Goal: Task Accomplishment & Management: Use online tool/utility

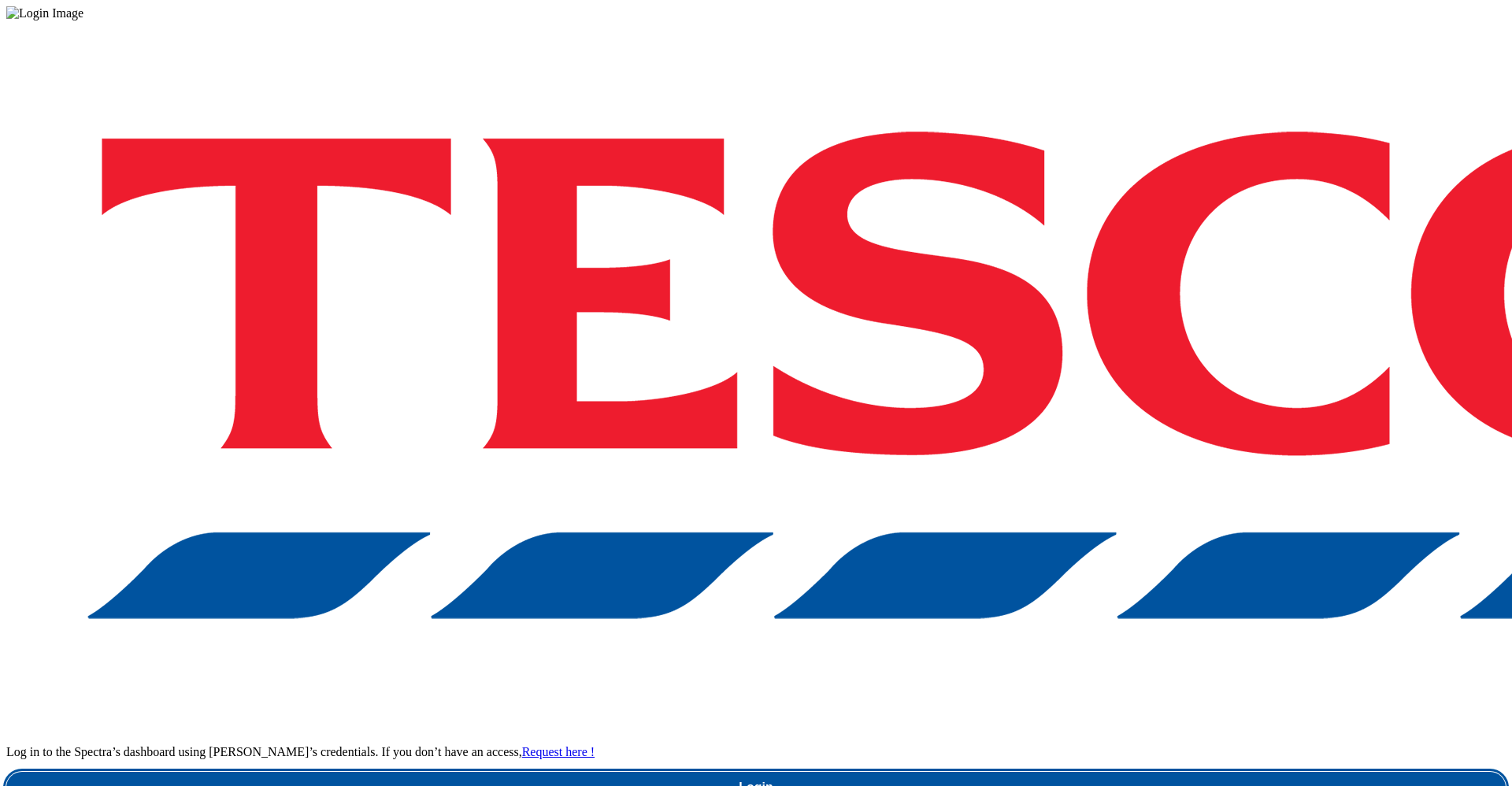
click at [1132, 772] on link "Login" at bounding box center [756, 788] width 1499 height 31
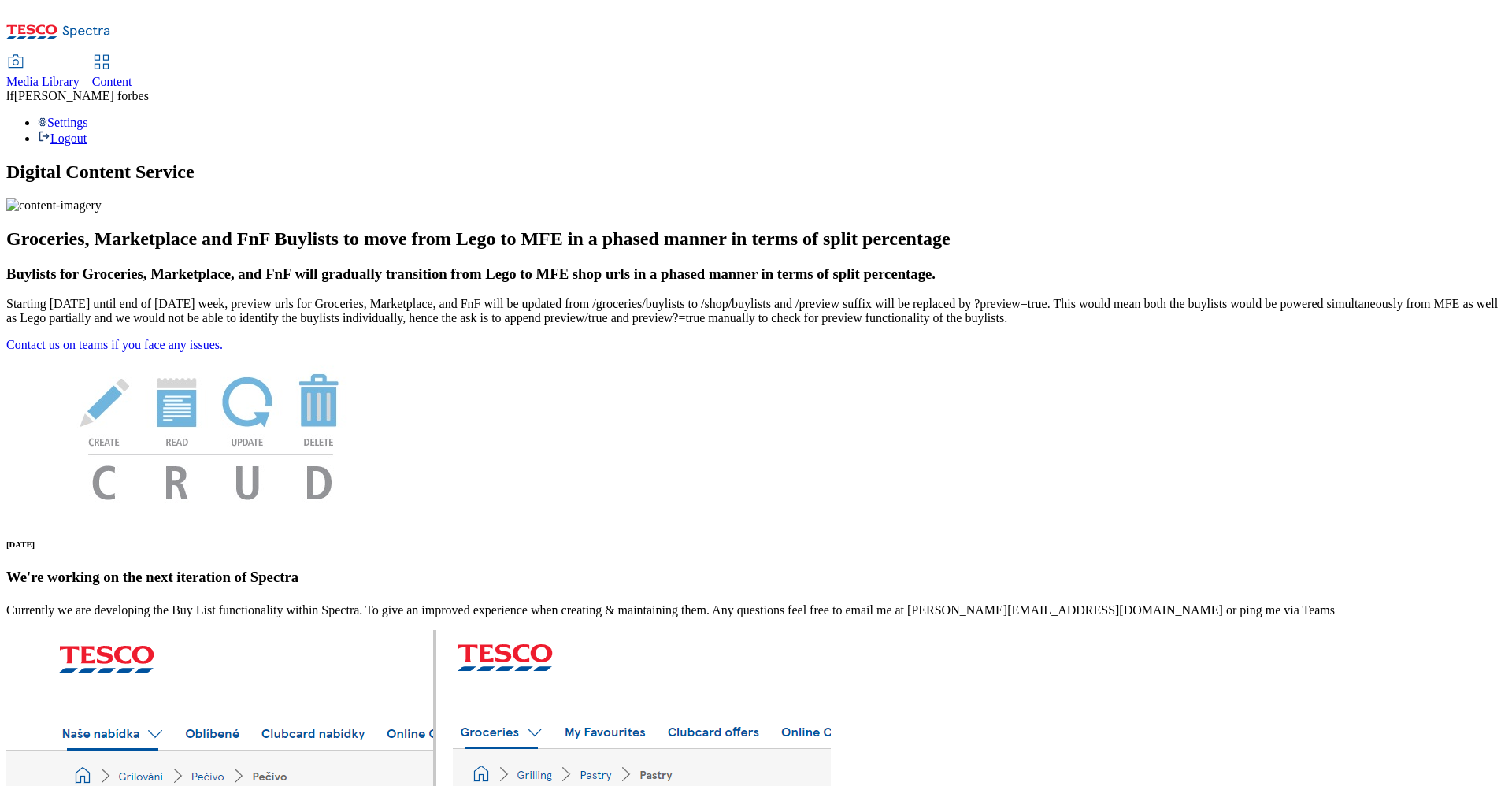
click at [132, 75] on span "Content" at bounding box center [112, 82] width 40 height 14
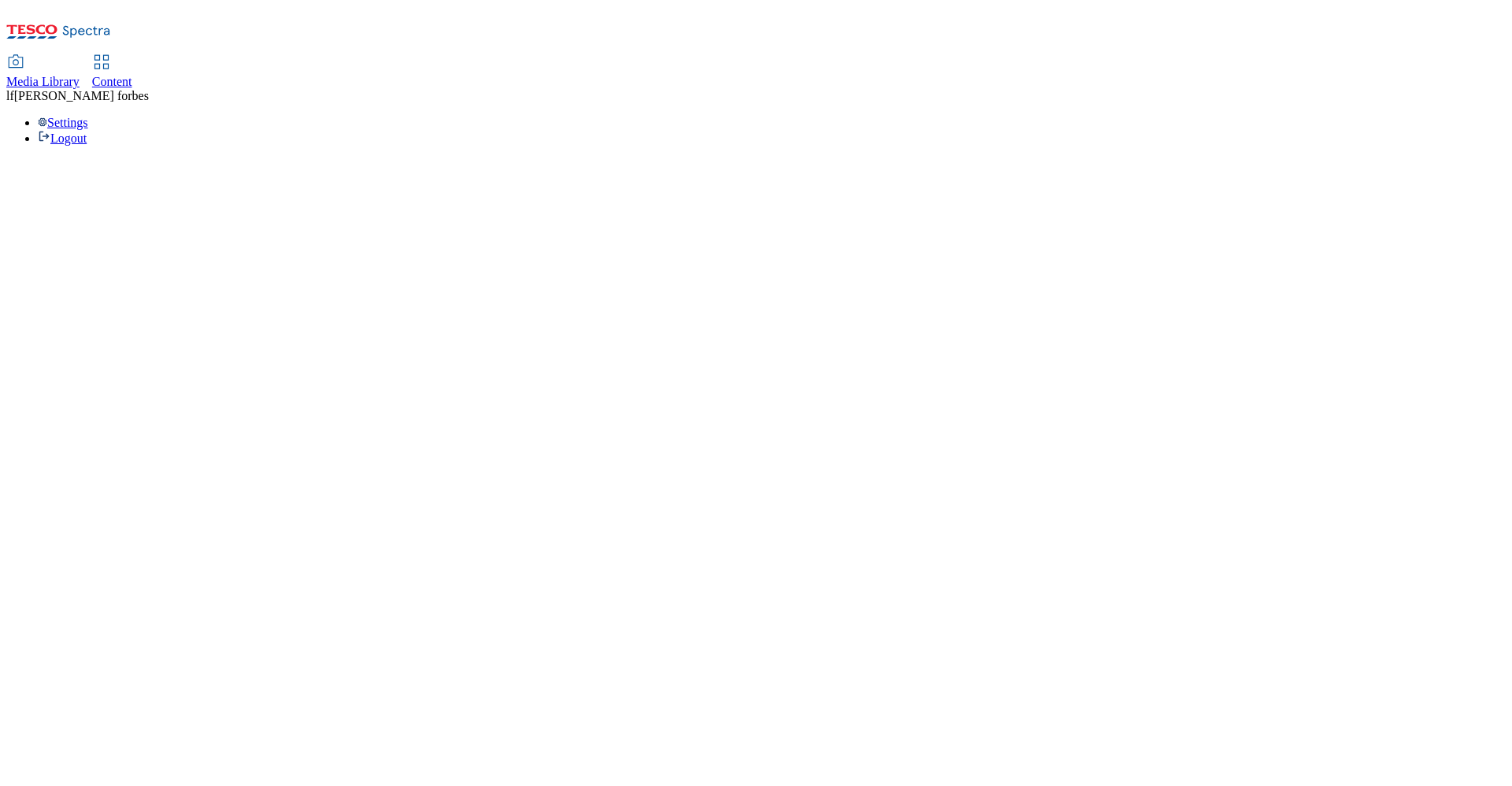
select select "ghs-uk"
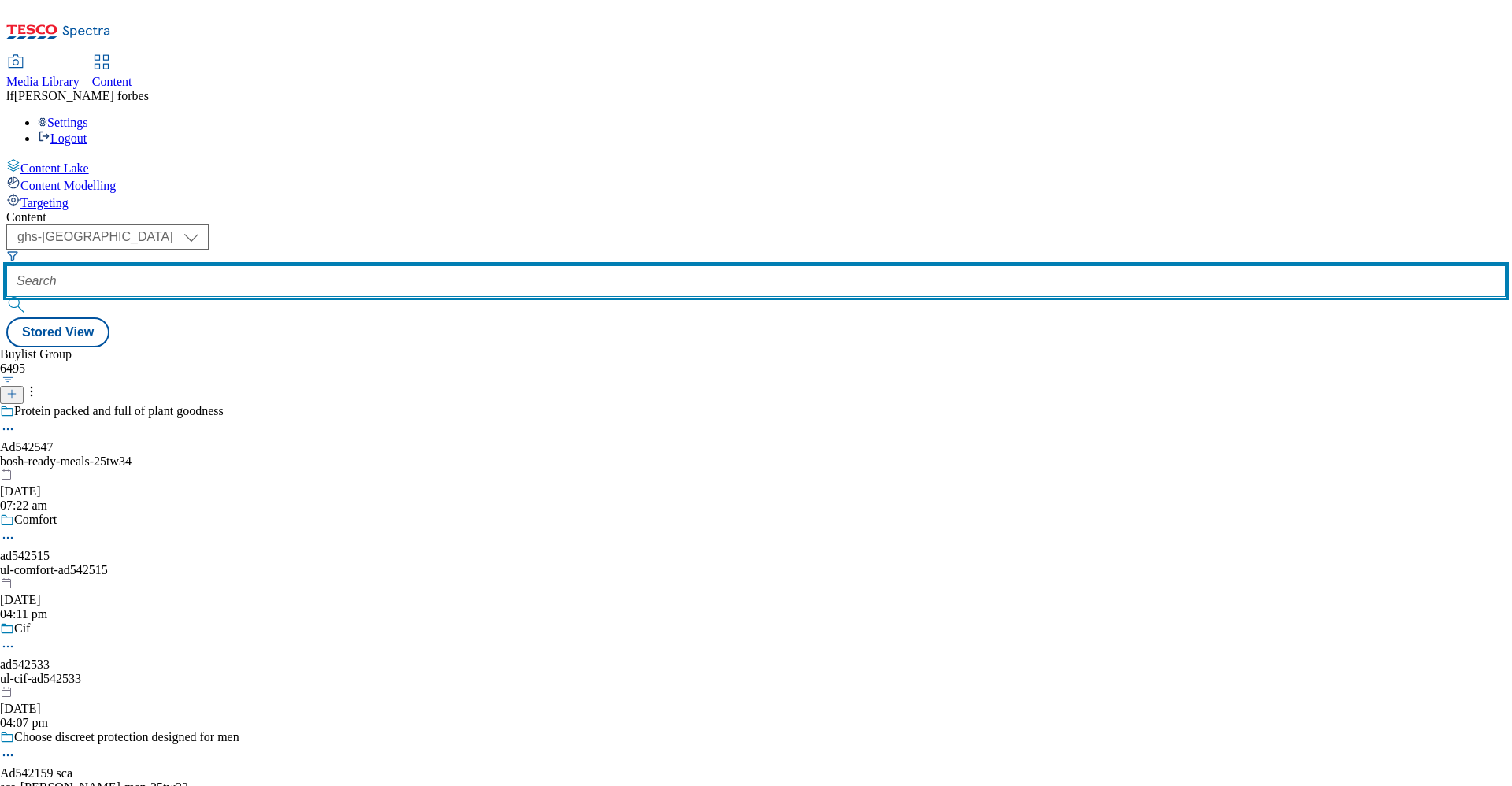
click at [370, 266] on input "text" at bounding box center [756, 281] width 1499 height 31
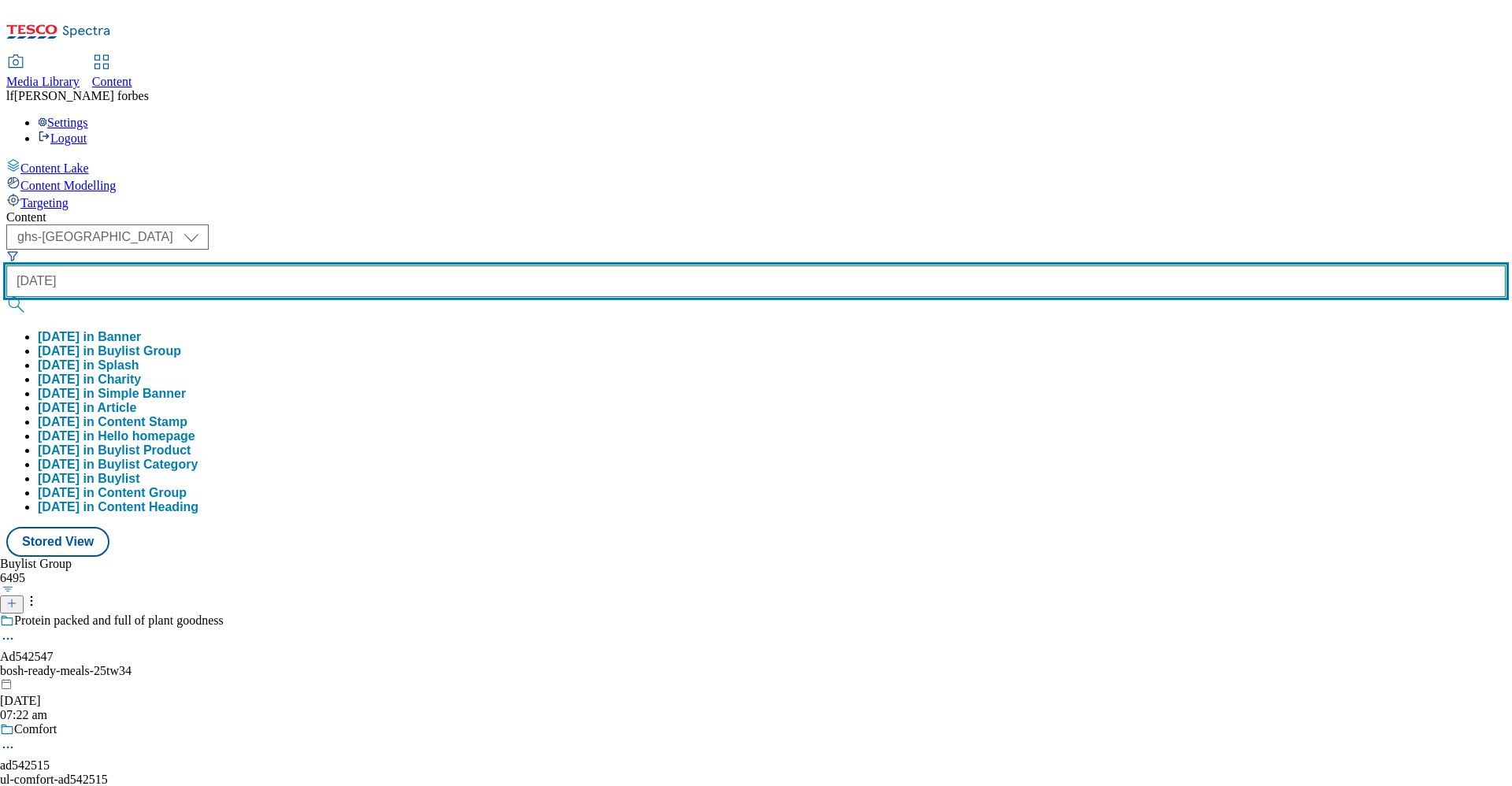
type input "halloween"
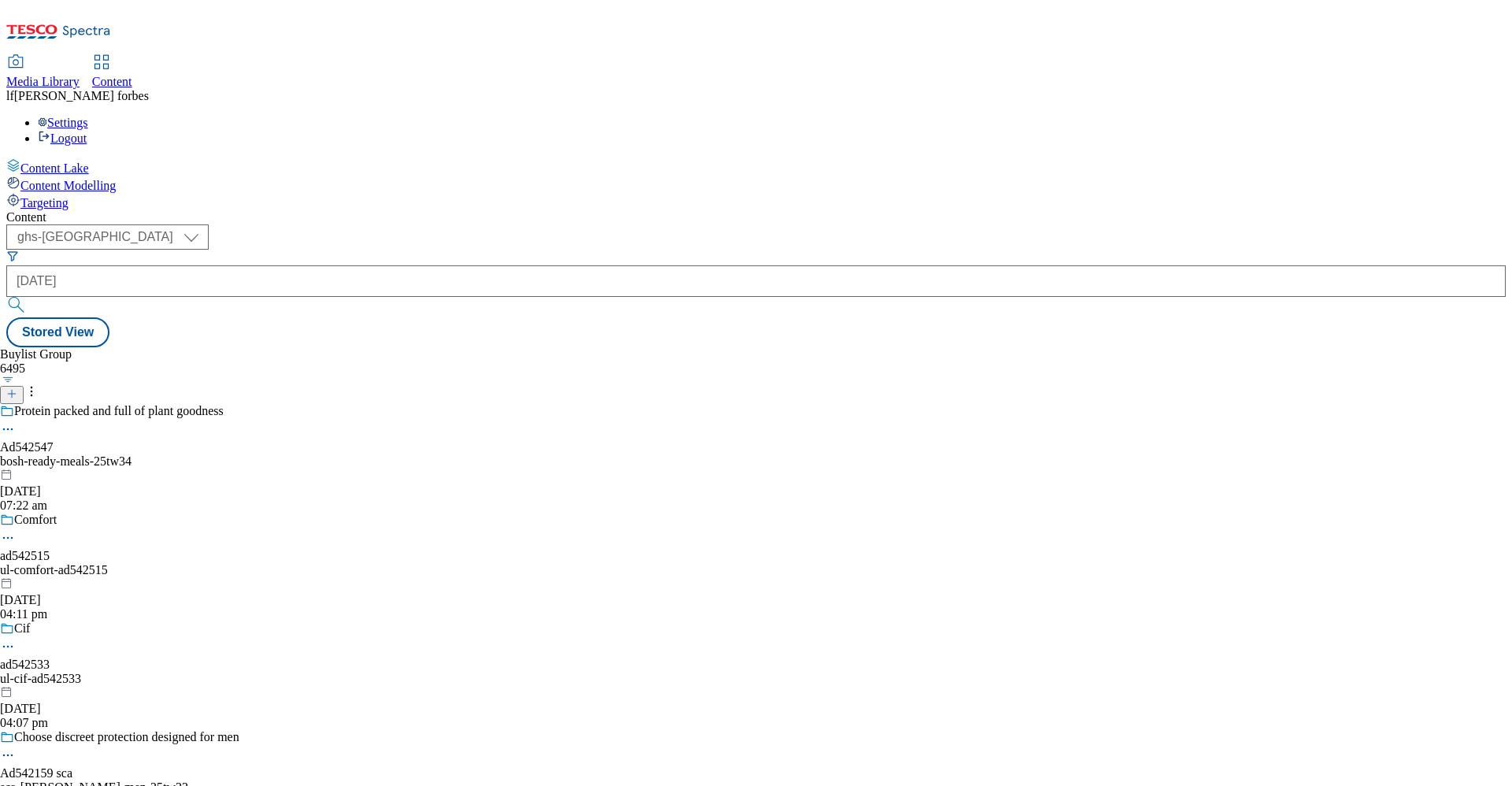
click at [28, 297] on button "submit" at bounding box center [17, 305] width 22 height 16
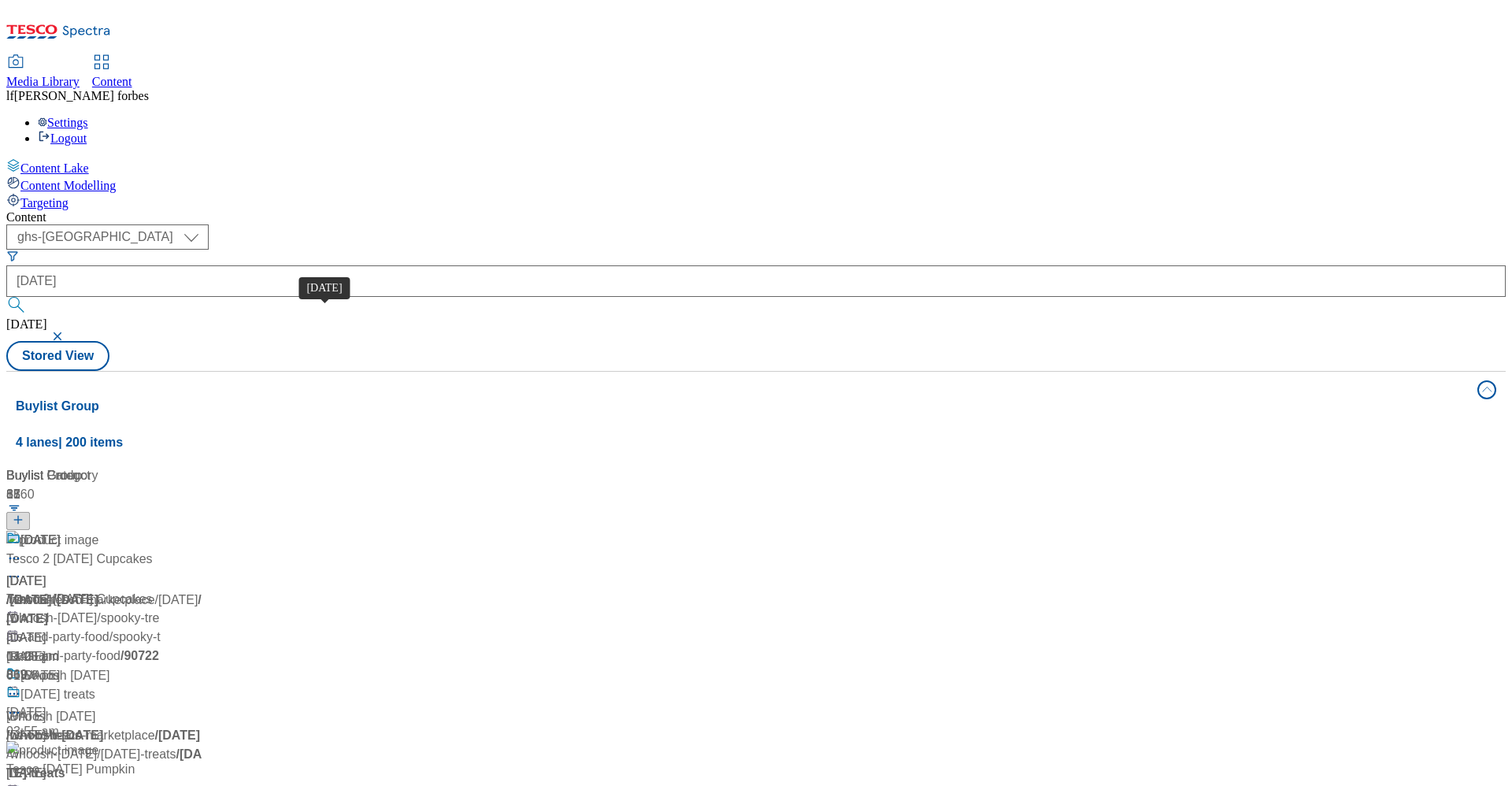
click at [59, 531] on div "Halloween" at bounding box center [40, 540] width 39 height 19
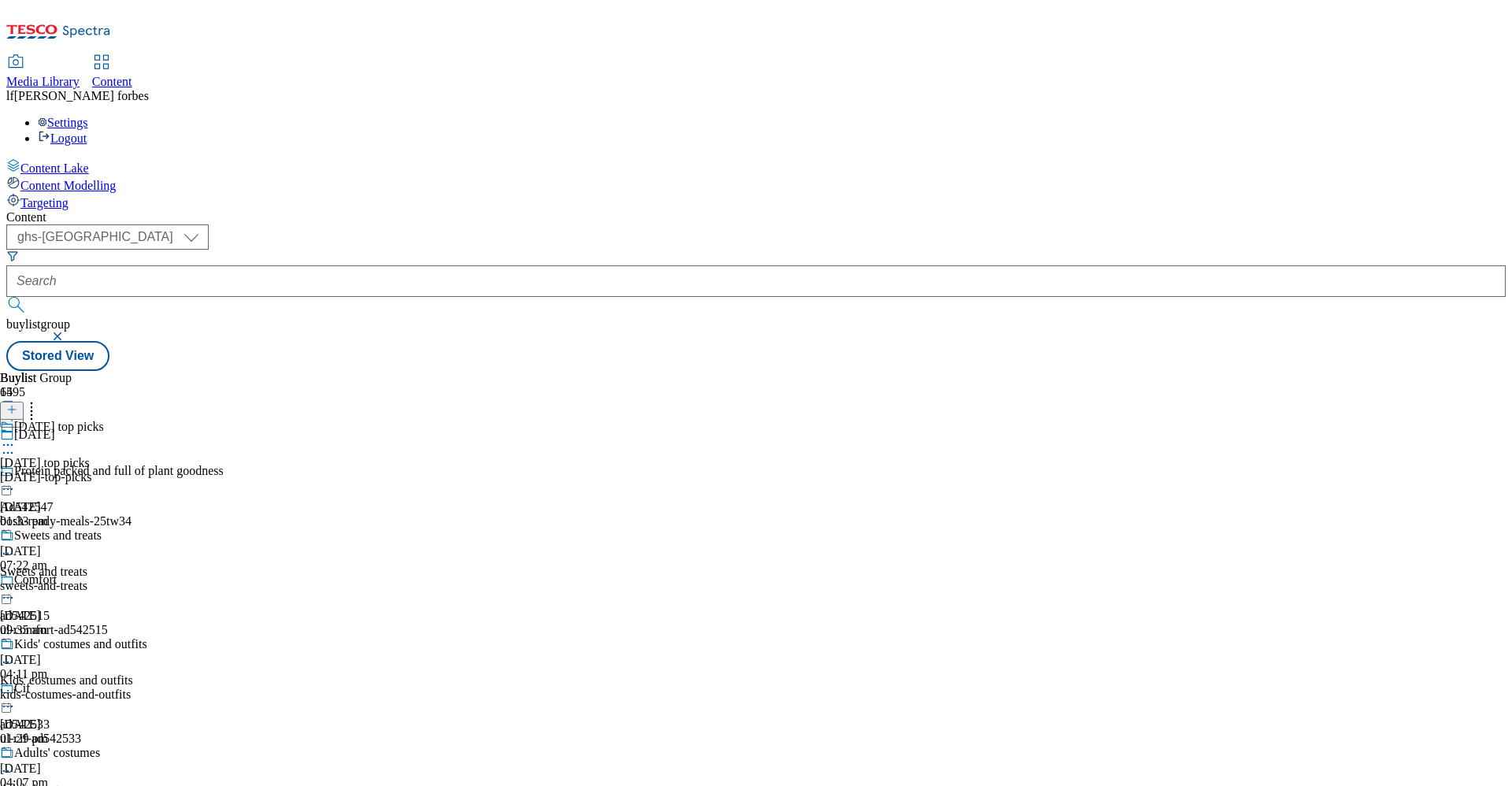
scroll to position [1975, 0]
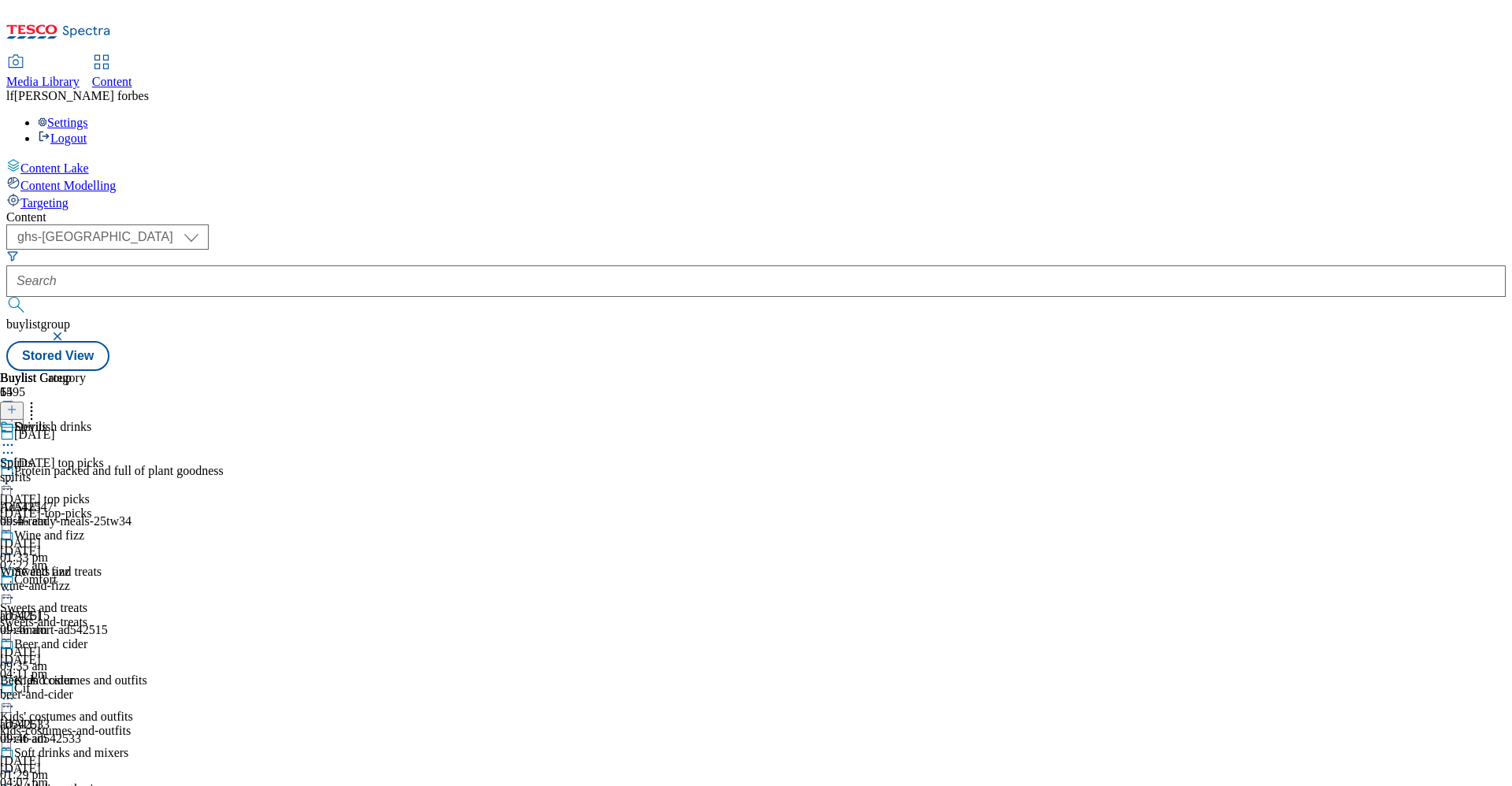
click at [16, 437] on icon at bounding box center [8, 445] width 16 height 16
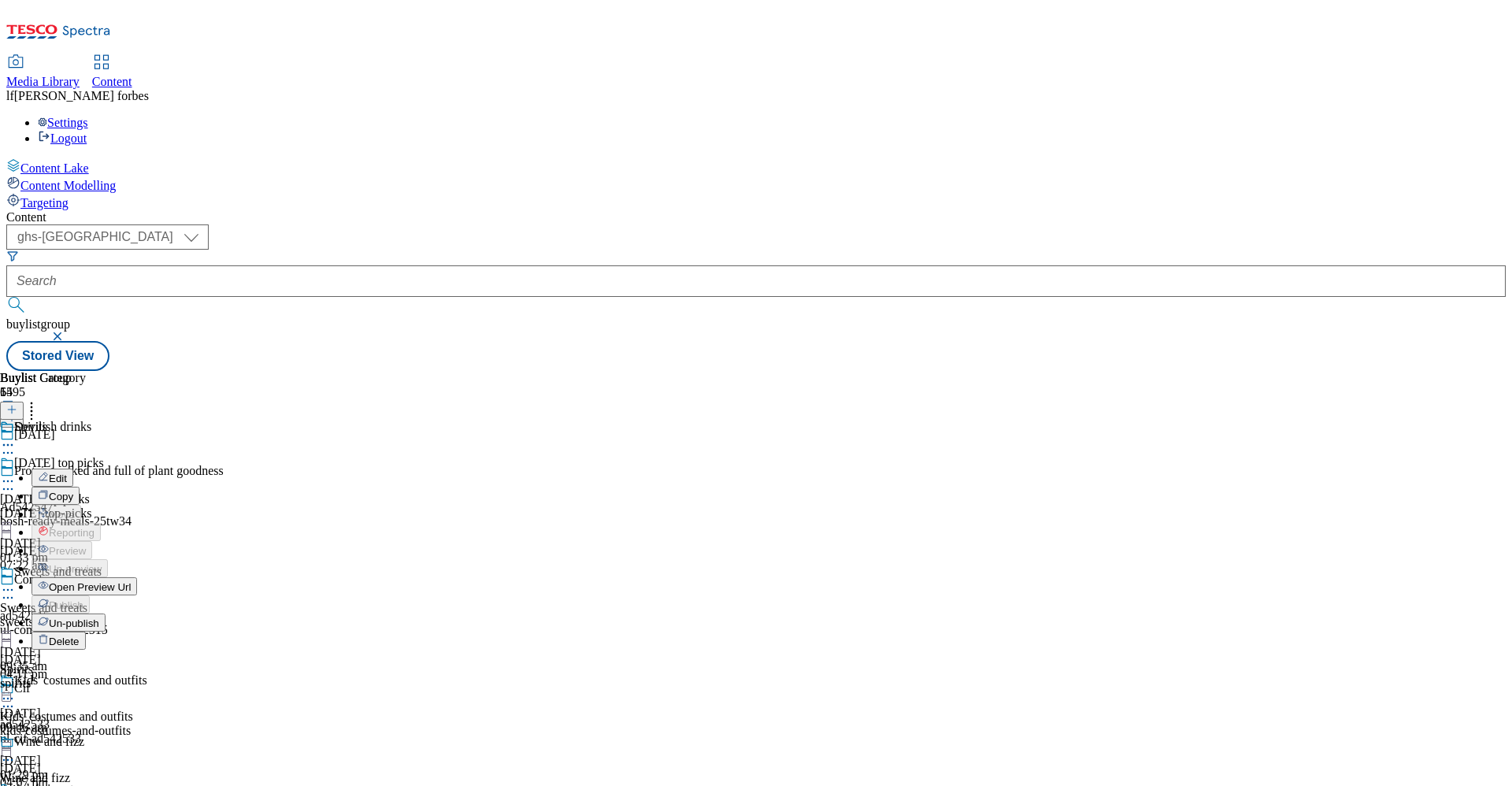
click at [73, 468] on button "Edit" at bounding box center [52, 477] width 42 height 19
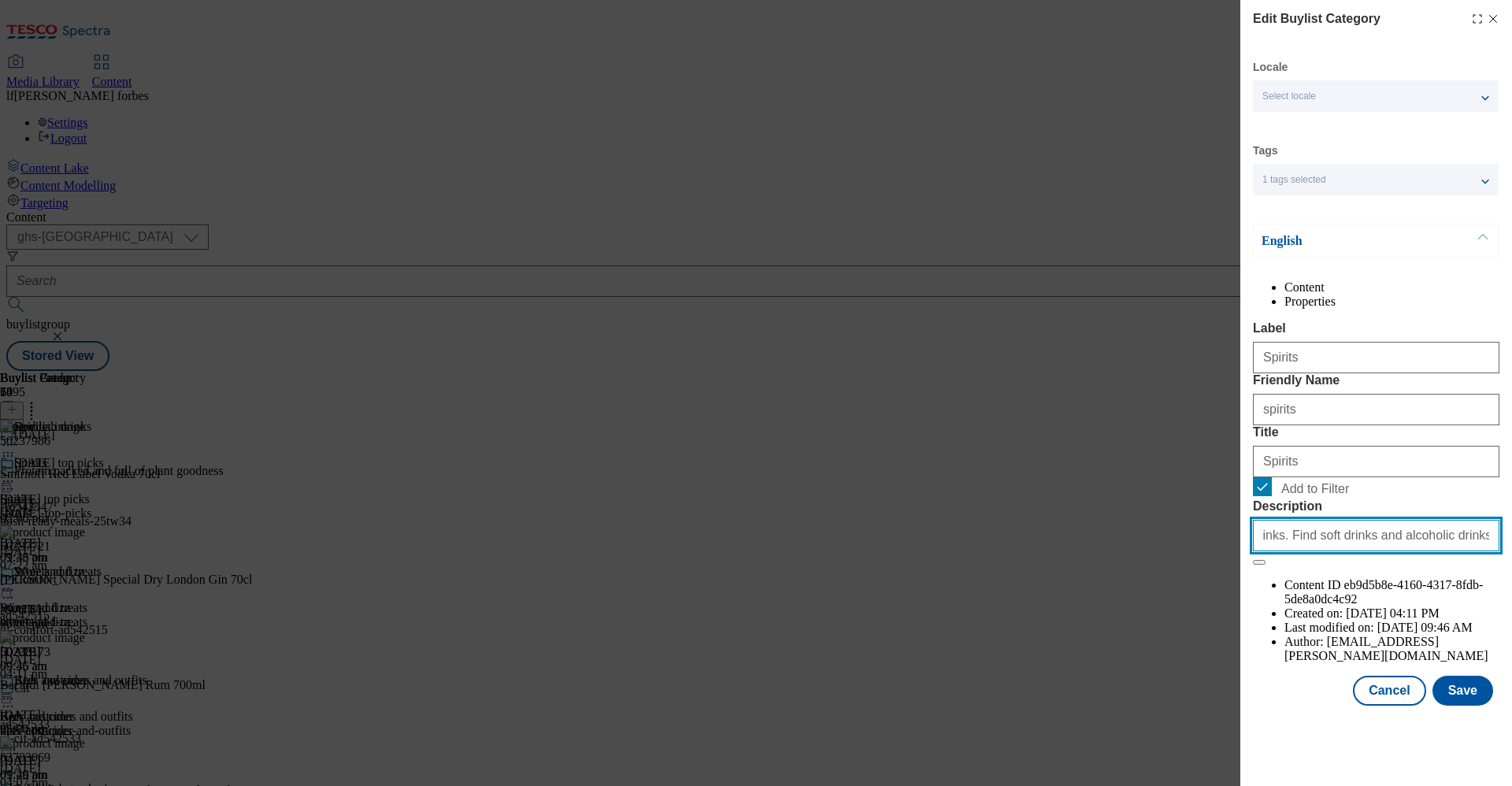
scroll to position [0, 381]
drag, startPoint x: 1262, startPoint y: 669, endPoint x: 1511, endPoint y: 639, distance: 250.8
click at [1511, 639] on div "Edit Buylist Category Locale Select locale English Welsh Tags 1 tags selected f…" at bounding box center [1376, 355] width 272 height 709
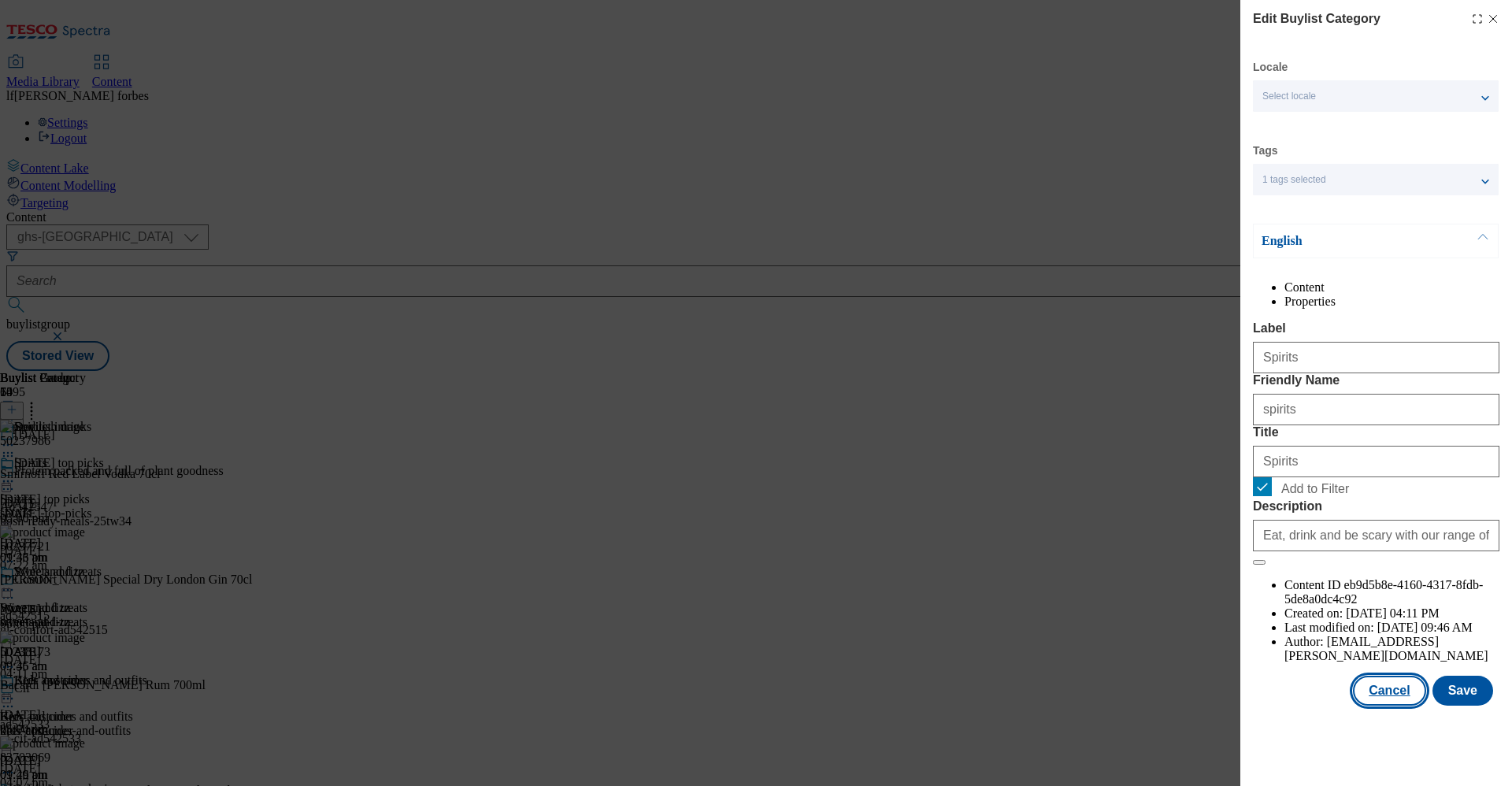
click at [1390, 706] on button "Cancel" at bounding box center [1389, 691] width 72 height 30
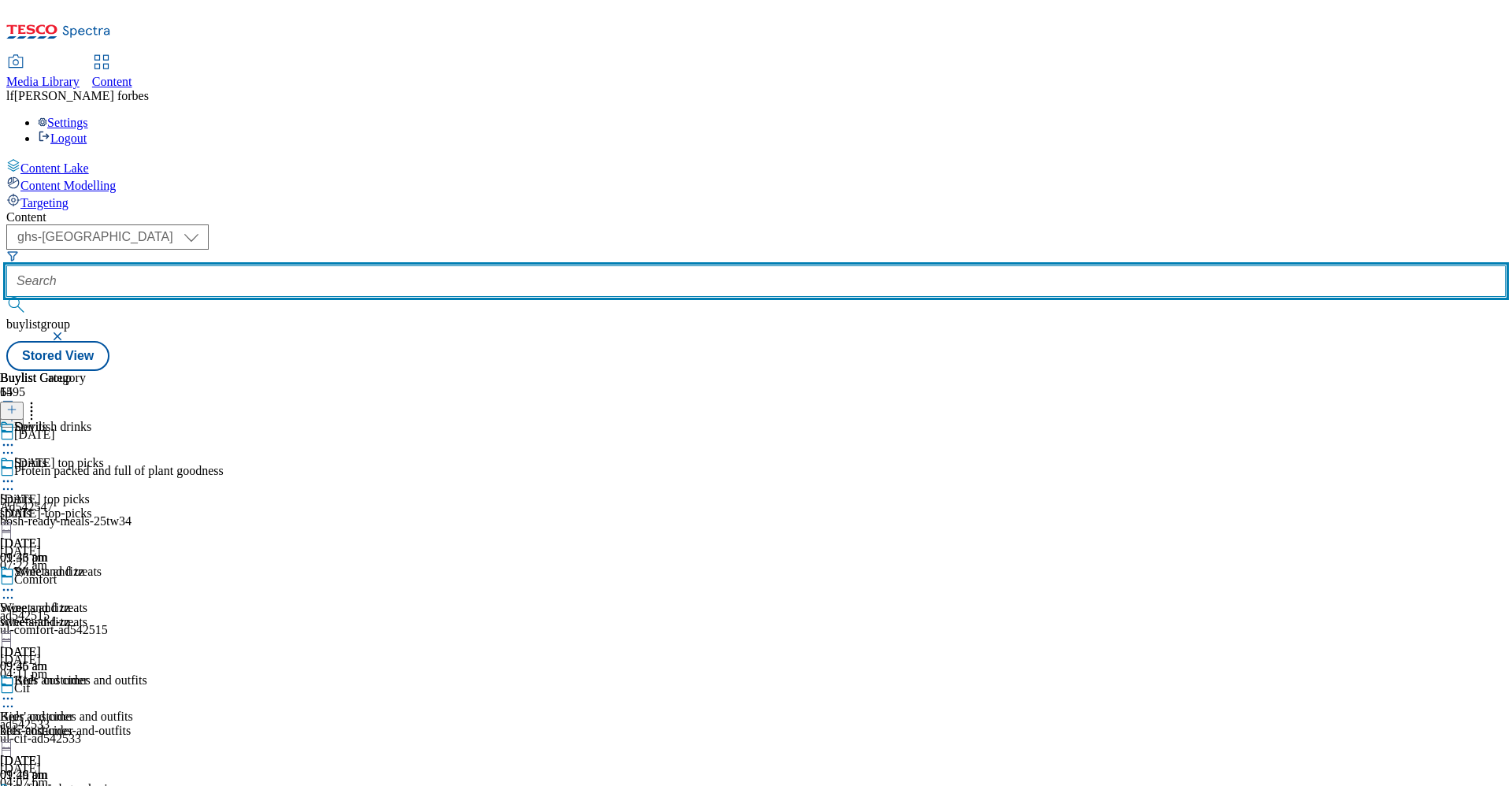
click at [356, 266] on input "text" at bounding box center [756, 281] width 1499 height 31
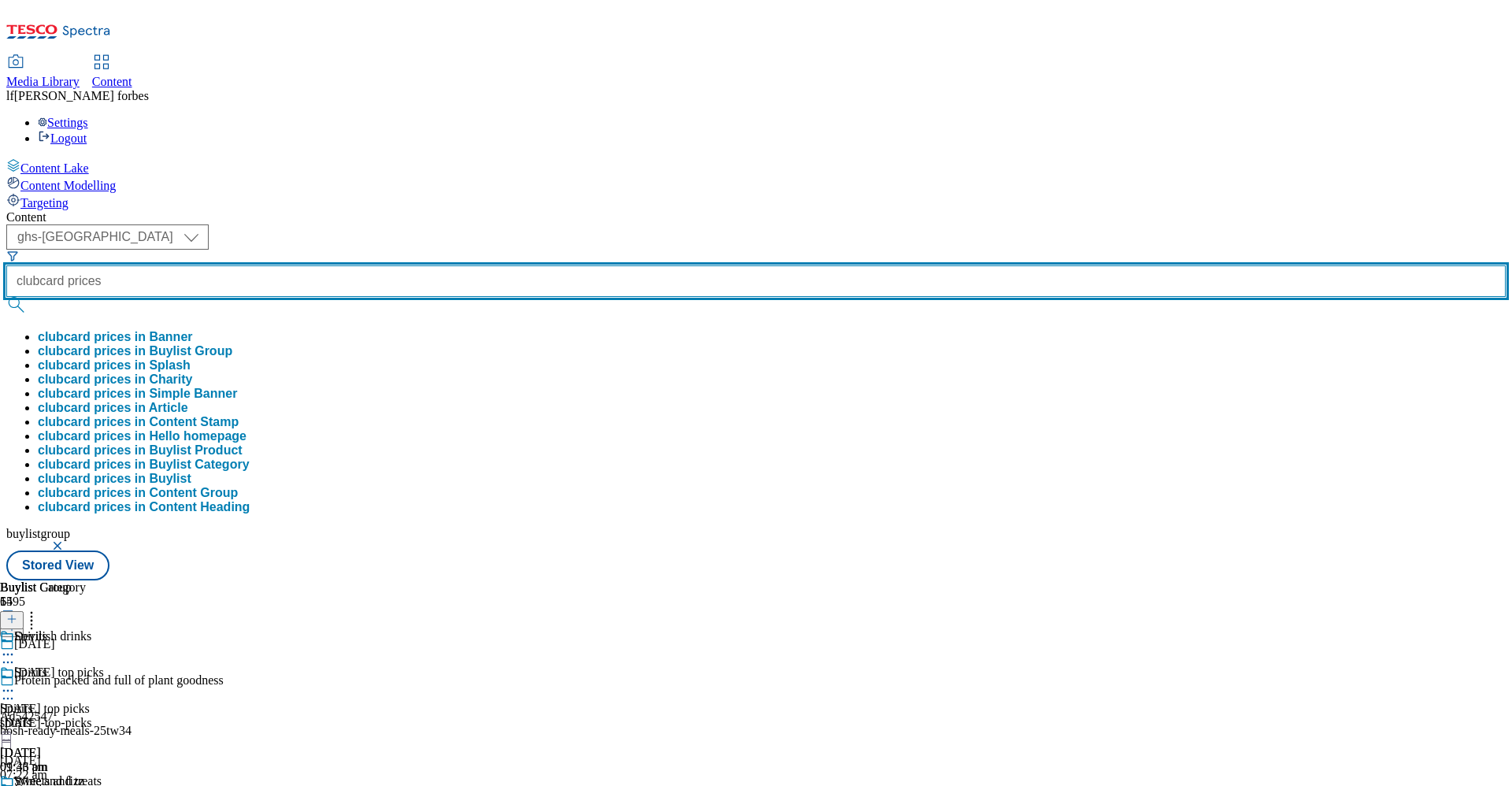
type input "clubcard prices"
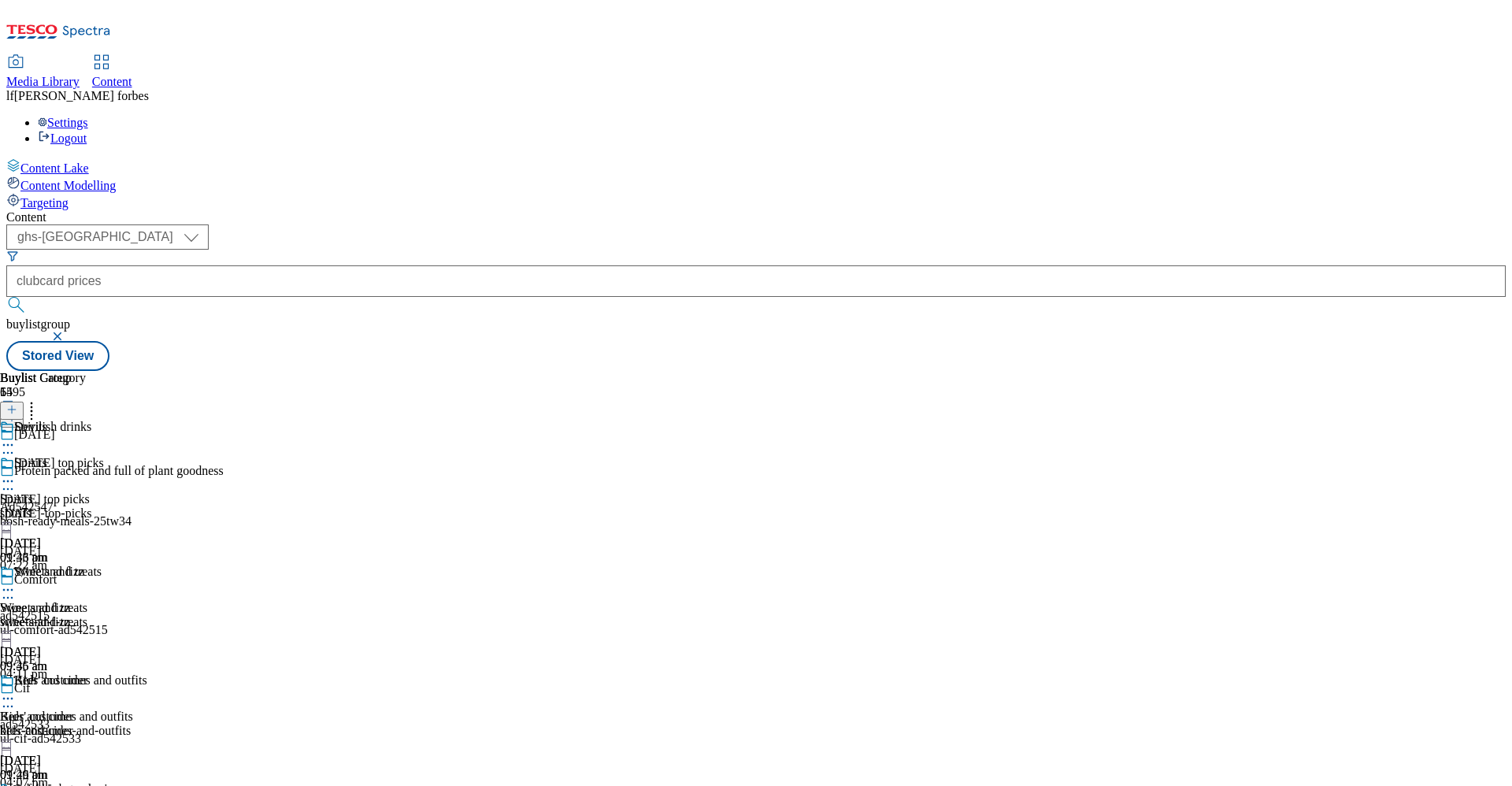
click at [28, 297] on button "submit" at bounding box center [17, 305] width 22 height 16
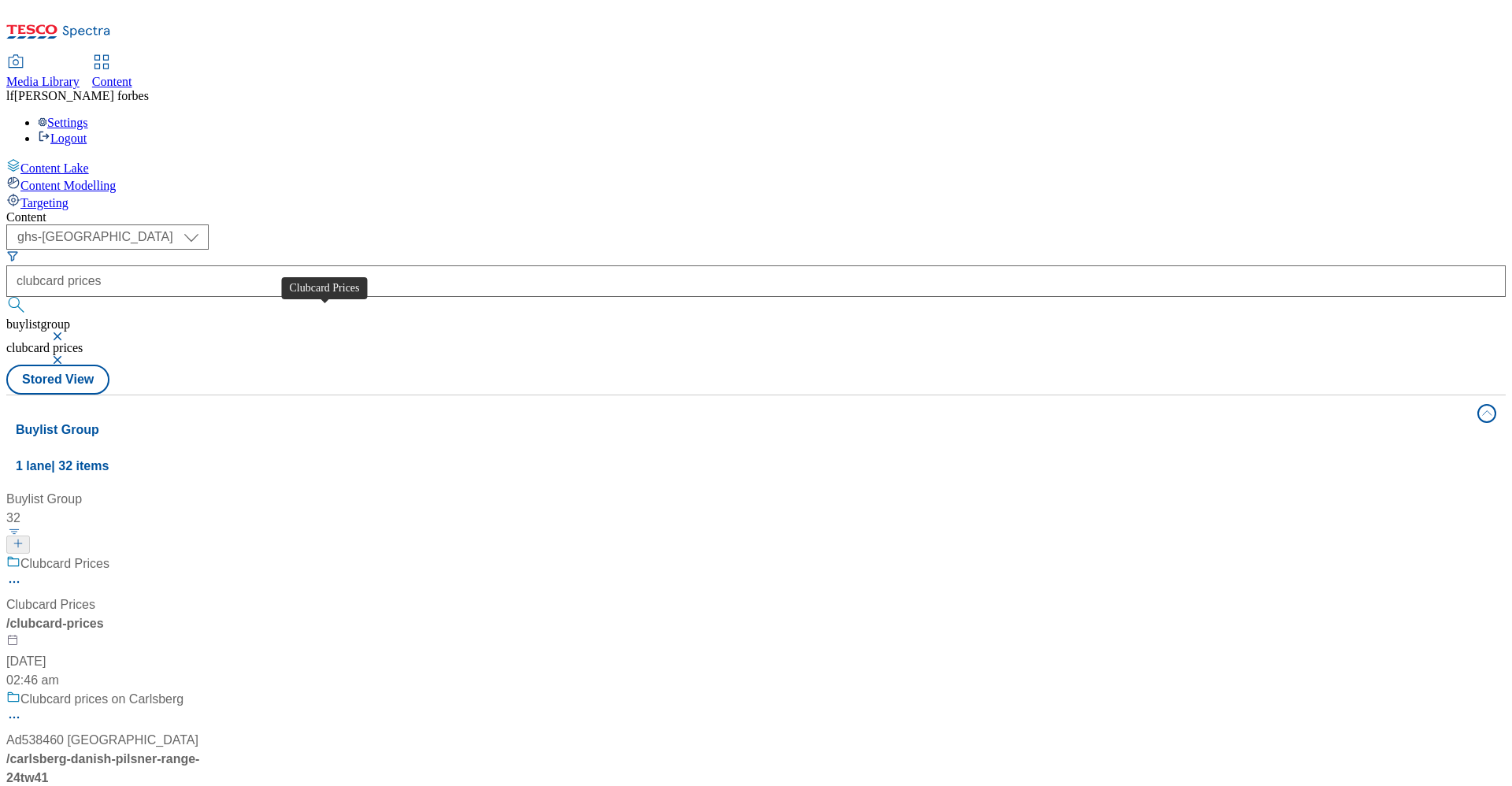
click at [109, 554] on div "Clubcard Prices" at bounding box center [64, 563] width 89 height 19
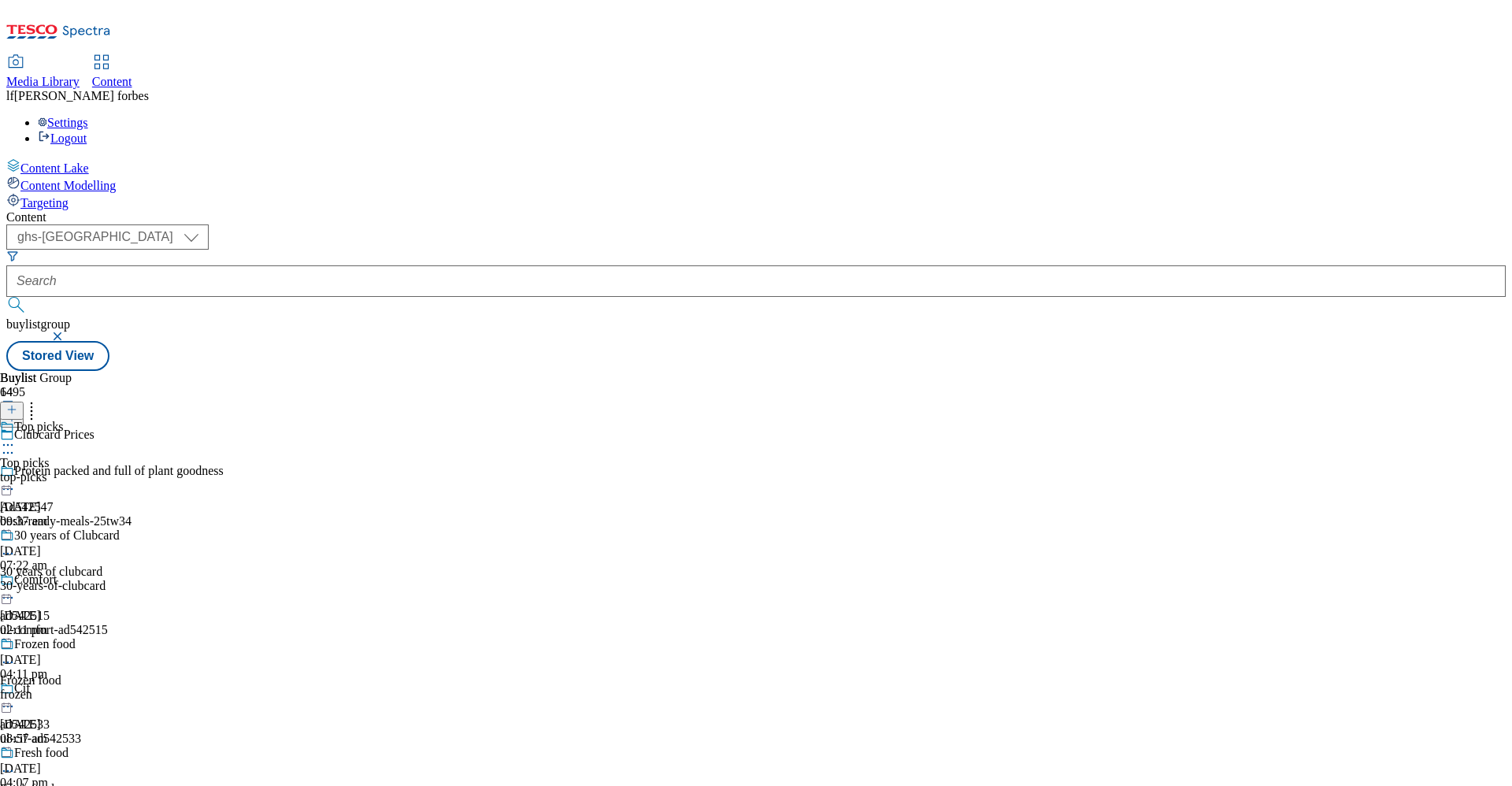
scroll to position [507, 0]
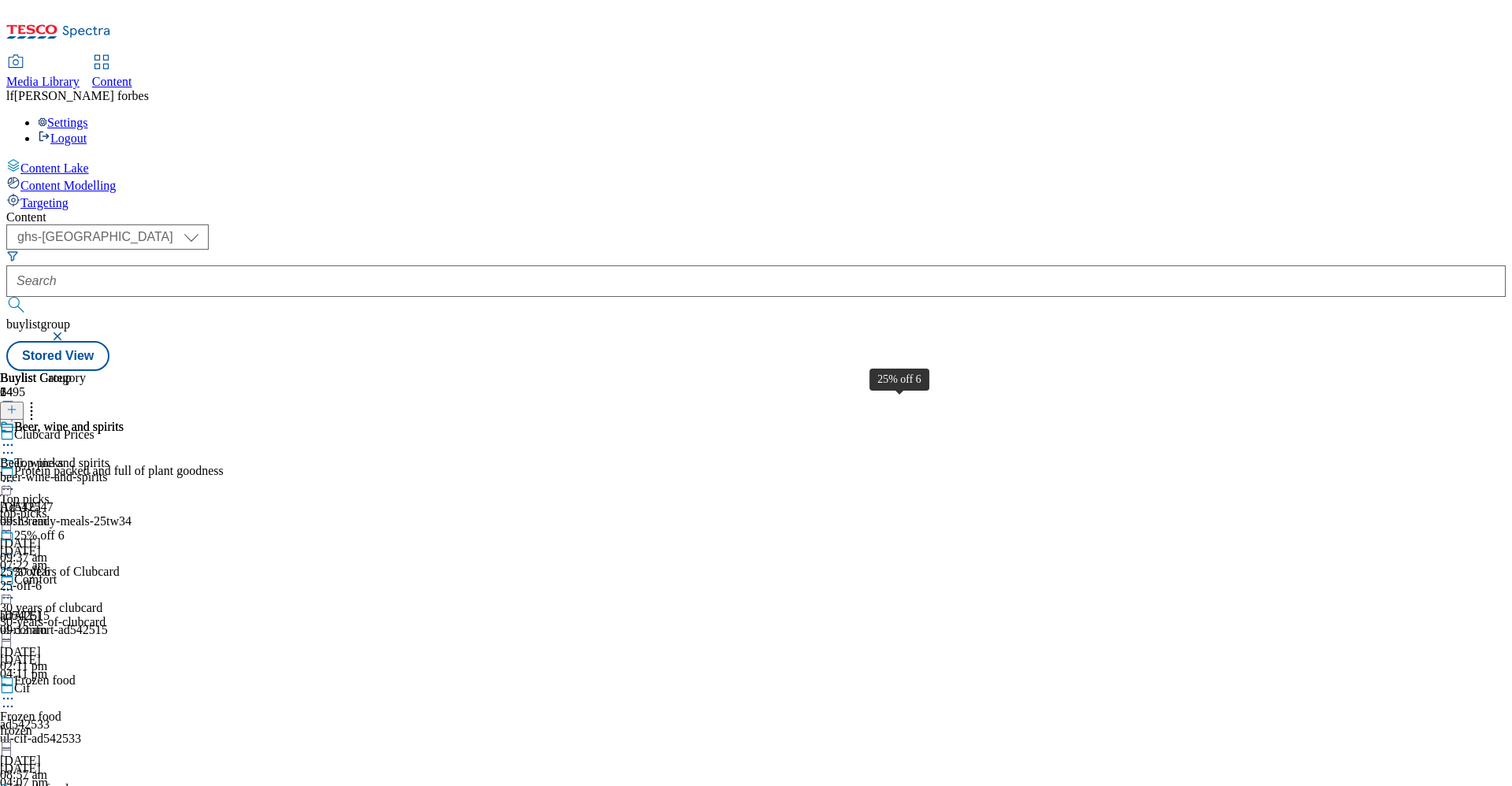
click at [64, 529] on div "25% off 6" at bounding box center [40, 536] width 51 height 15
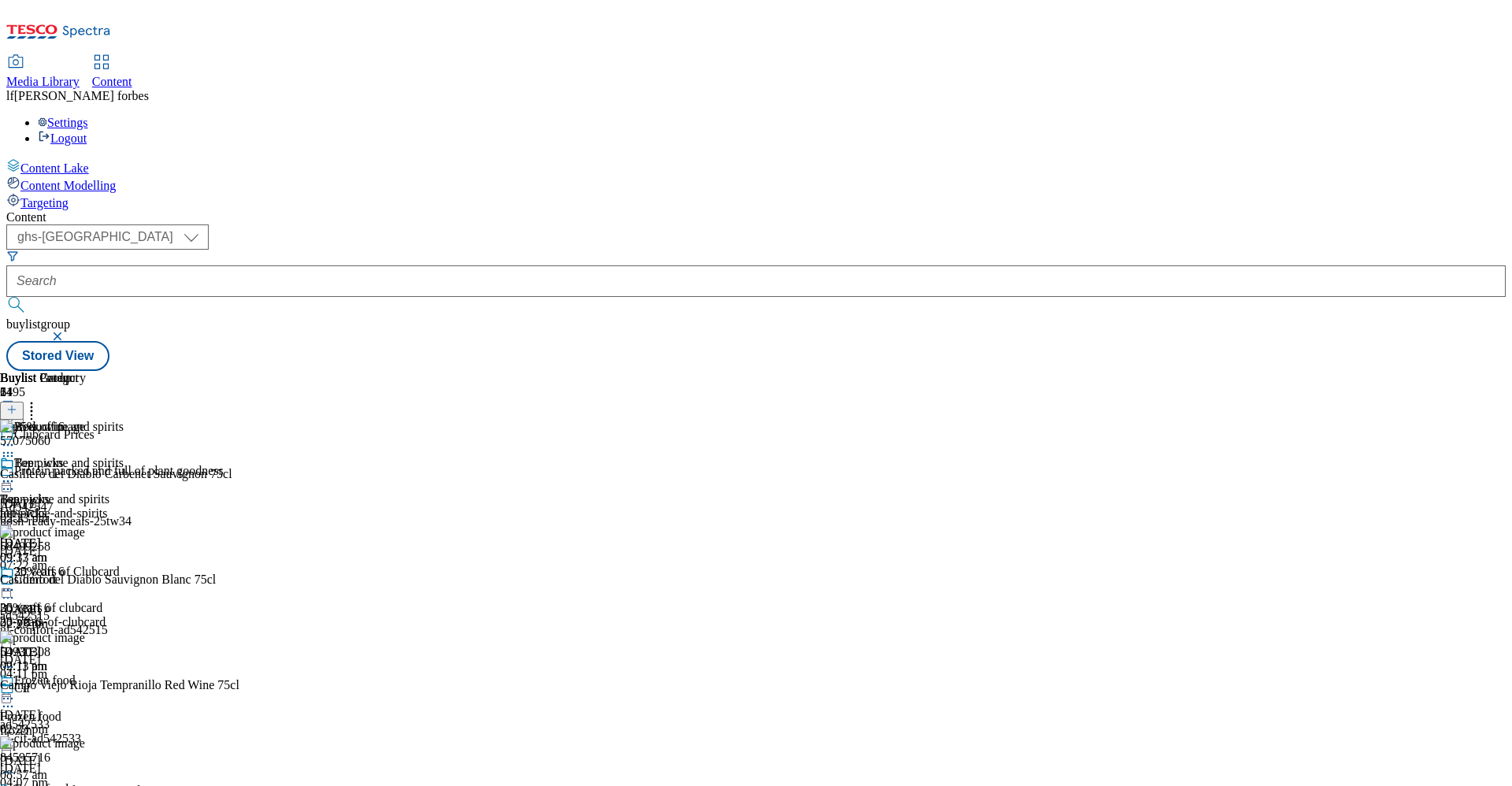
click at [16, 582] on icon at bounding box center [8, 590] width 16 height 16
click at [73, 614] on button "Edit" at bounding box center [52, 622] width 42 height 19
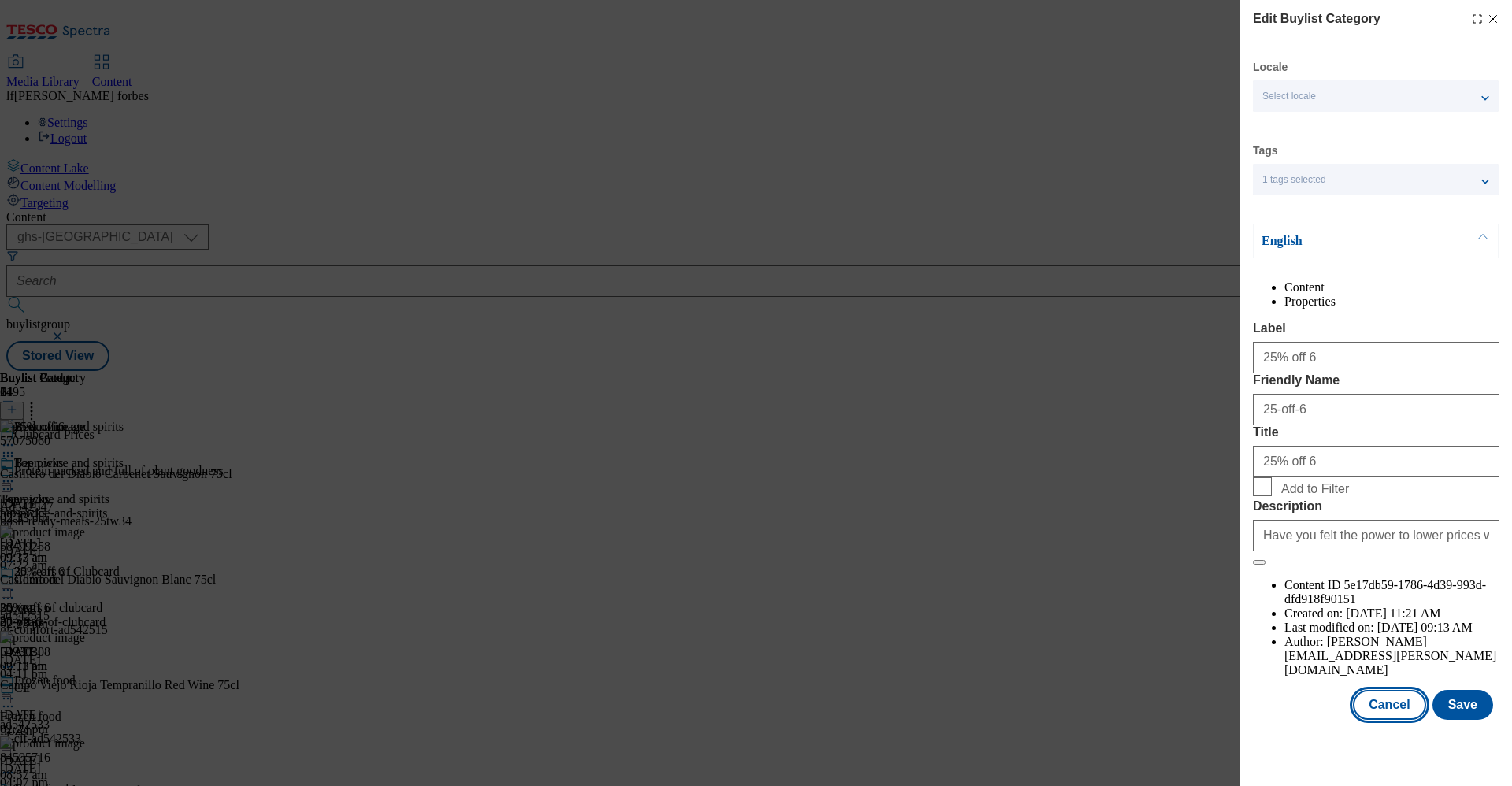
click at [1375, 720] on button "Cancel" at bounding box center [1389, 705] width 72 height 30
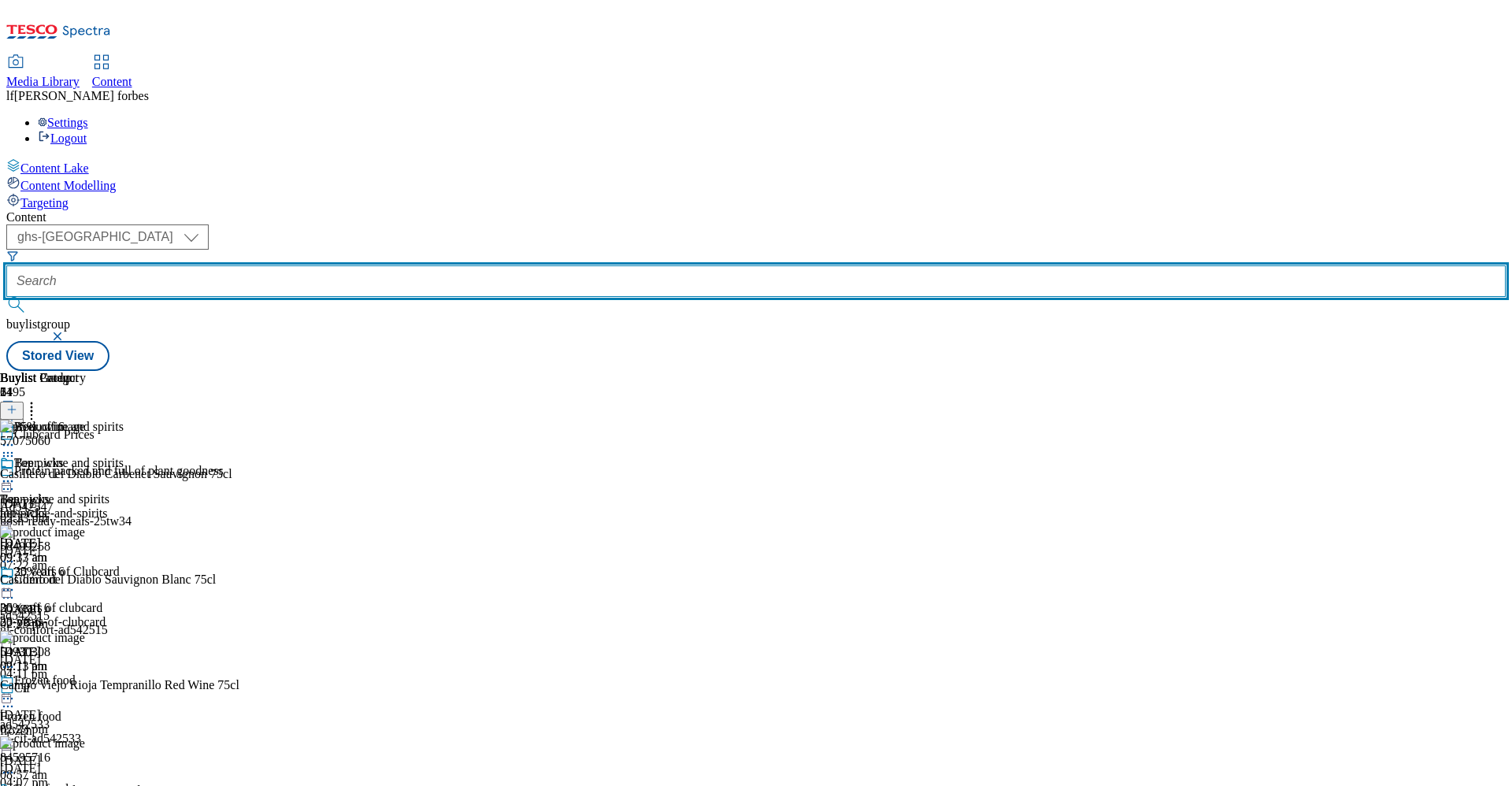
click at [361, 266] on input "text" at bounding box center [756, 281] width 1499 height 31
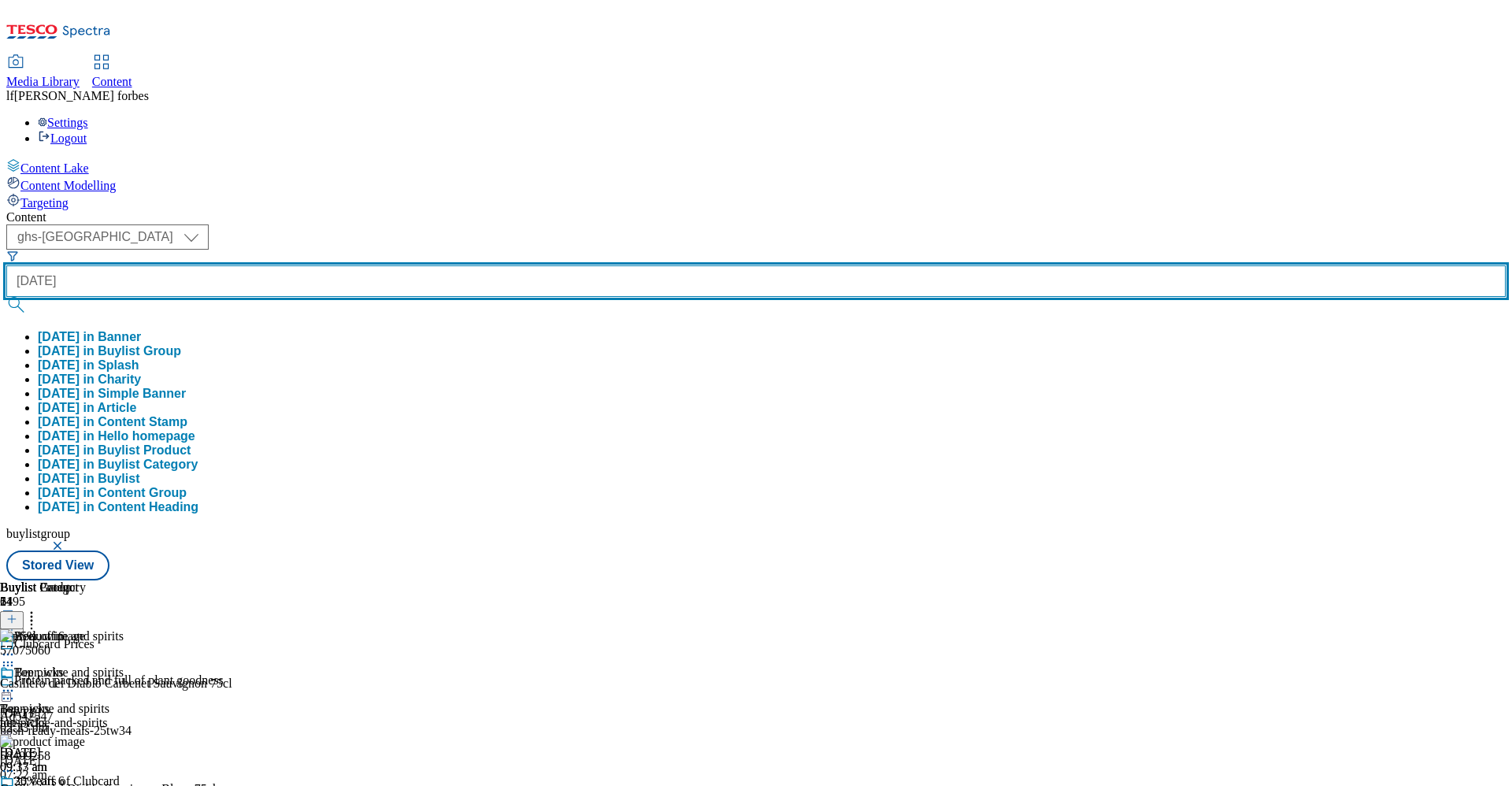
type input "halloween"
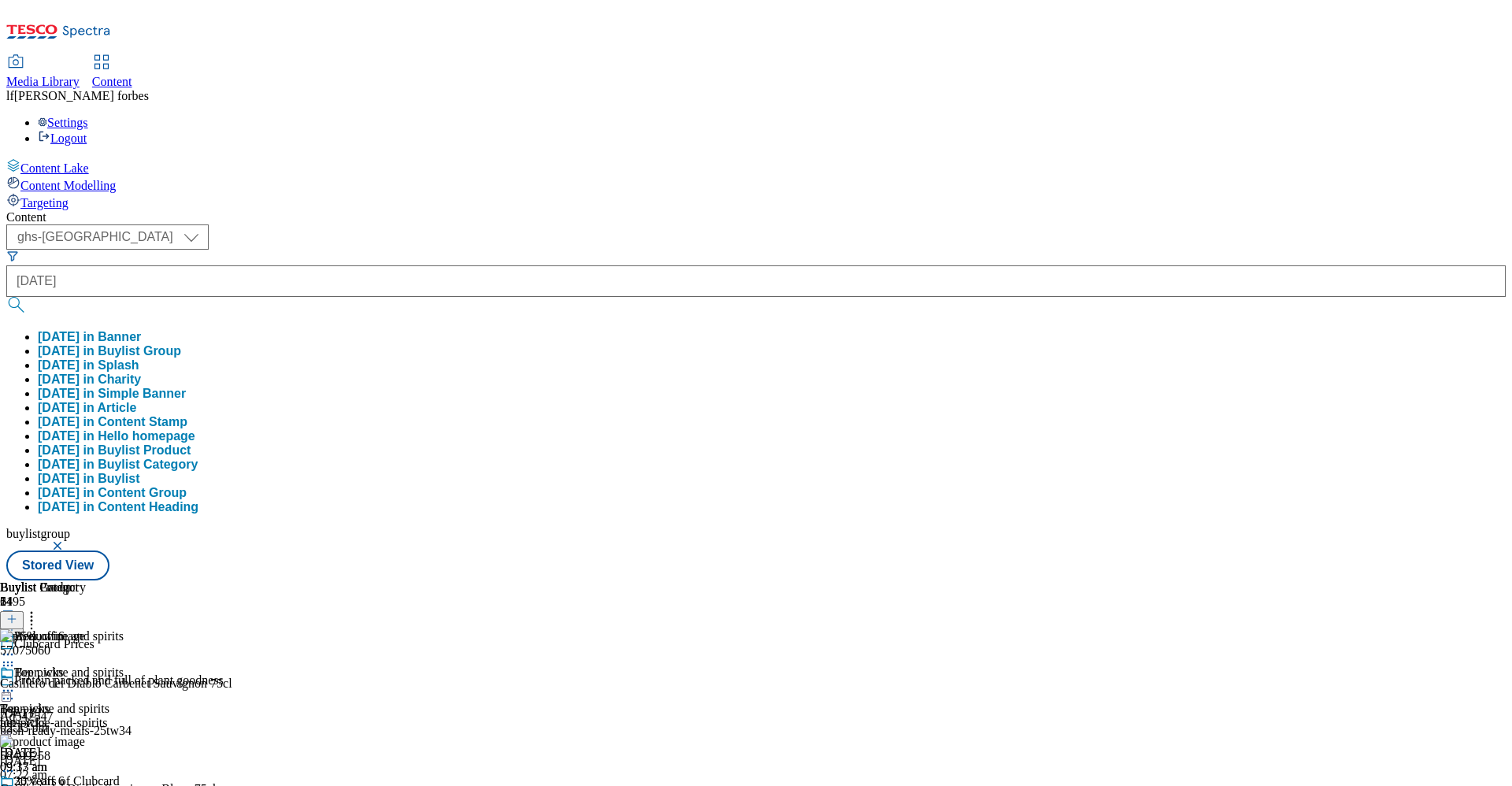
click at [28, 297] on button "submit" at bounding box center [17, 305] width 22 height 16
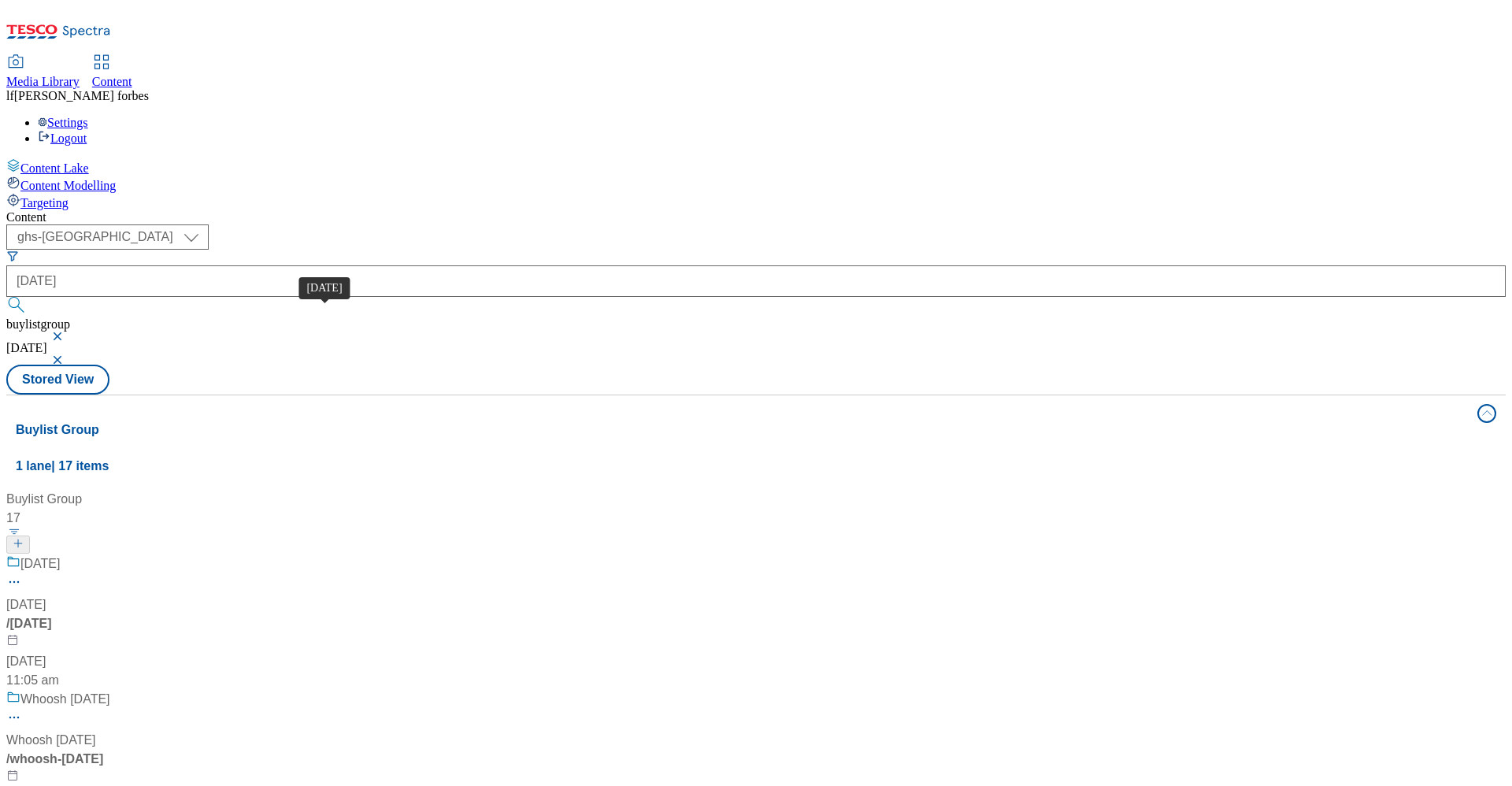
click at [59, 554] on div "Halloween" at bounding box center [40, 563] width 39 height 19
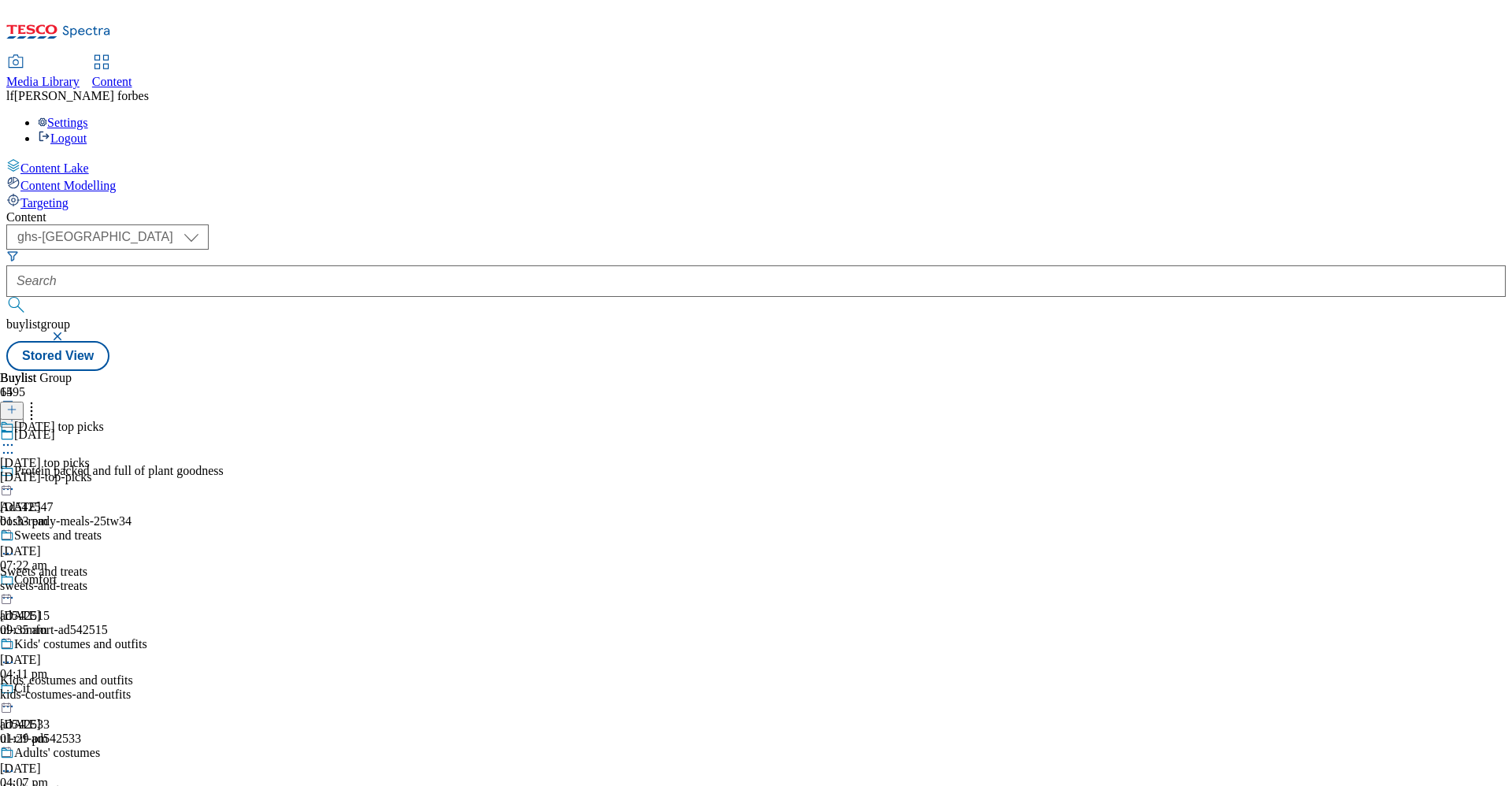
scroll to position [1975, 0]
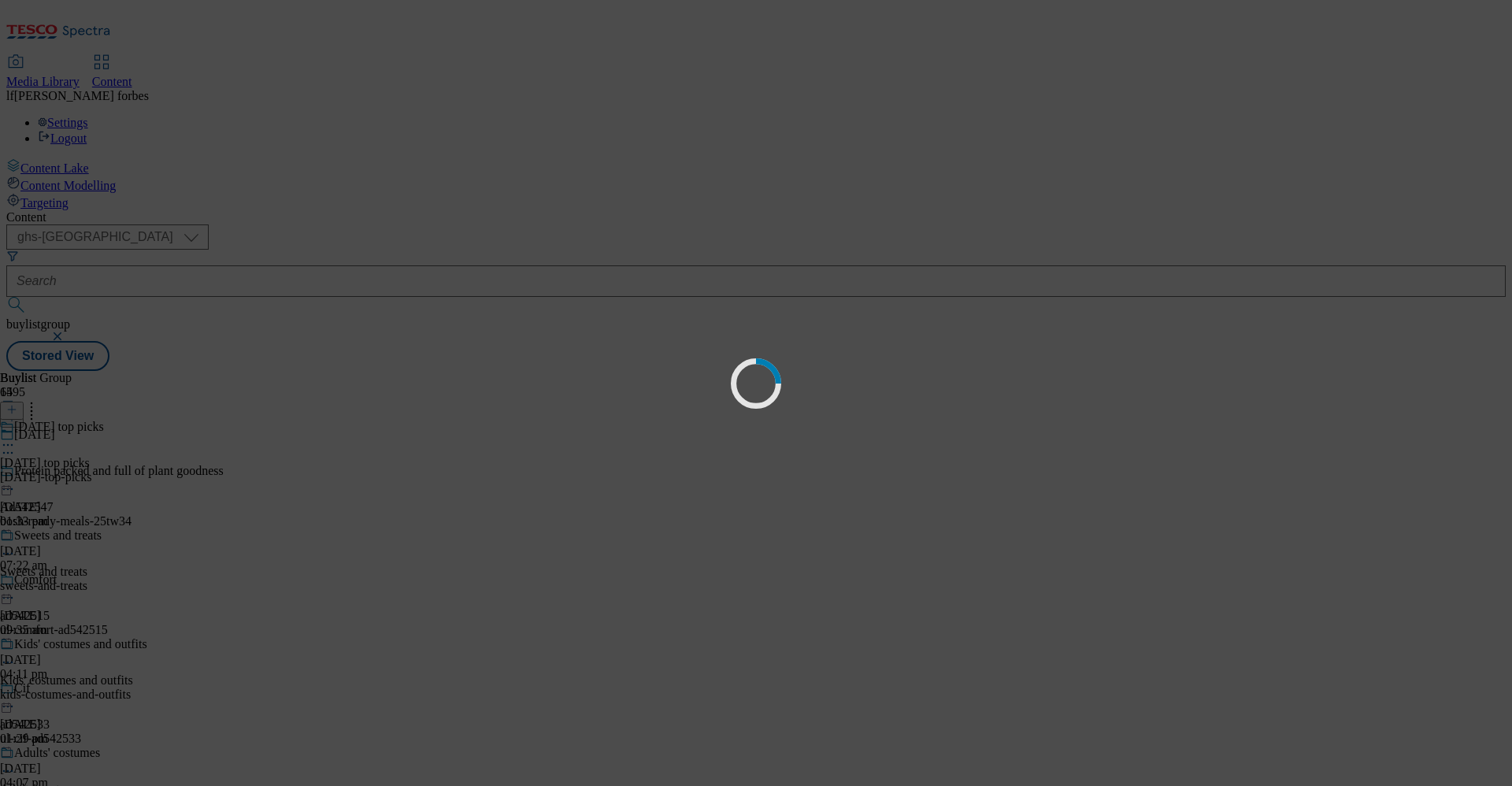
scroll to position [0, 0]
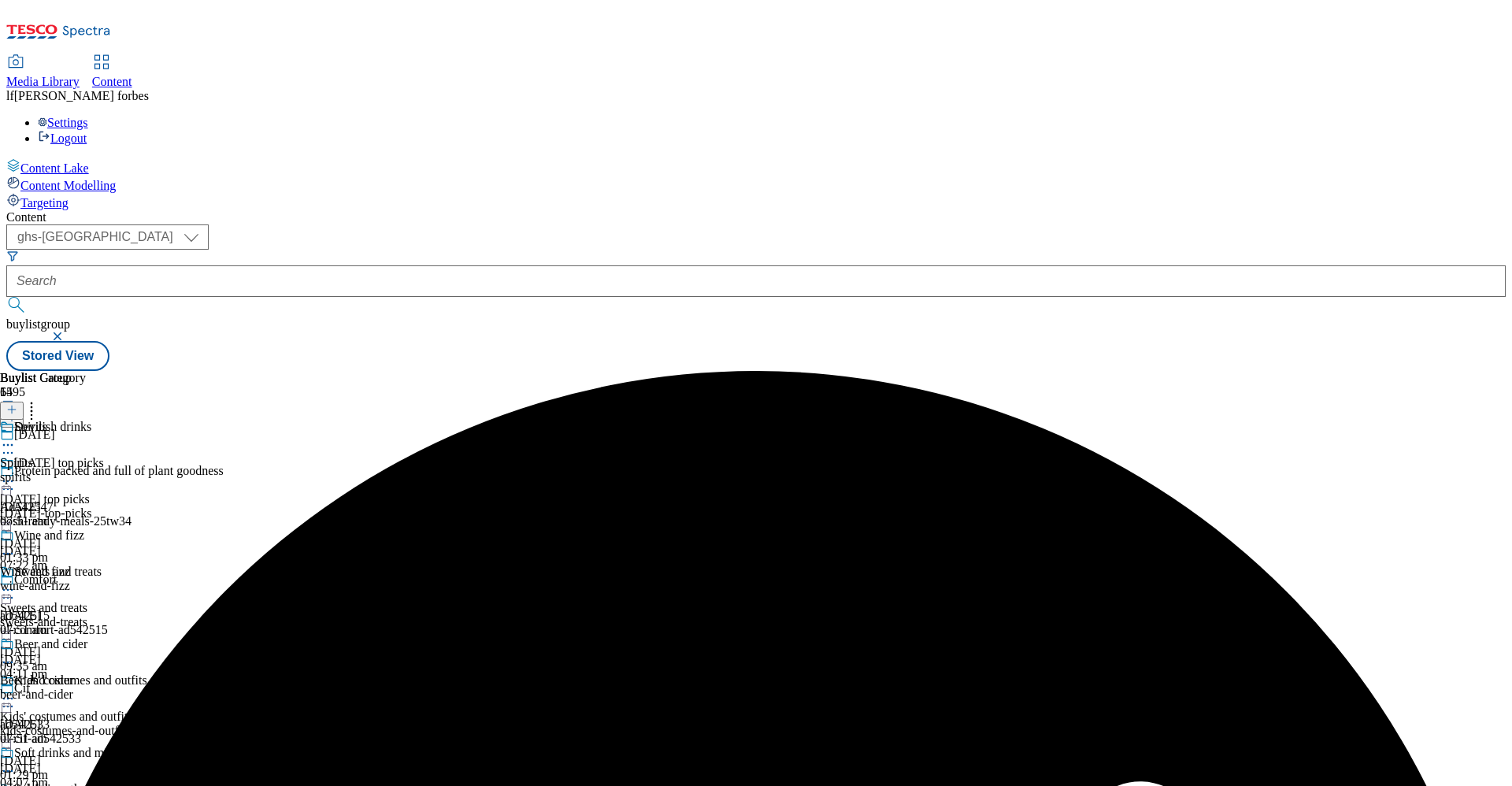
click at [6, 444] on circle at bounding box center [4, 445] width 2 height 2
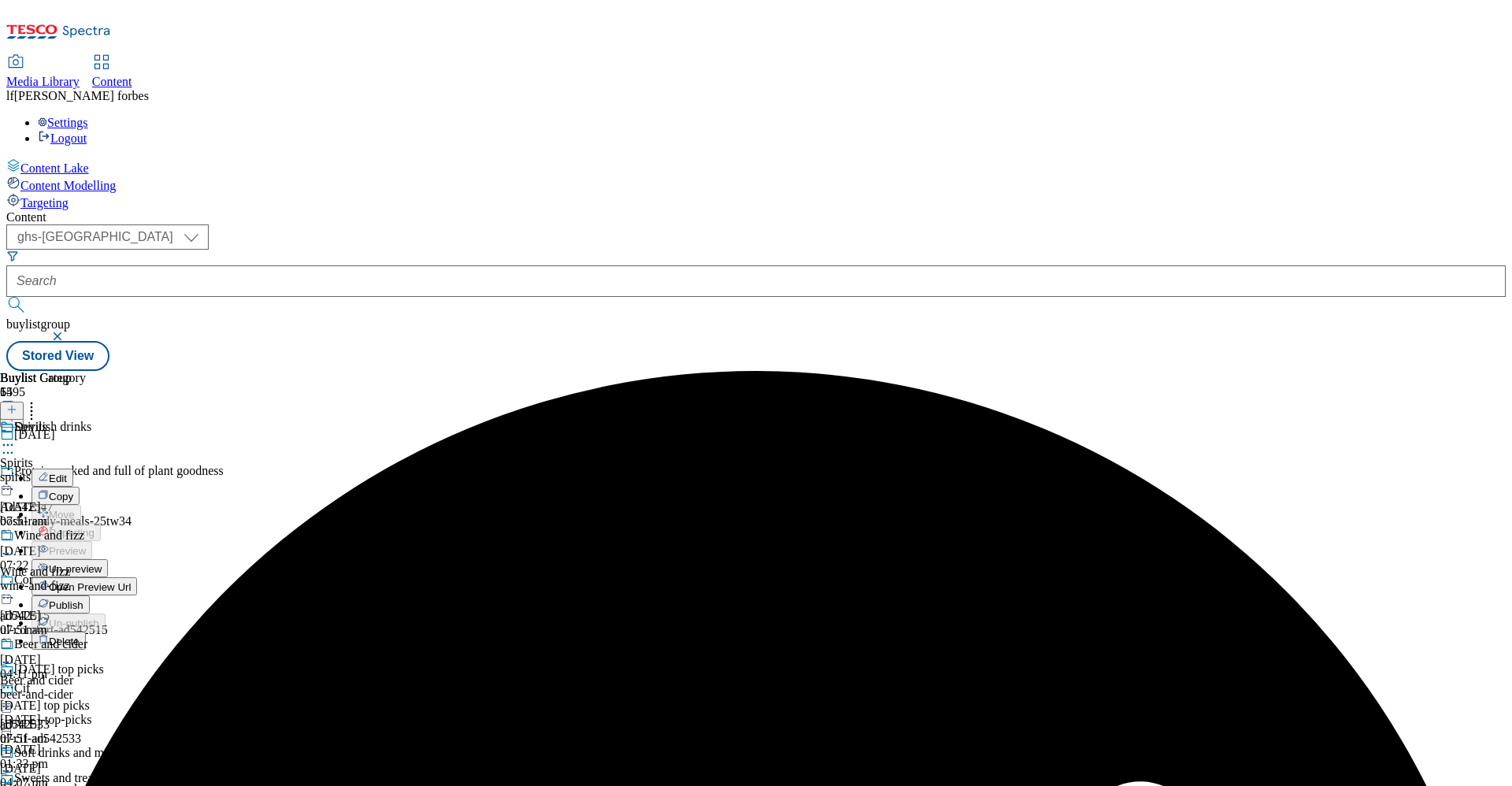
click at [101, 563] on span "Un-preview" at bounding box center [75, 569] width 53 height 12
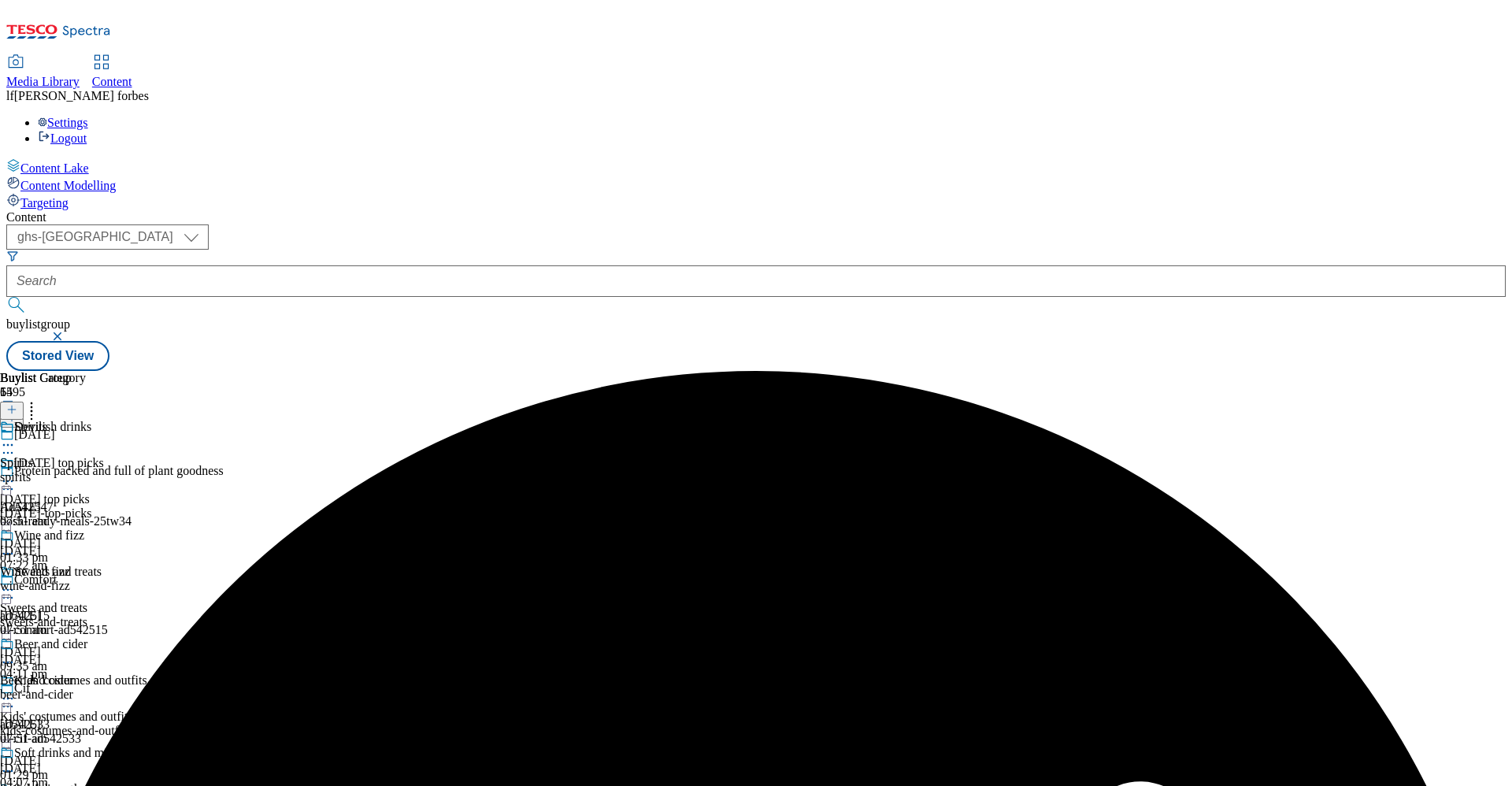
click at [12, 406] on line at bounding box center [12, 410] width 0 height 8
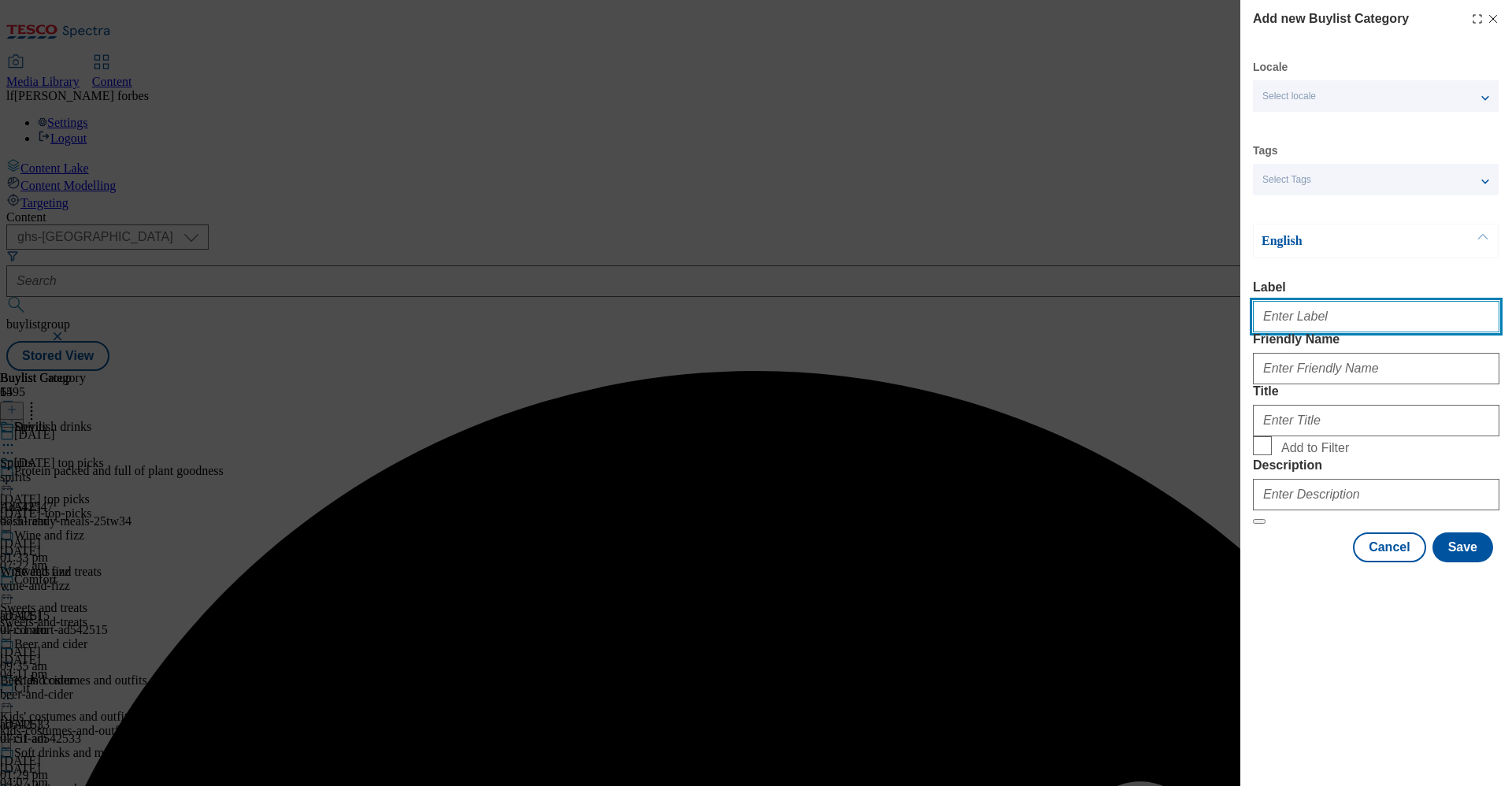
click at [1301, 327] on input "Label" at bounding box center [1376, 317] width 246 height 31
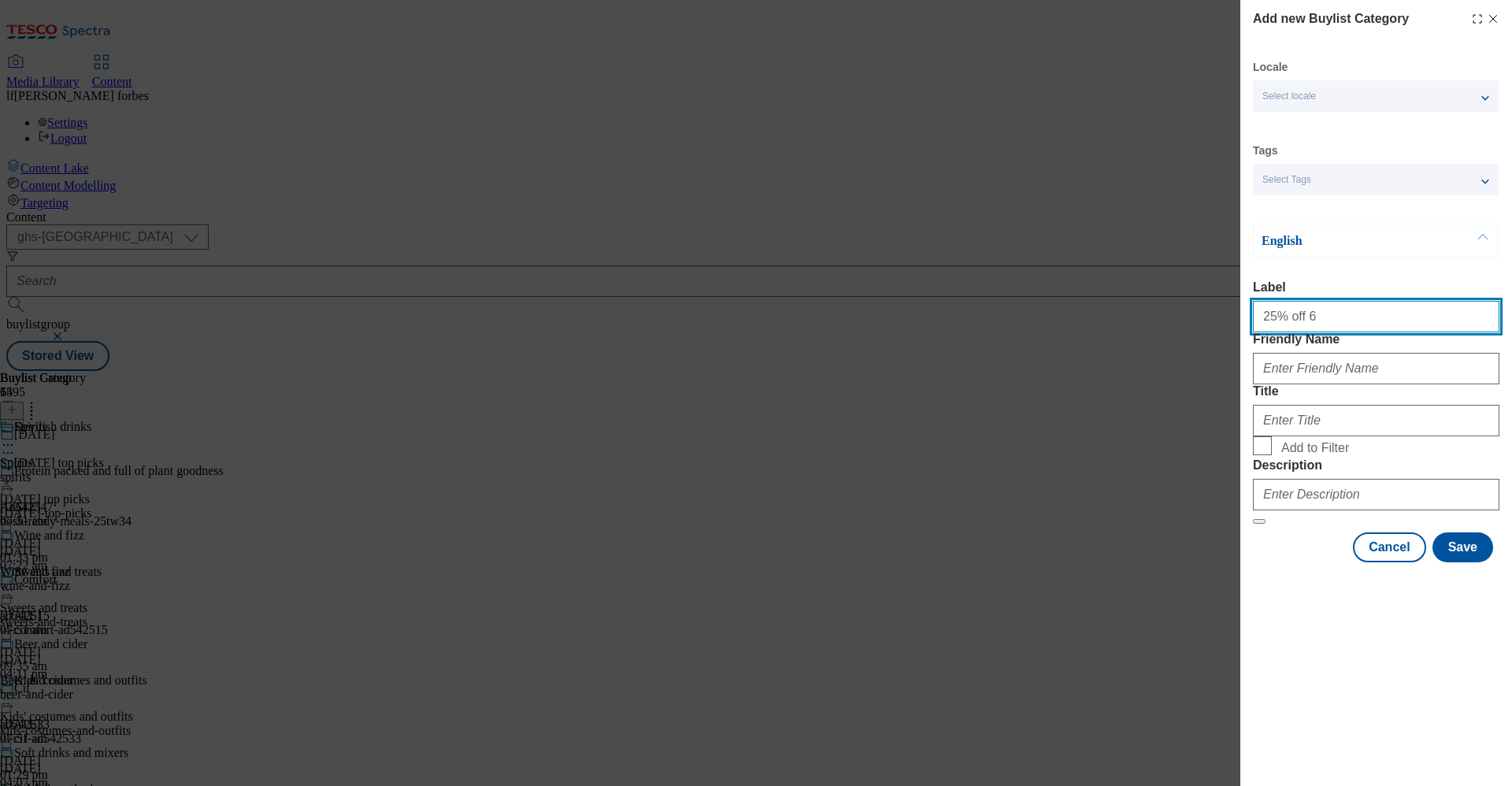
type input "25% off 6"
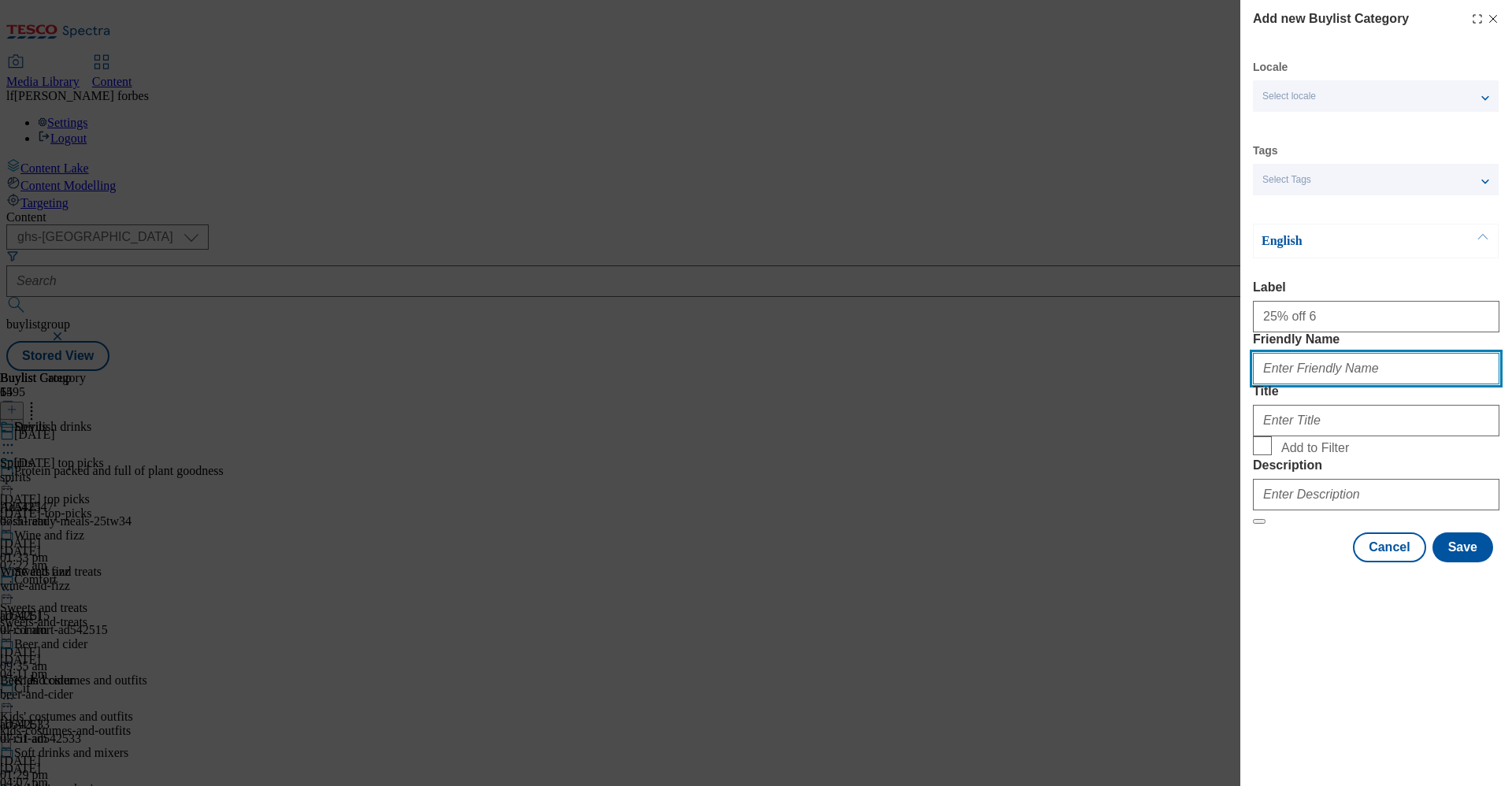
click at [1292, 385] on input "Friendly Name" at bounding box center [1376, 368] width 246 height 31
type input "25-off-6"
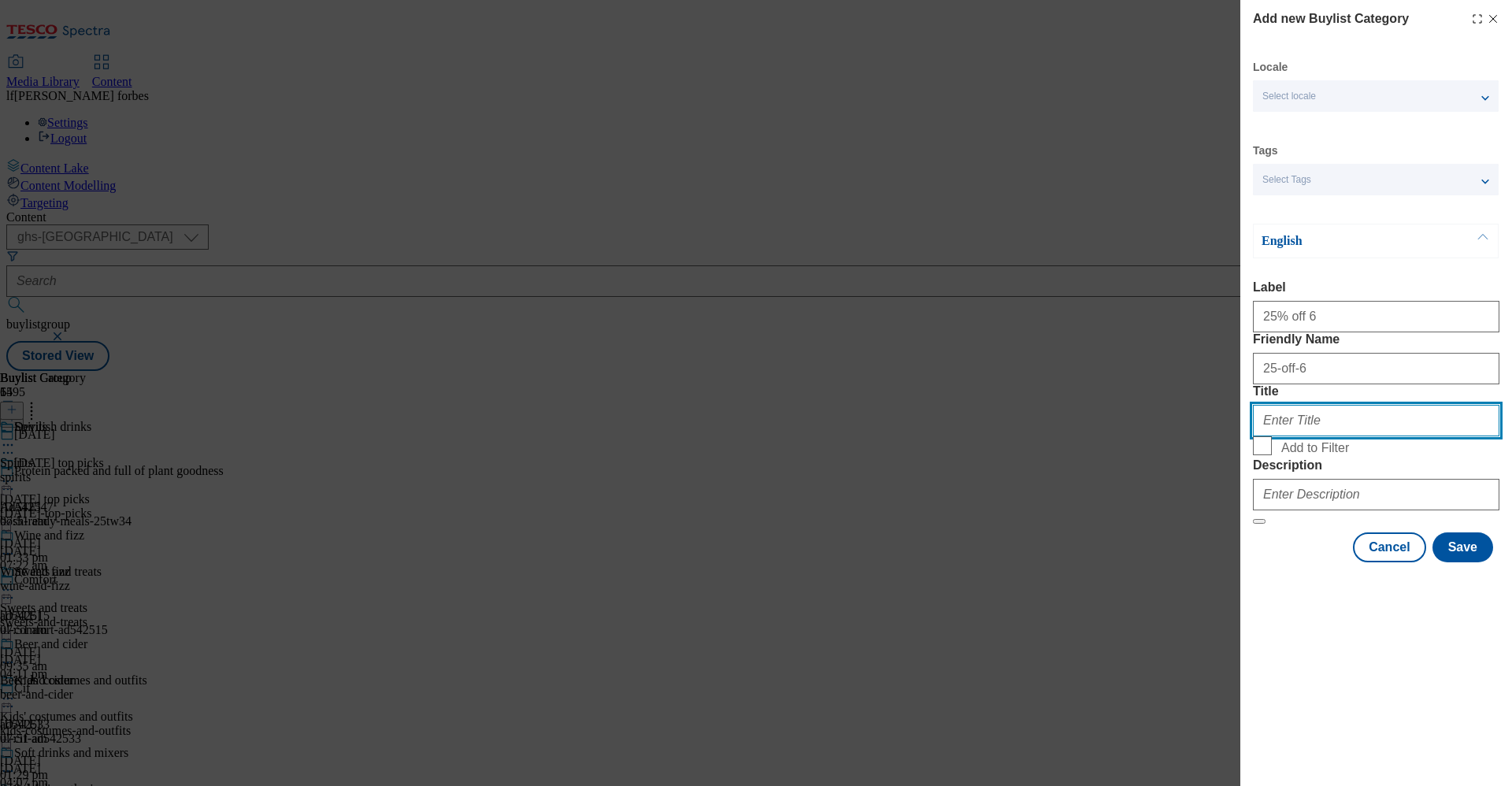
click at [1288, 436] on input "Title" at bounding box center [1376, 421] width 246 height 31
type input "25% off 6"
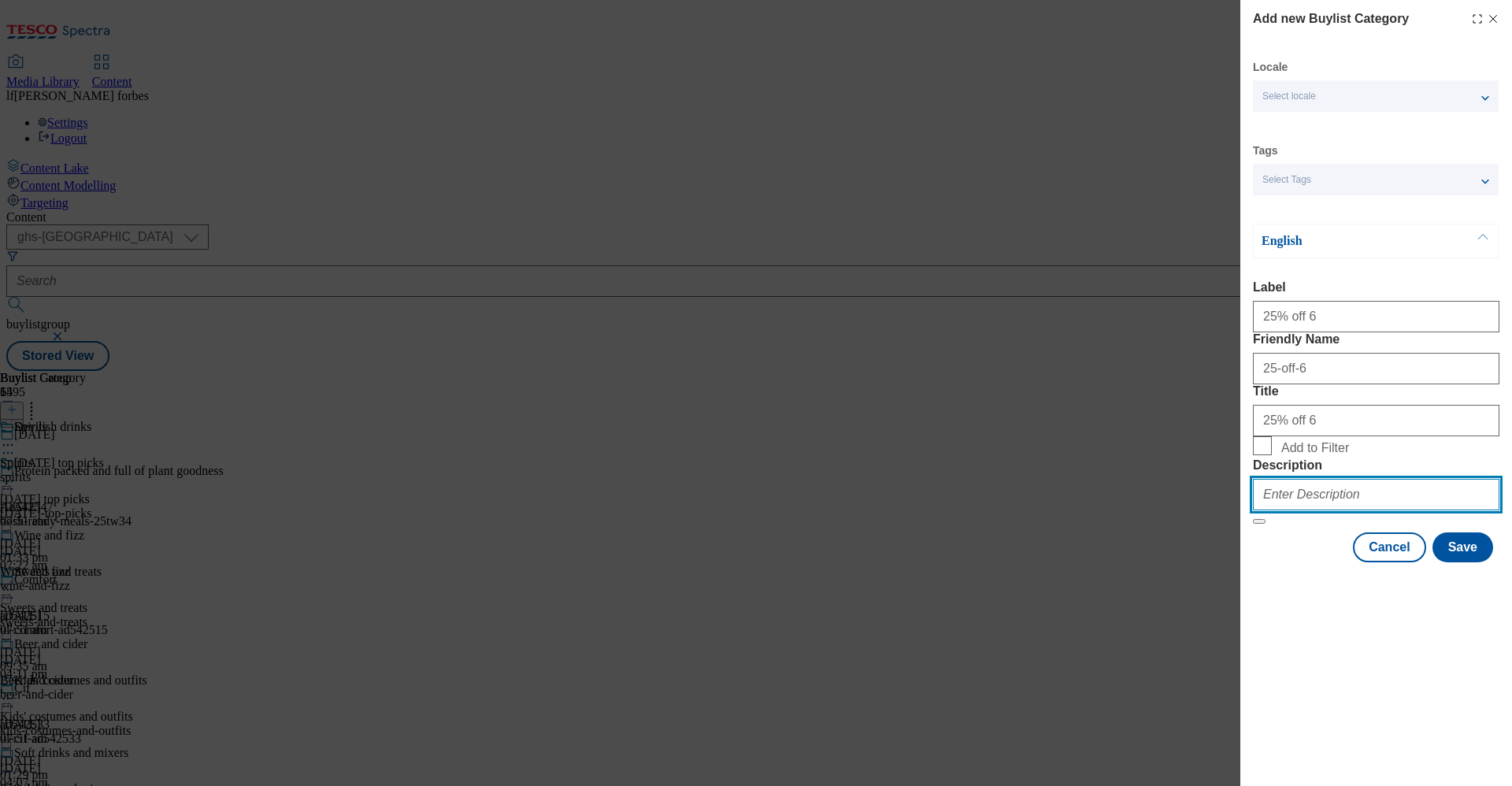
click at [1284, 510] on input "Description" at bounding box center [1376, 495] width 246 height 31
paste input "Eat, drink and be scary with our range of devilish Halloween drinks. Find soft …"
type input "Eat, drink and be scary with our range of devilish Halloween drinks. Find soft …"
click at [1261, 455] on input "Add to Filter" at bounding box center [1262, 445] width 18 height 19
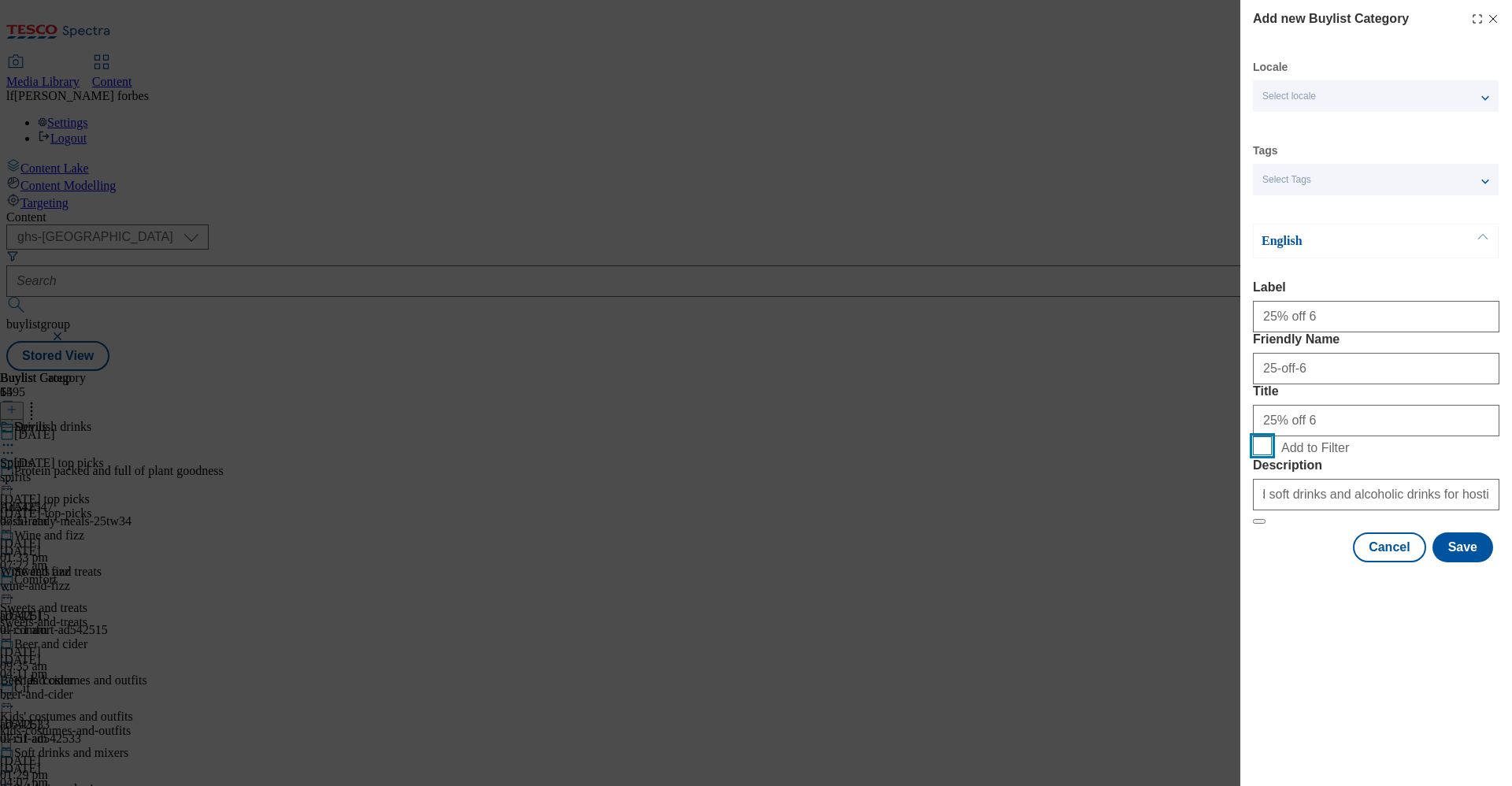
checkbox input "true"
click at [1464, 562] on button "Save" at bounding box center [1462, 547] width 60 height 30
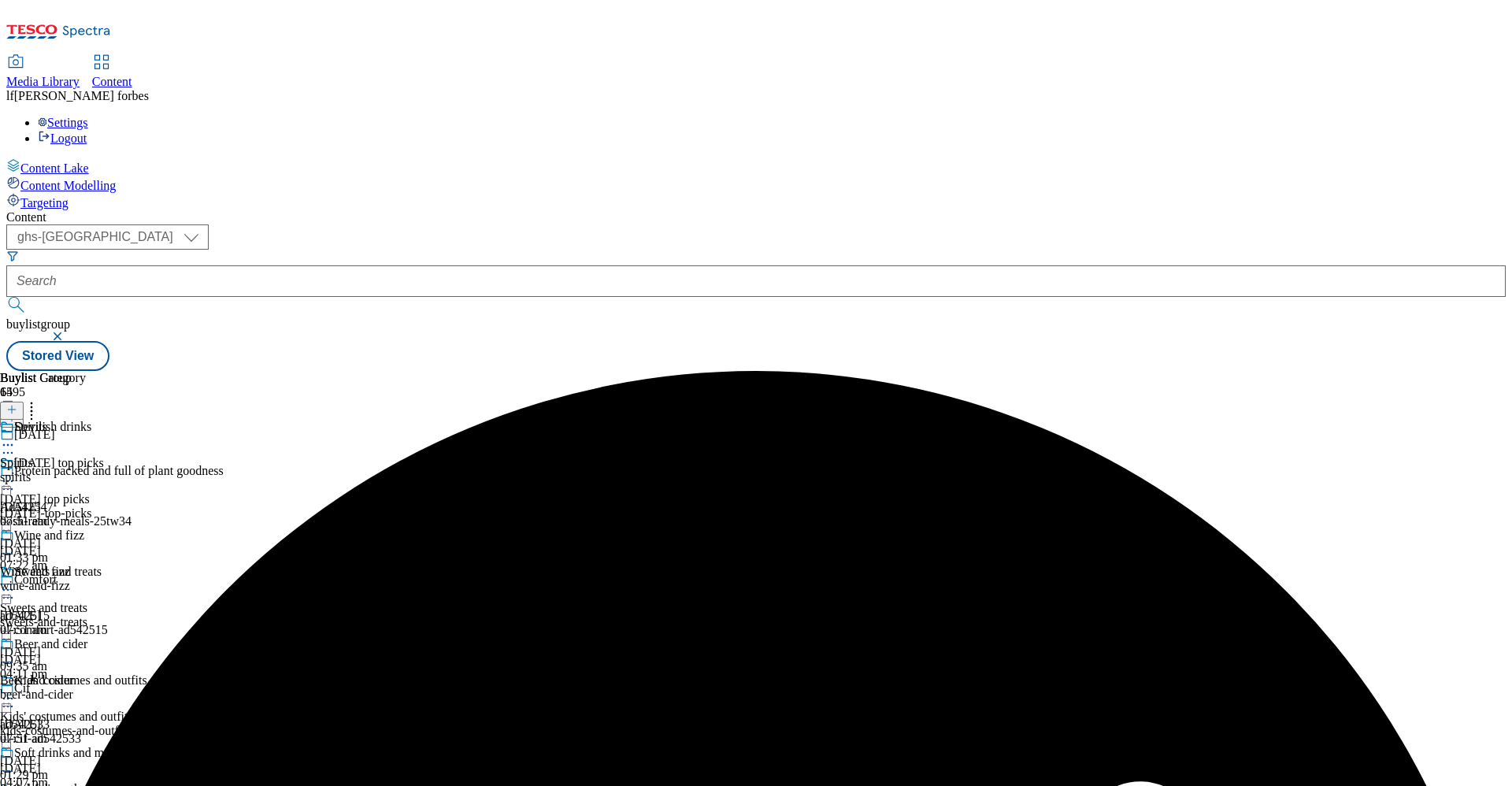
scroll to position [479, 0]
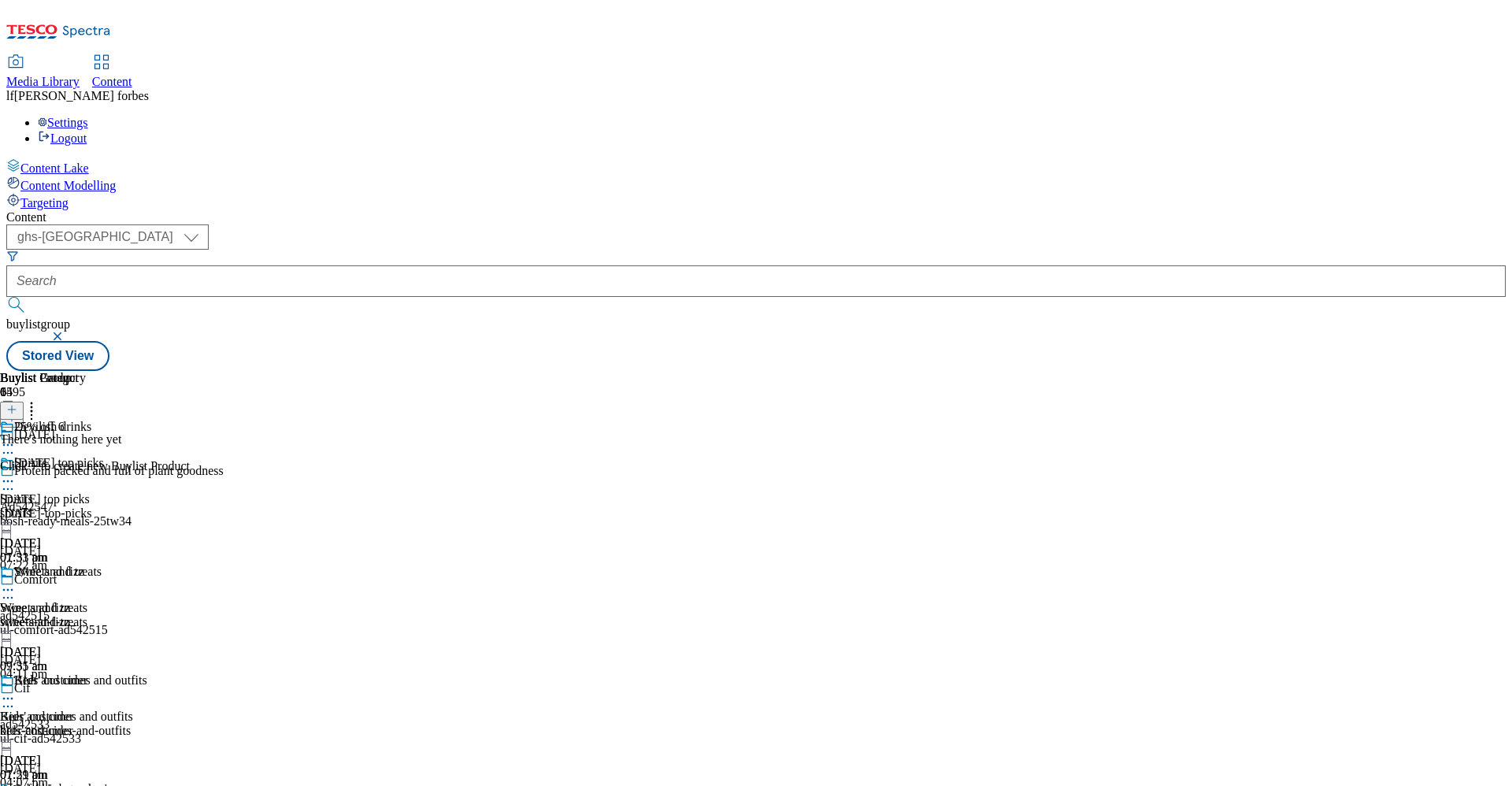
click at [18, 404] on icon at bounding box center [11, 409] width 11 height 11
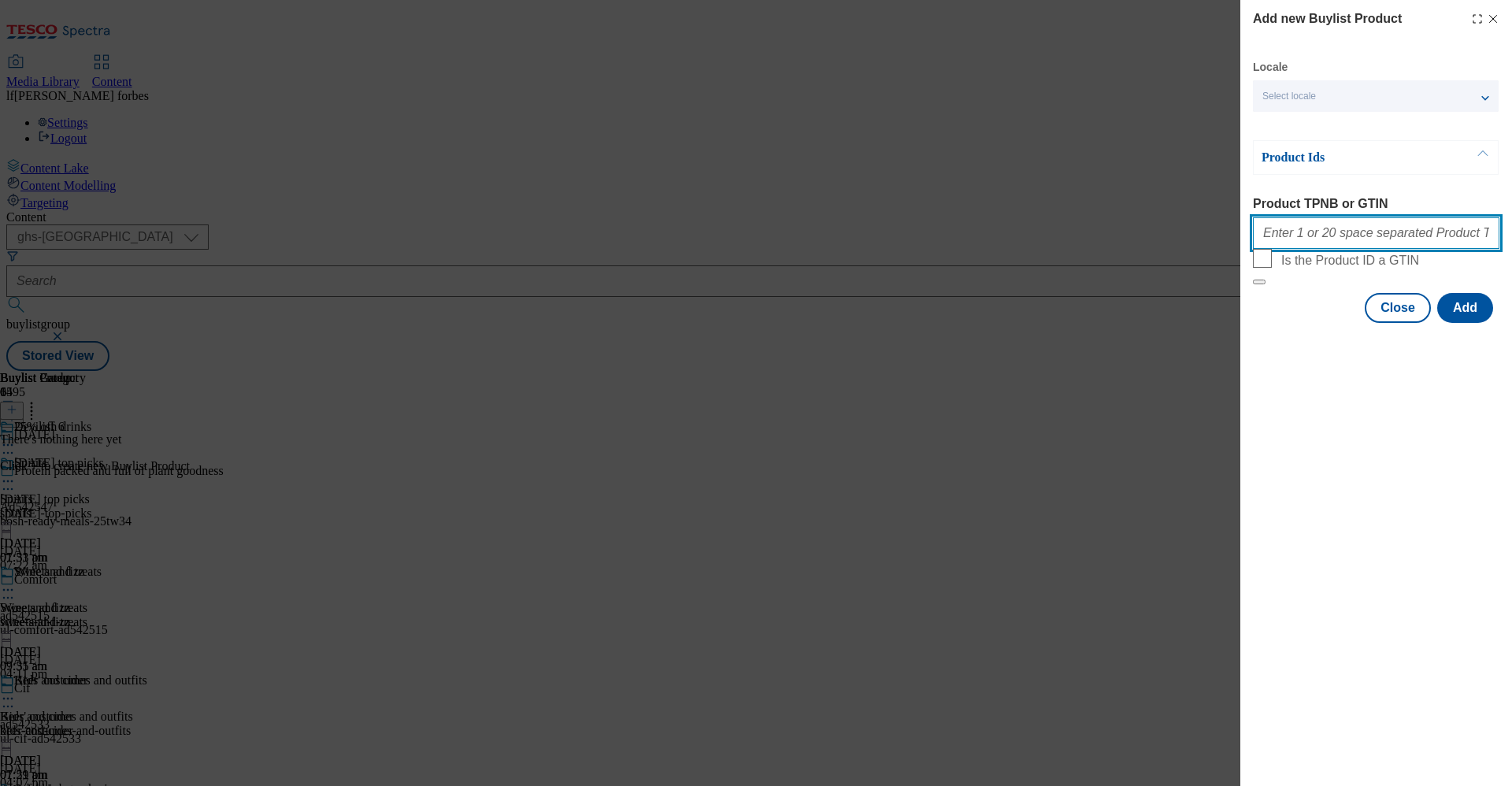
click at [1350, 237] on input "Product TPNB or GTIN" at bounding box center [1376, 233] width 246 height 31
paste input "93815317 92972886 58663952 93163143 97017864 97065472 83002880 72306589 9051742…"
type input "93815317 92972886 58663952 93163143 97017864 97065472 83002880 72306589 9051742…"
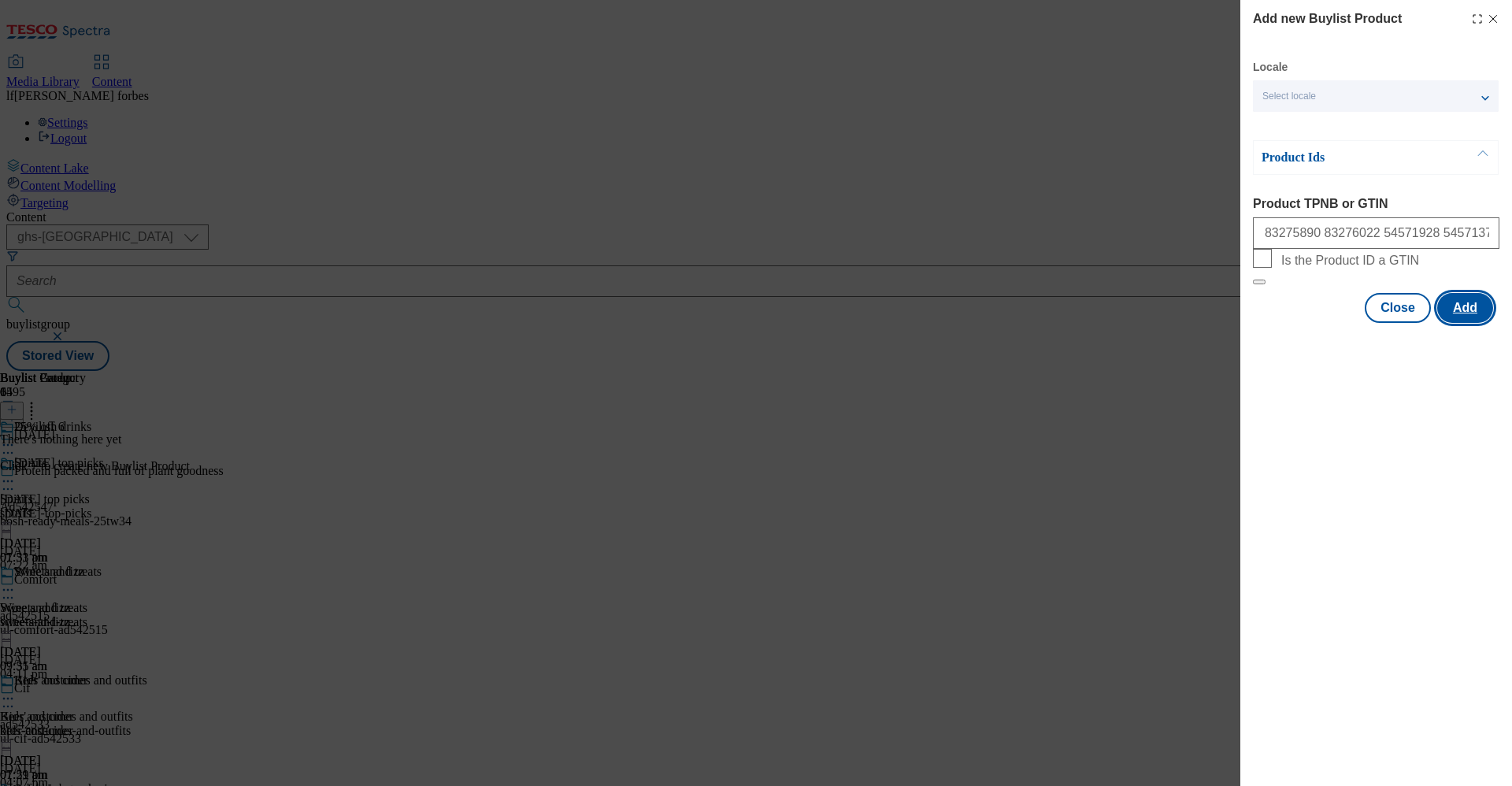
click at [1464, 323] on button "Add" at bounding box center [1464, 308] width 55 height 30
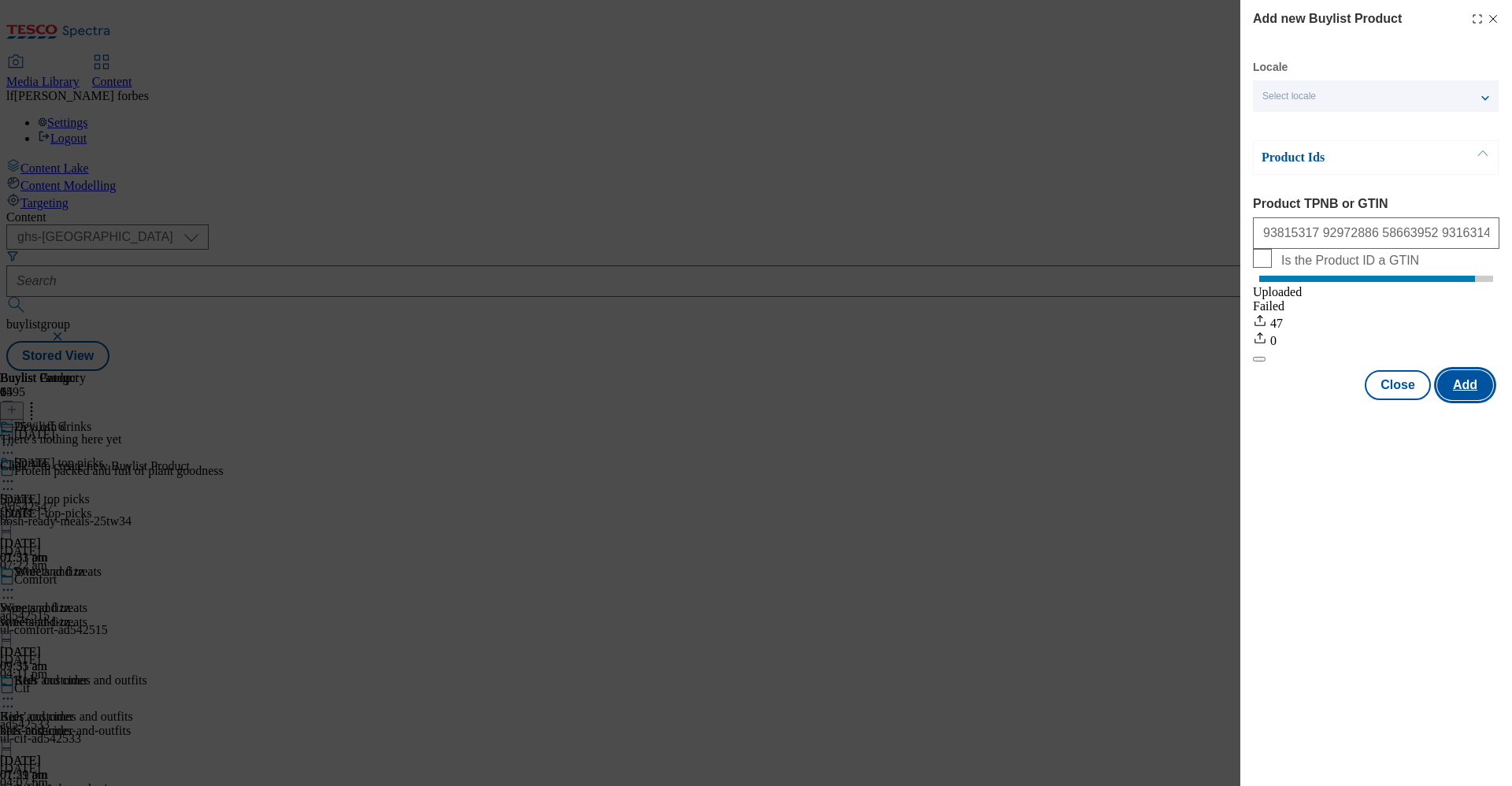
scroll to position [0, 0]
click at [1412, 400] on button "Close" at bounding box center [1398, 385] width 66 height 30
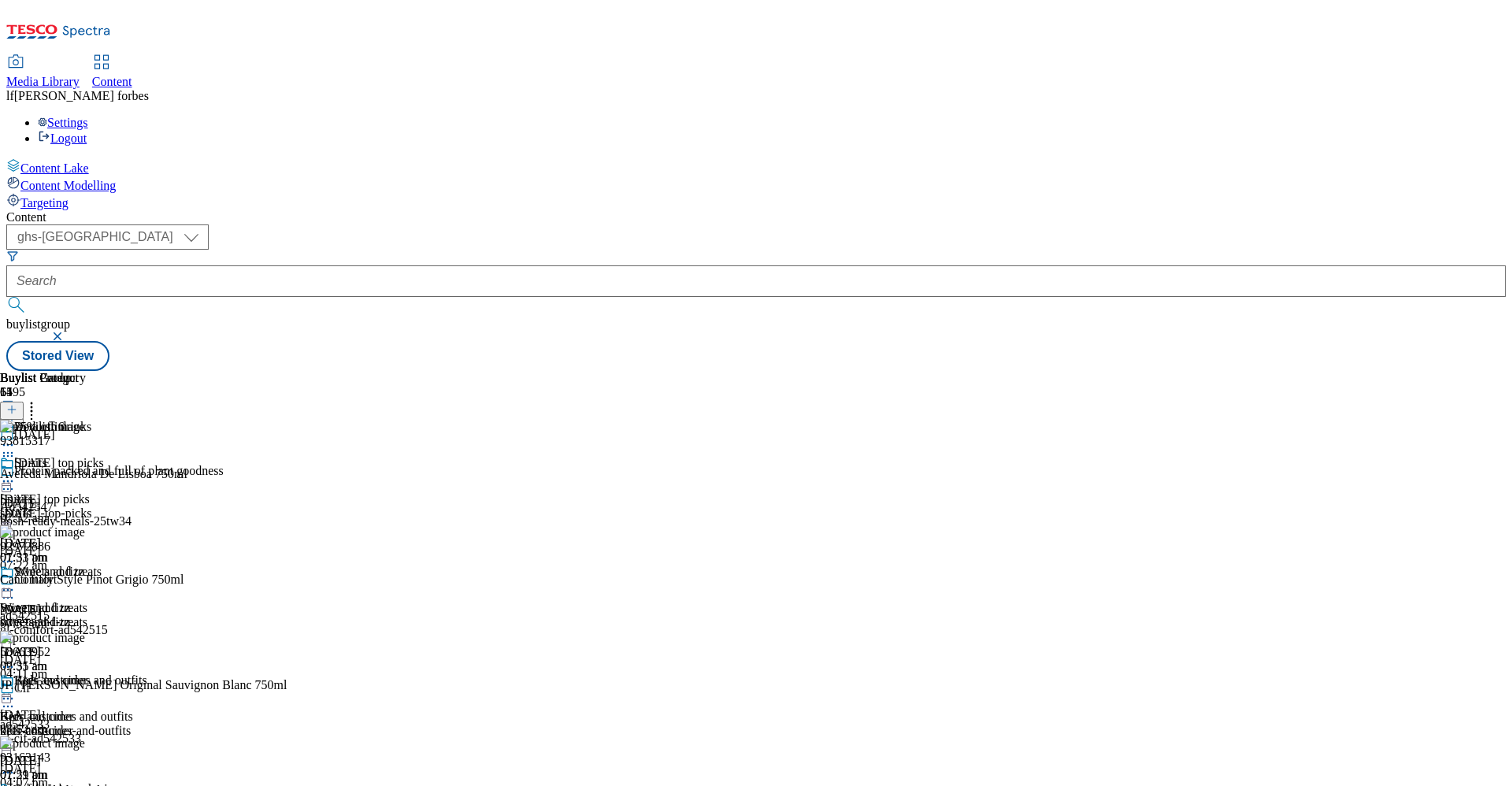
click at [16, 437] on icon at bounding box center [8, 445] width 16 height 16
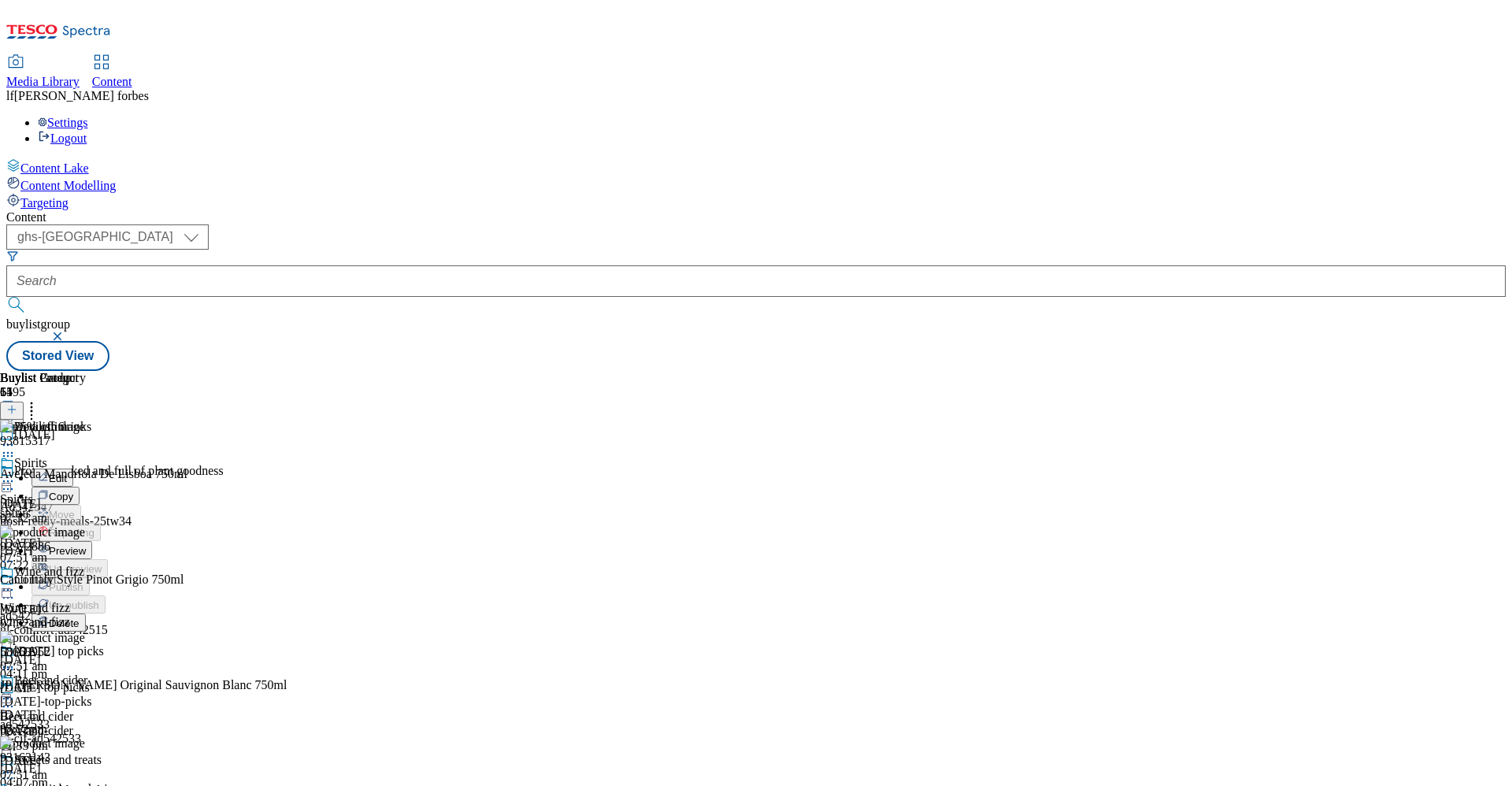
click at [92, 542] on button "Preview" at bounding box center [61, 550] width 60 height 19
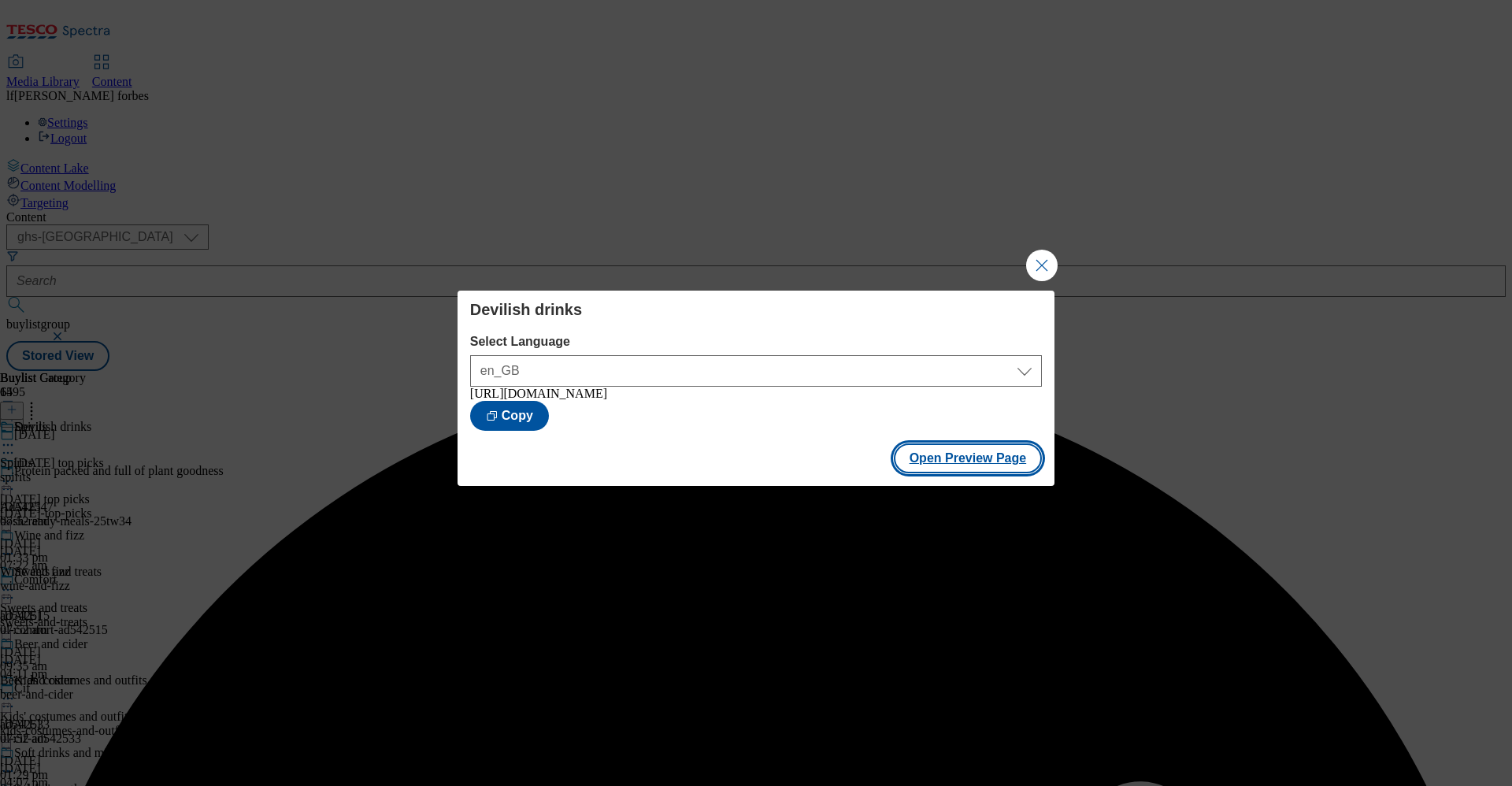
click at [926, 468] on button "Open Preview Page" at bounding box center [968, 458] width 149 height 30
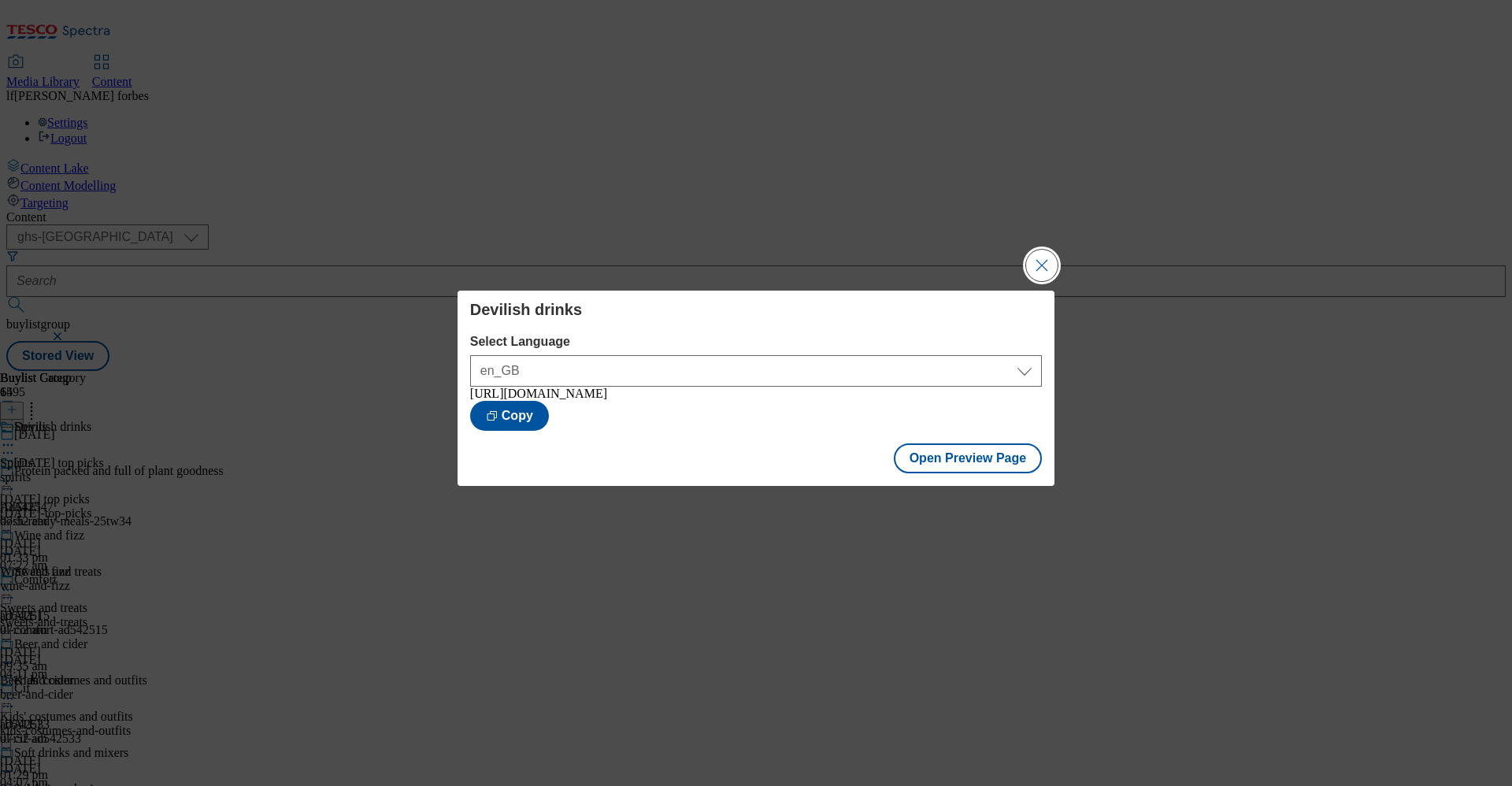
click at [1042, 267] on button "Close Modal" at bounding box center [1042, 265] width 31 height 31
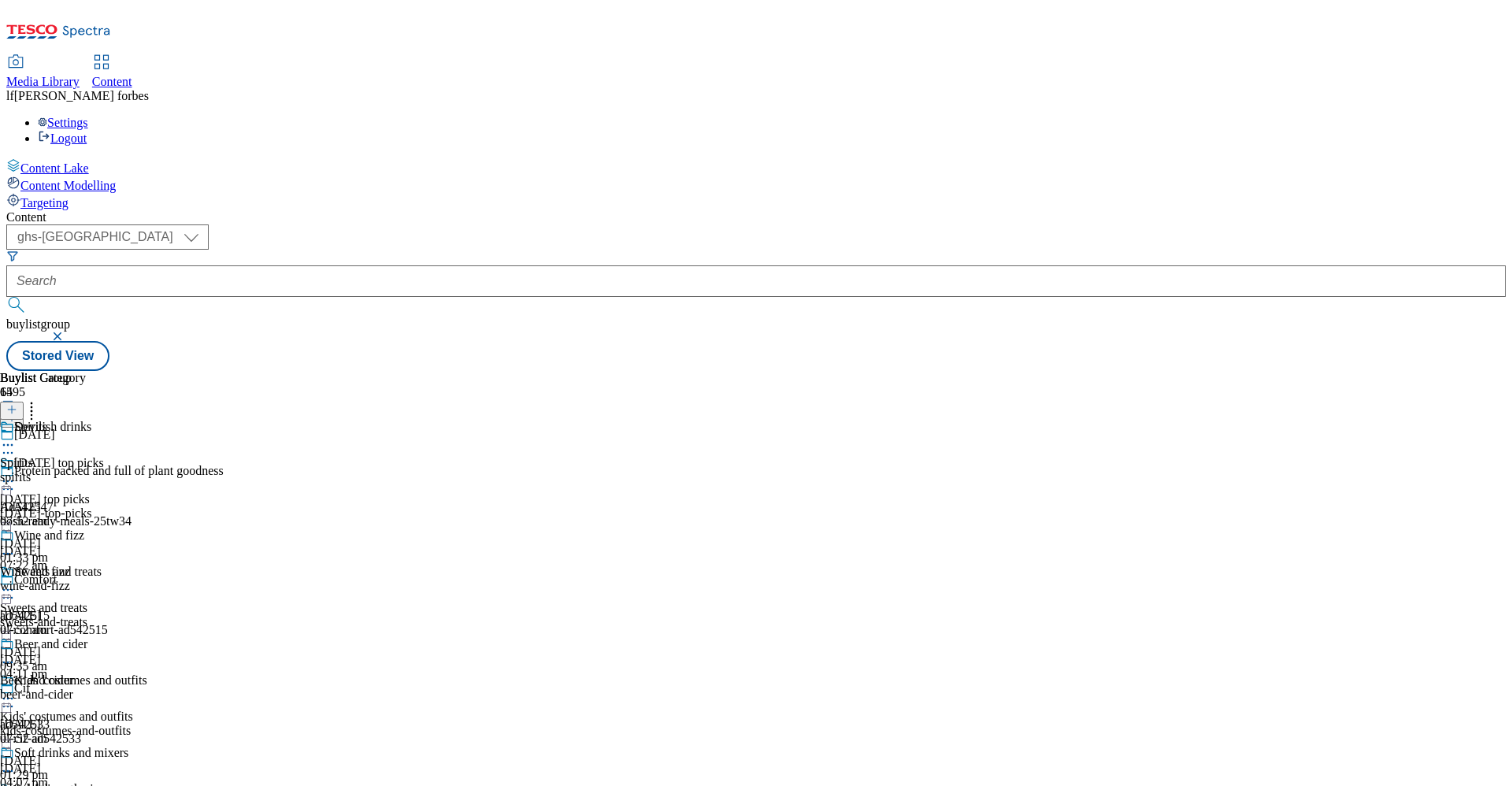
click at [6, 444] on circle at bounding box center [4, 445] width 2 height 2
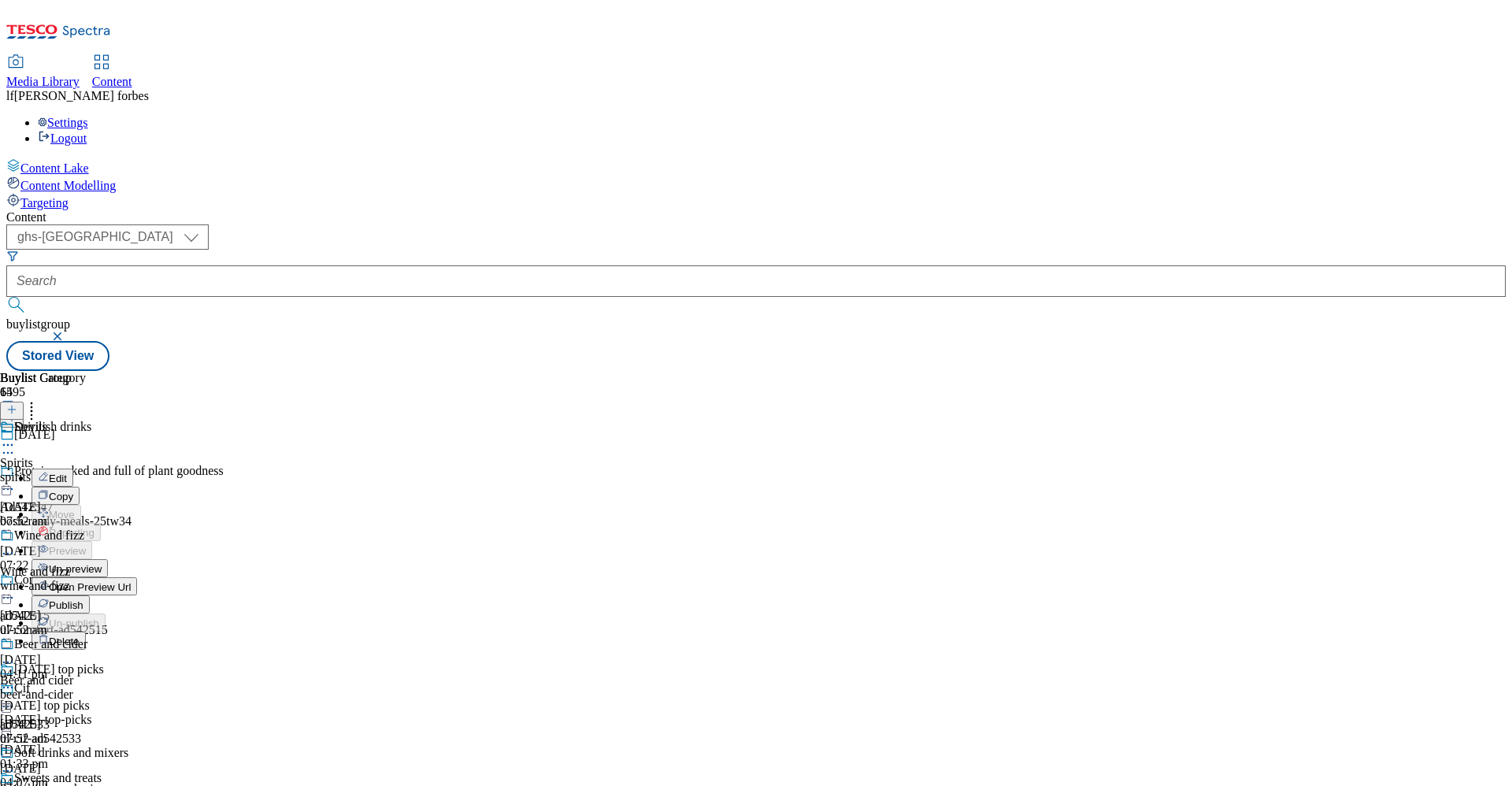
click at [101, 563] on span "Un-preview" at bounding box center [75, 569] width 53 height 12
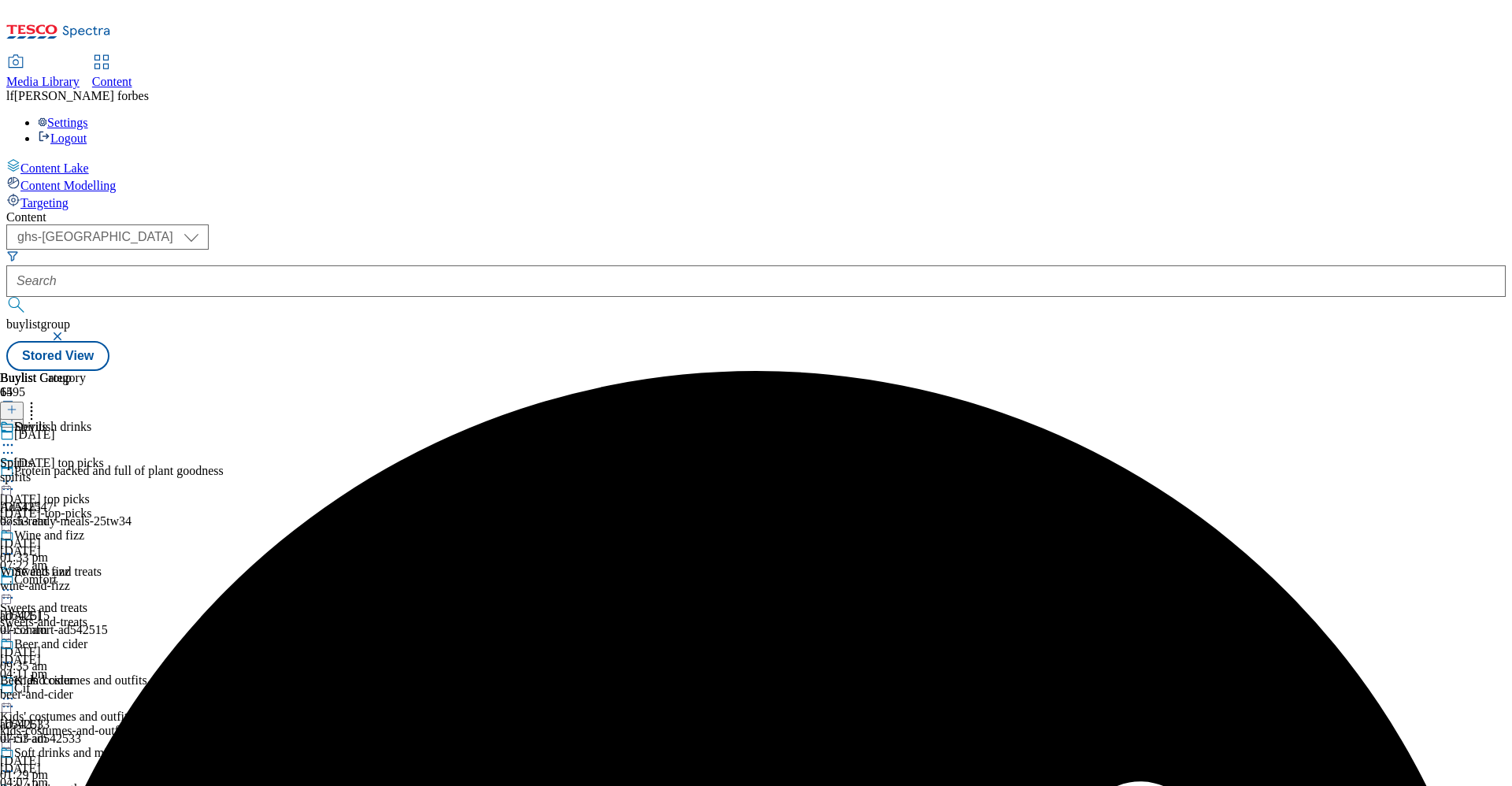
scroll to position [479, 0]
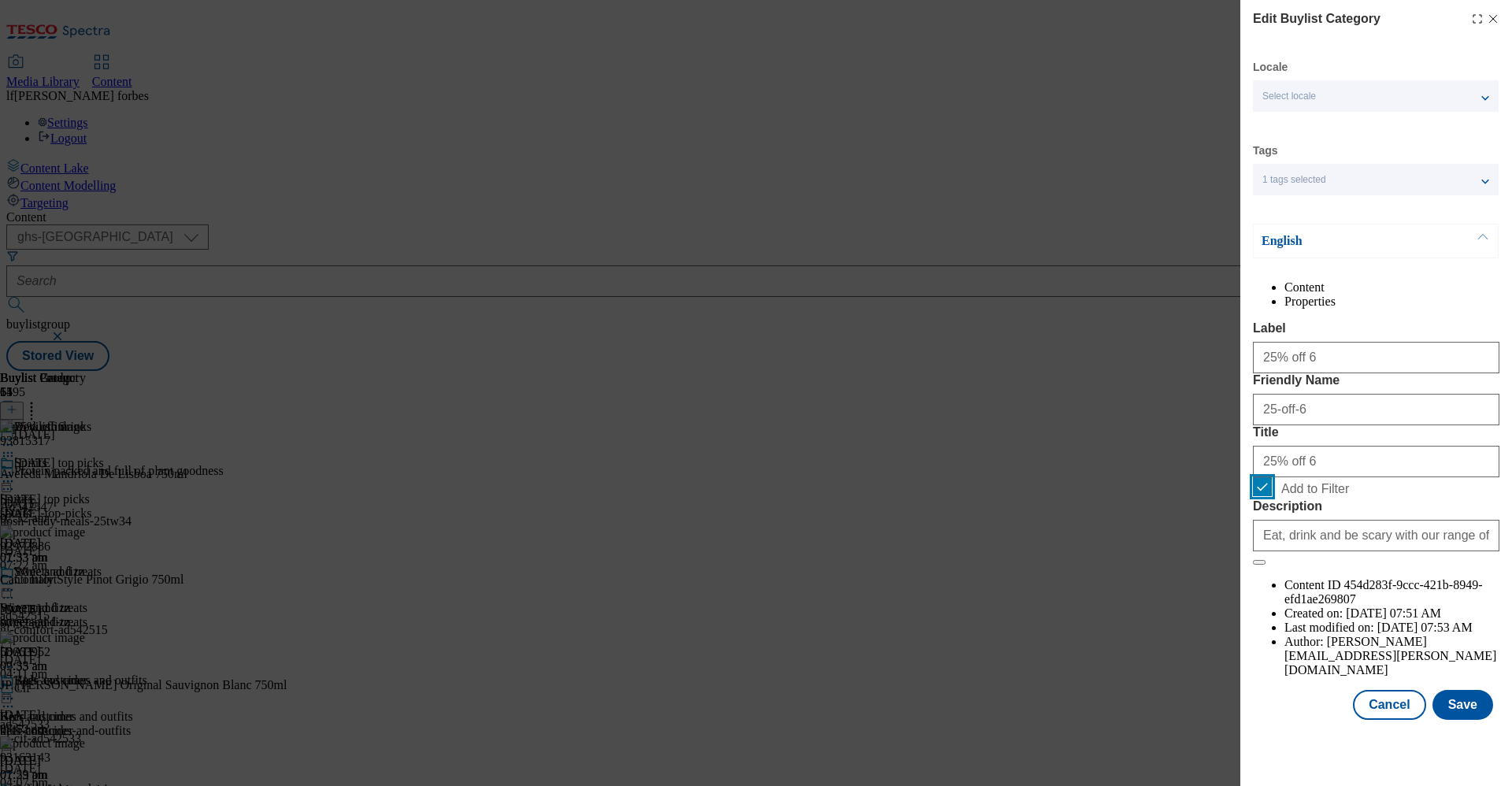
click at [1260, 497] on input "Add to Filter" at bounding box center [1262, 486] width 18 height 19
checkbox input "false"
click at [1477, 720] on button "Save" at bounding box center [1462, 705] width 60 height 30
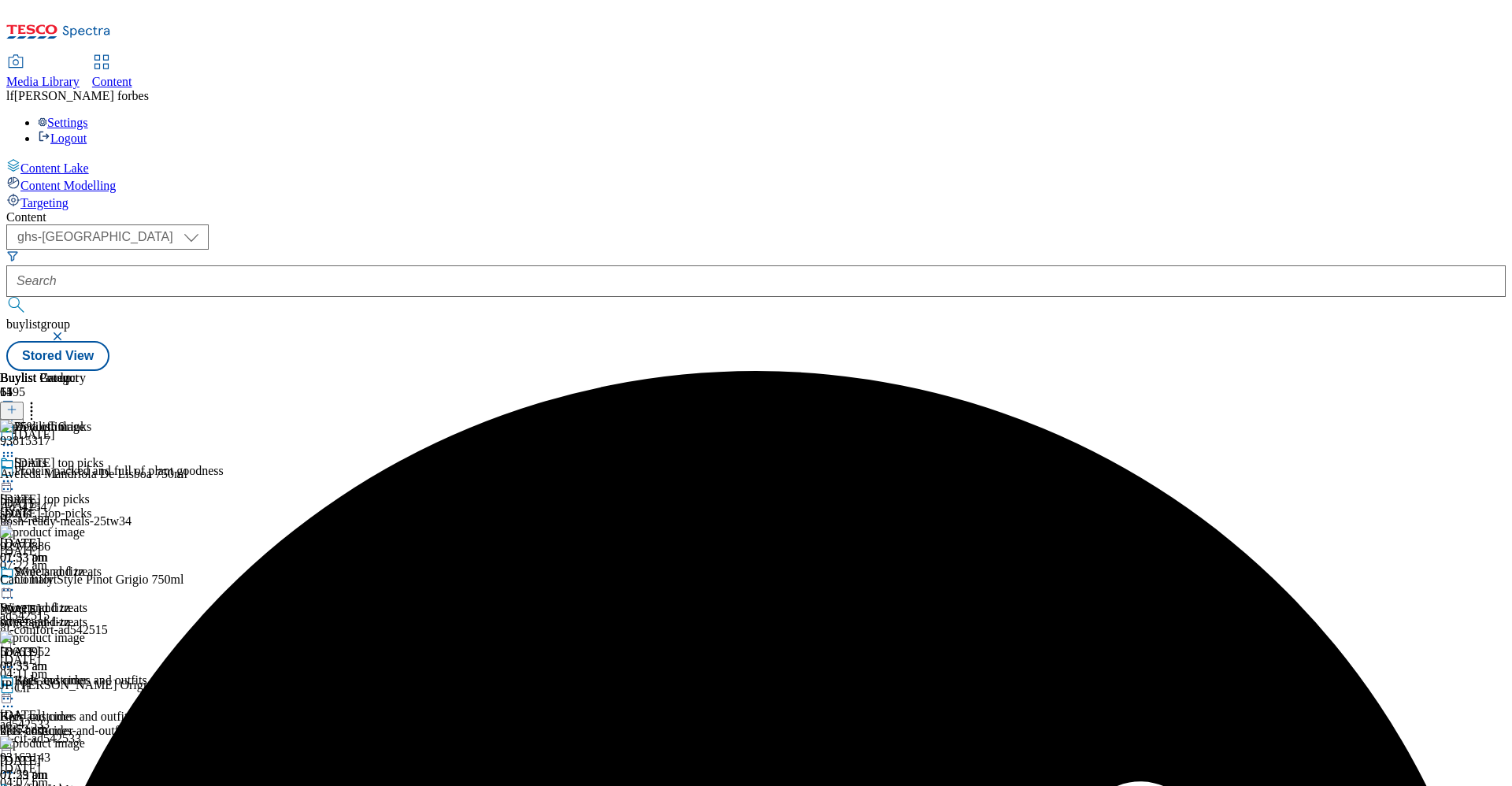
click at [16, 437] on icon at bounding box center [8, 445] width 16 height 16
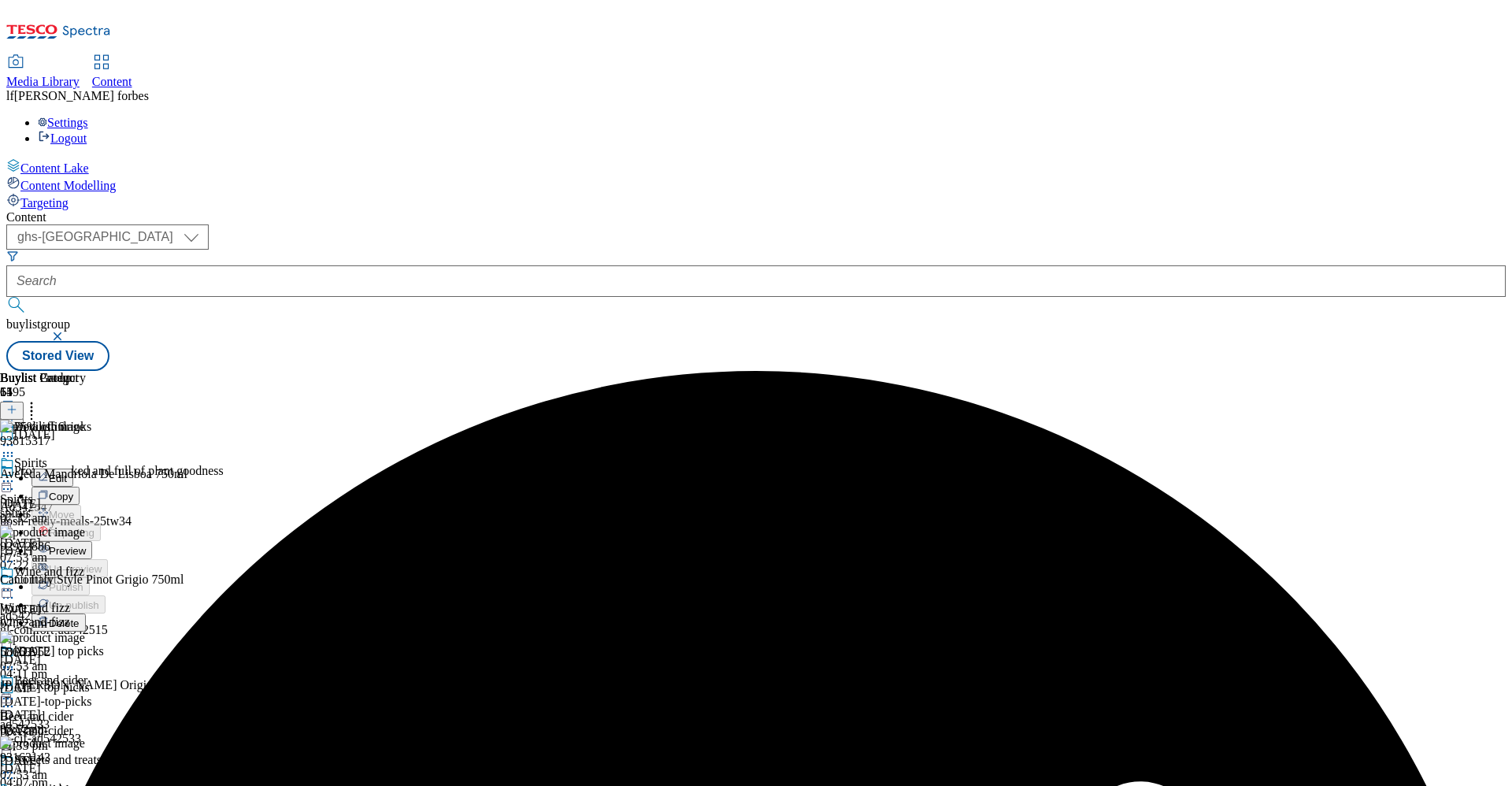
click at [86, 545] on span "Preview" at bounding box center [67, 551] width 37 height 12
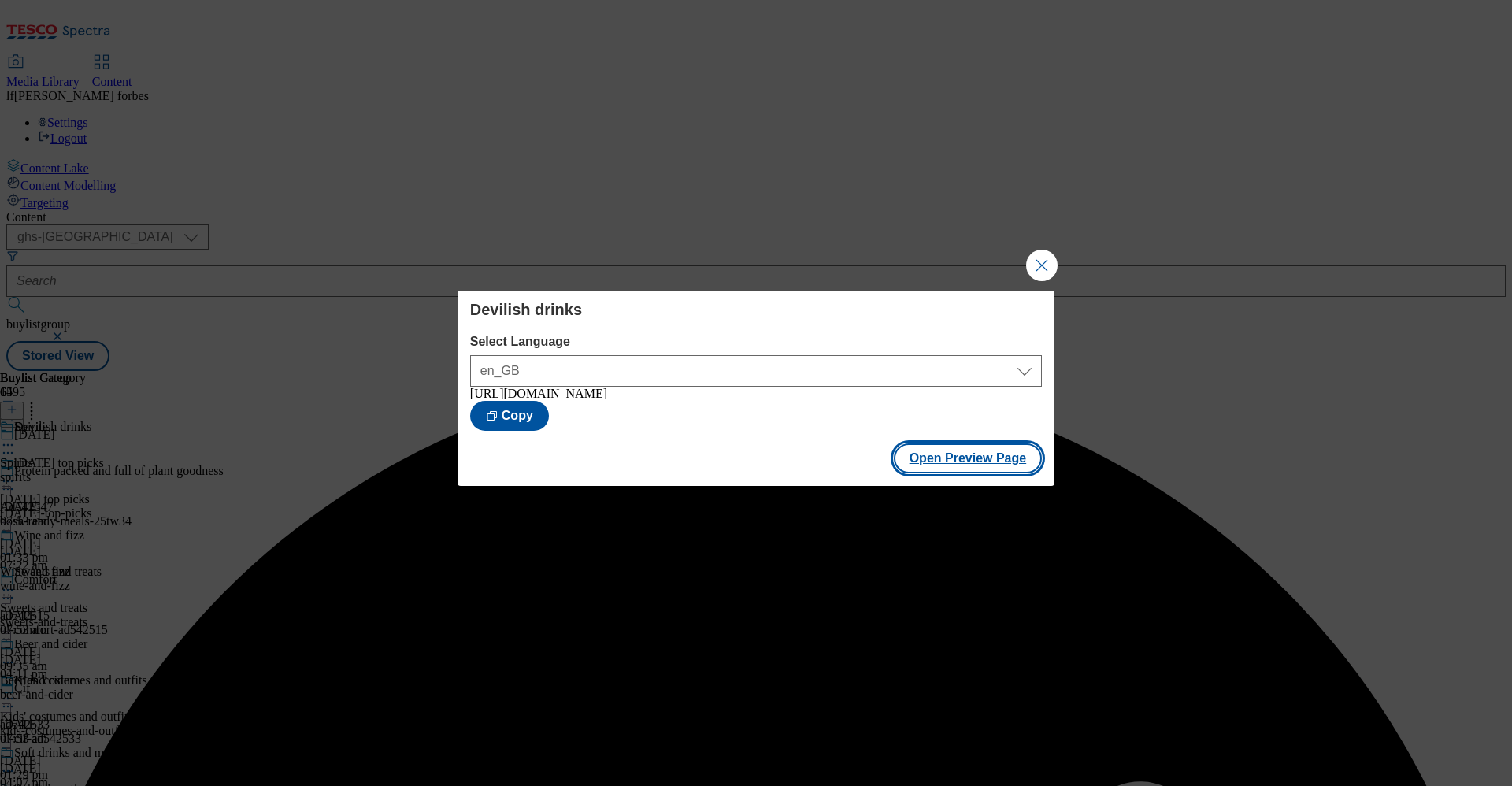
click at [936, 464] on button "Open Preview Page" at bounding box center [968, 458] width 149 height 30
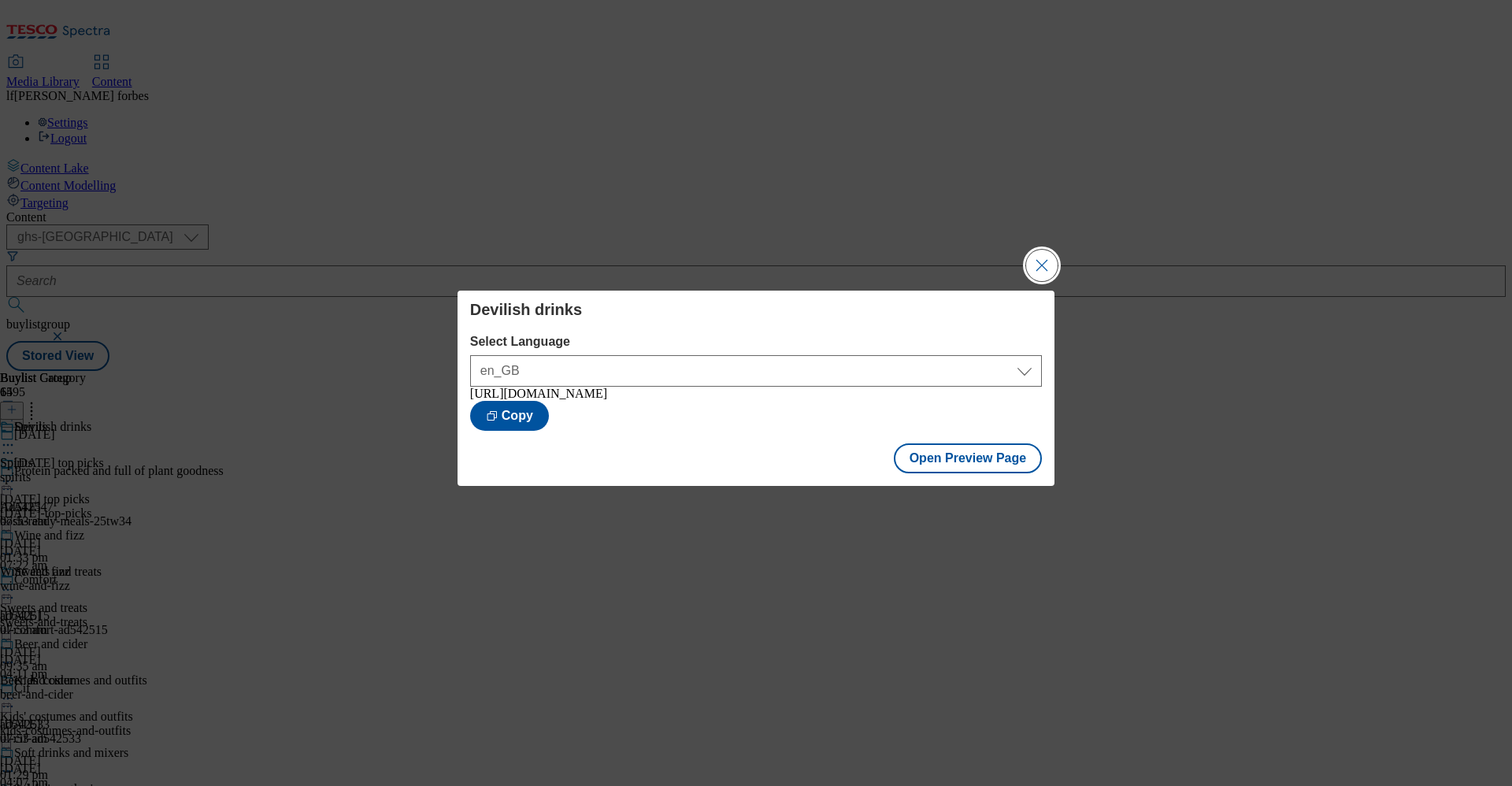
click at [1032, 262] on button "Close Modal" at bounding box center [1042, 265] width 31 height 31
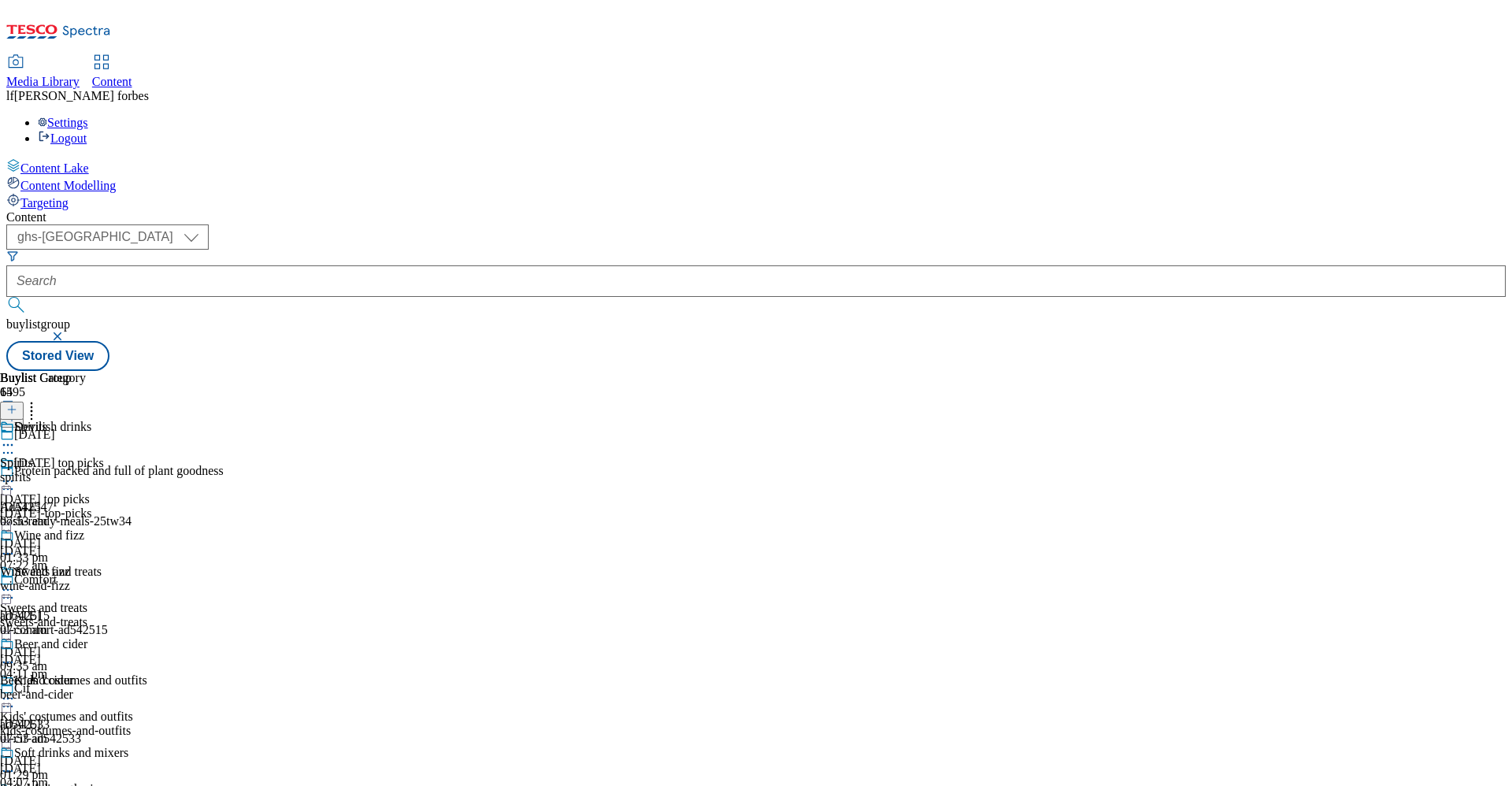
click at [16, 437] on icon at bounding box center [8, 445] width 16 height 16
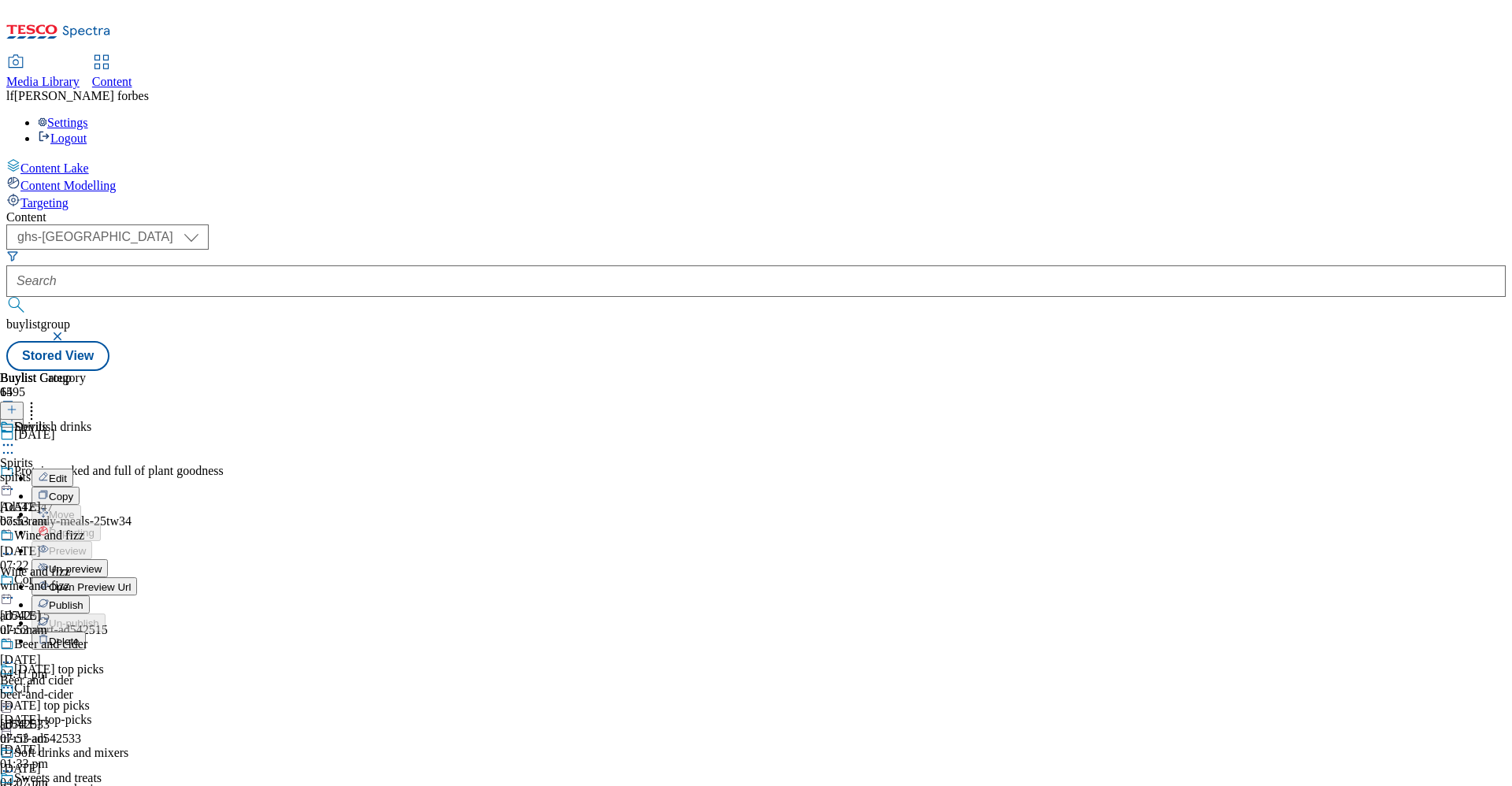
click at [84, 599] on span "Publish" at bounding box center [66, 605] width 35 height 12
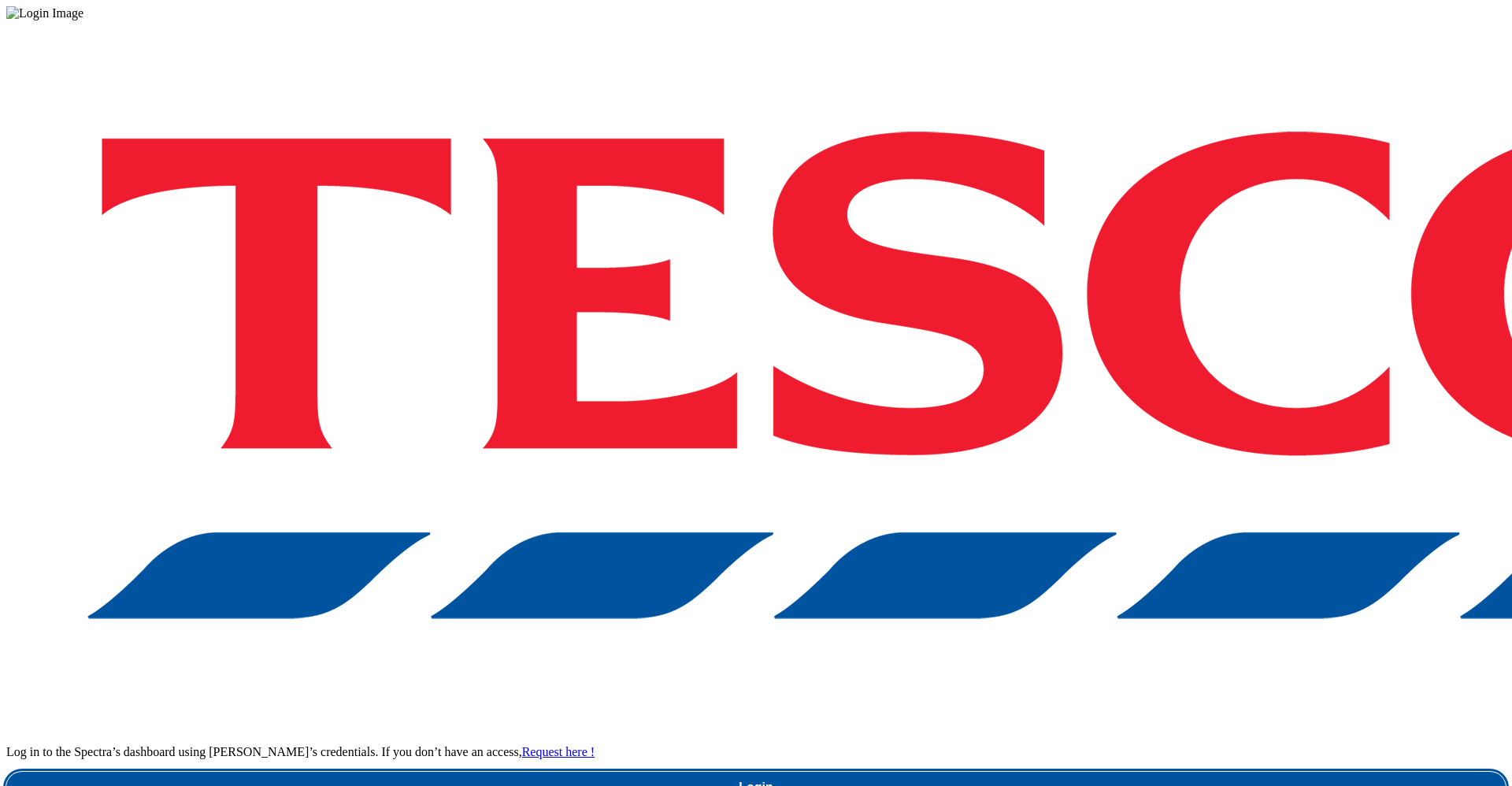
click at [1063, 772] on link "Login" at bounding box center [756, 788] width 1499 height 31
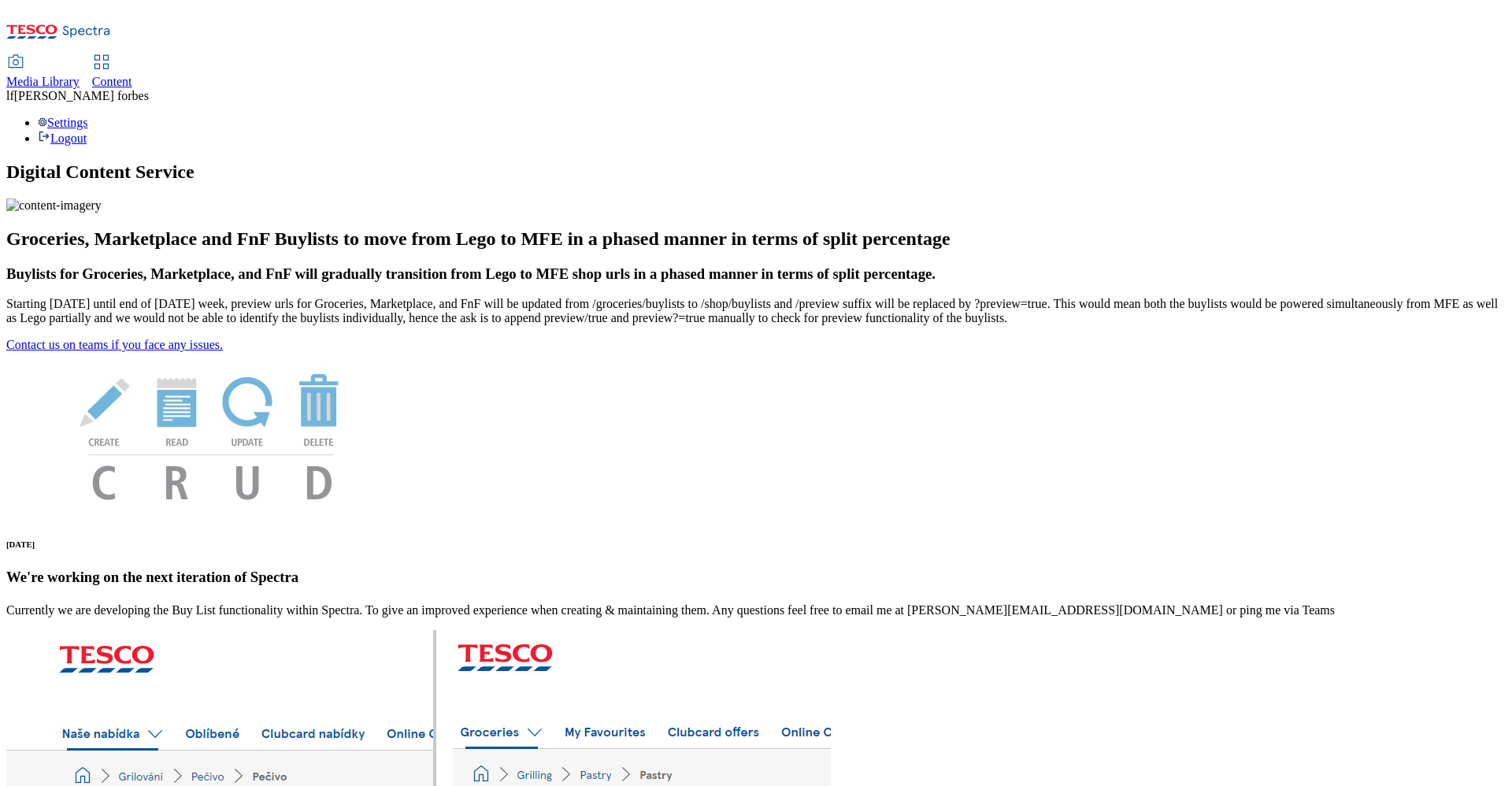
click at [132, 75] on span "Content" at bounding box center [112, 82] width 40 height 14
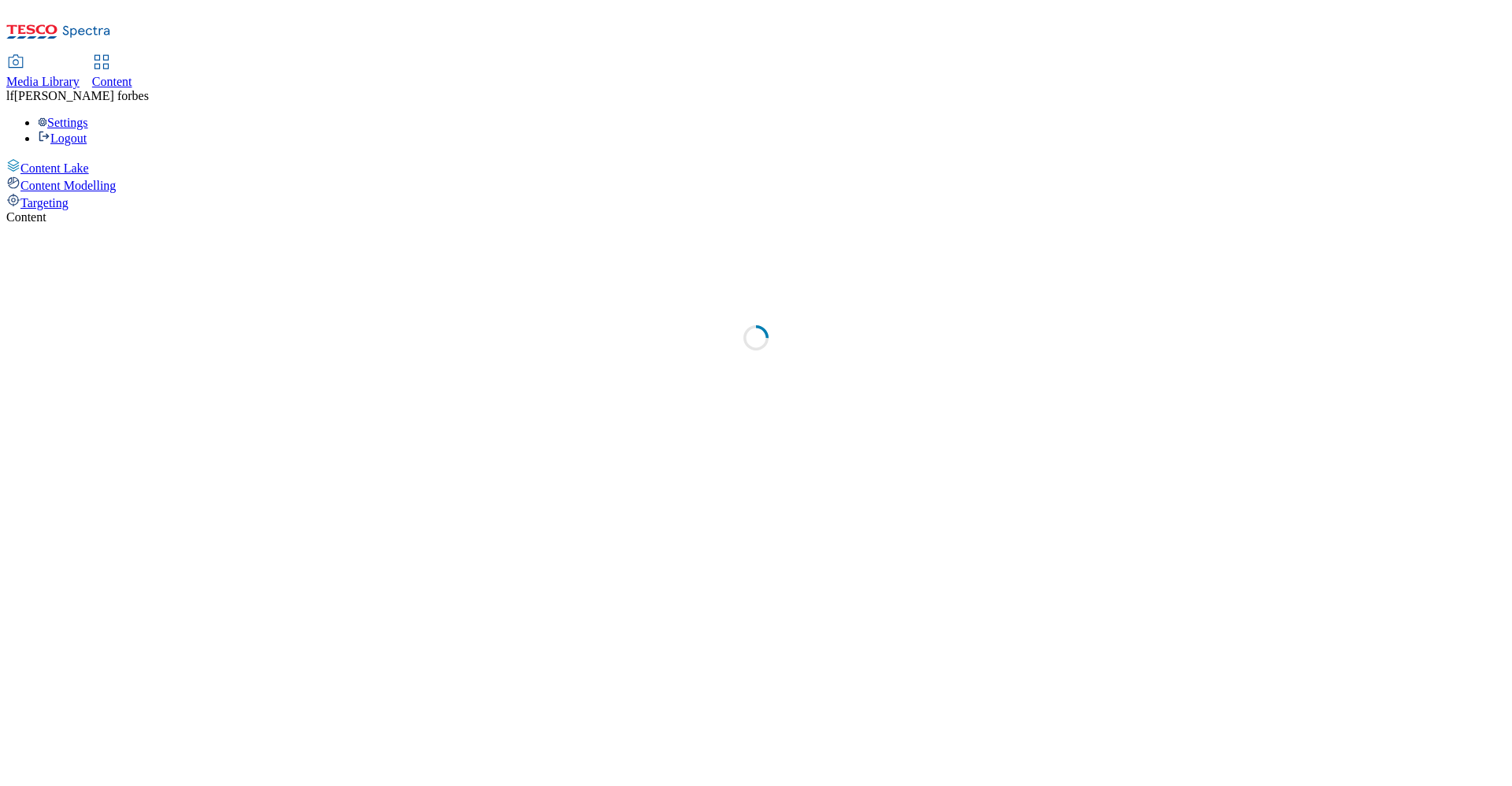
select select "ghs-uk"
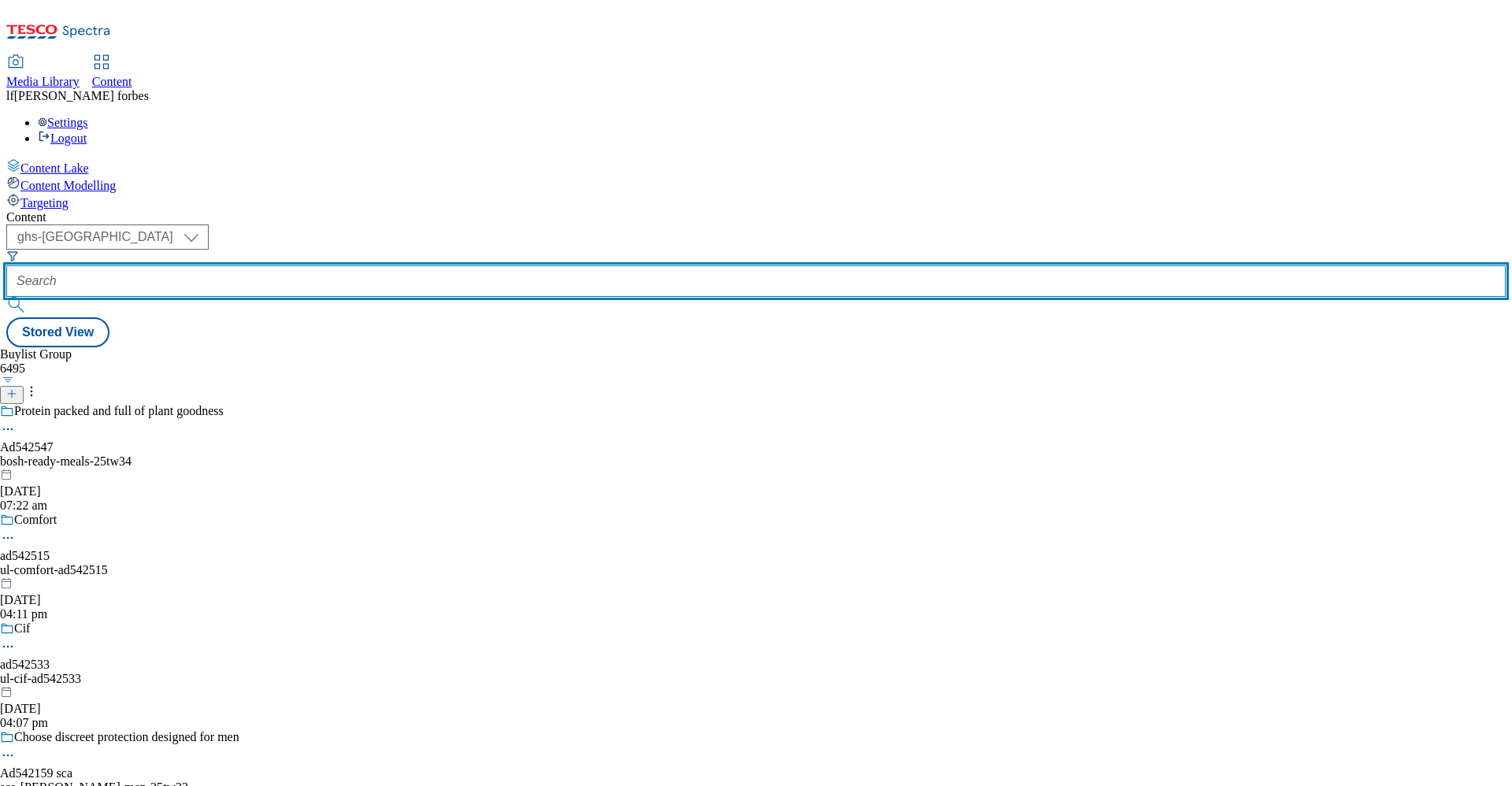
click at [376, 266] on input "text" at bounding box center [756, 281] width 1499 height 31
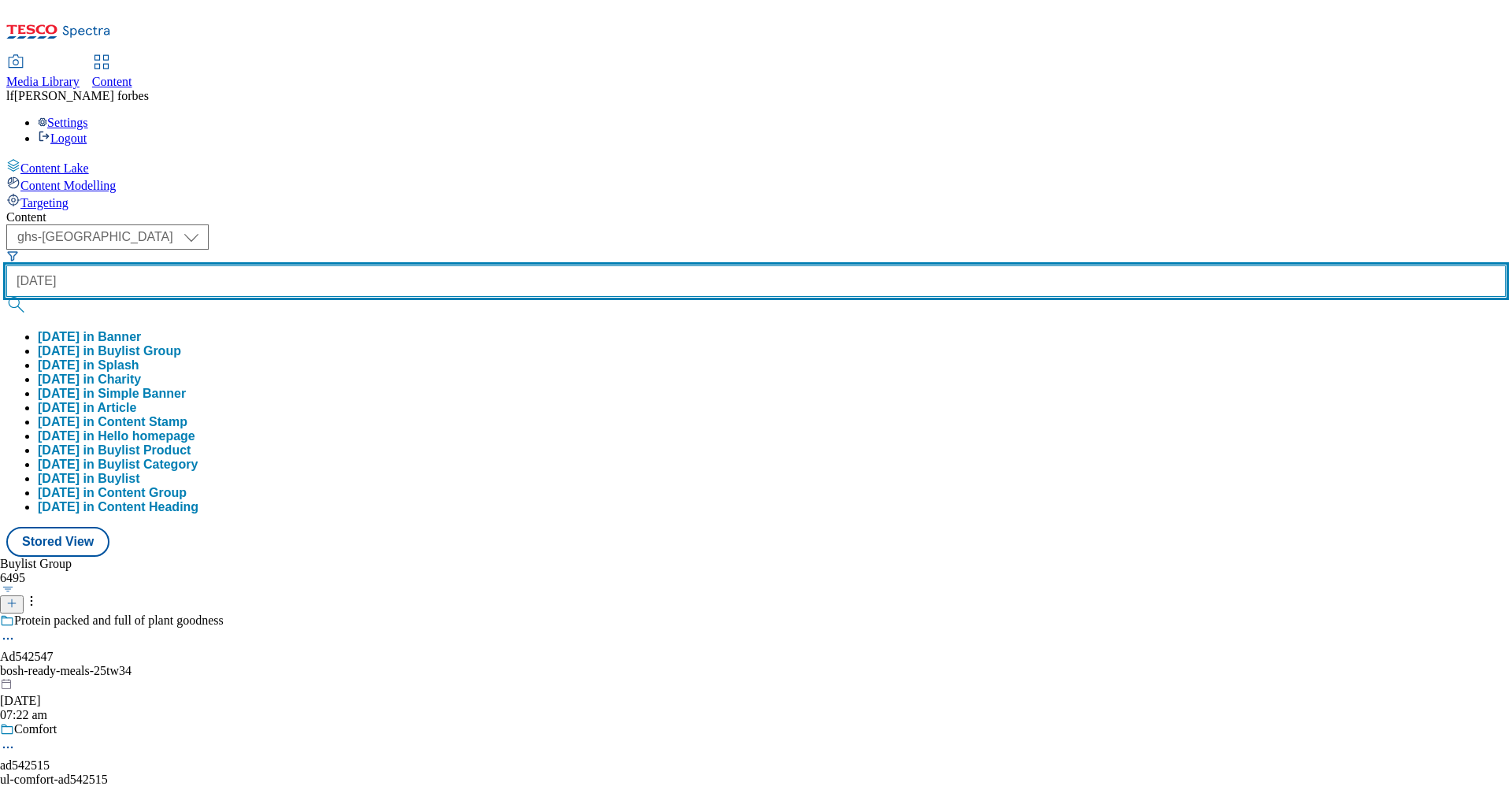
type input "halloween"
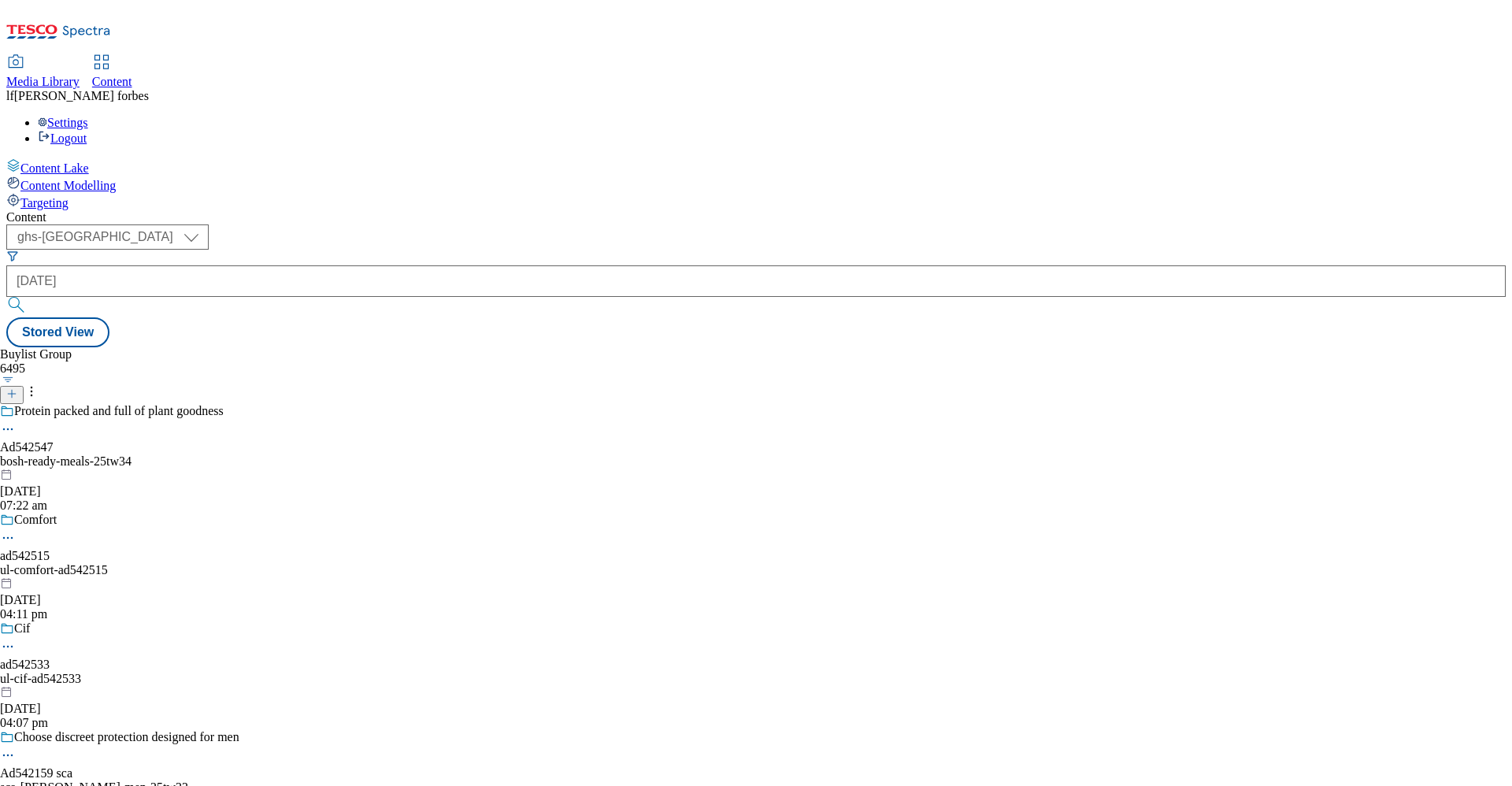
click at [28, 297] on button "submit" at bounding box center [17, 305] width 22 height 16
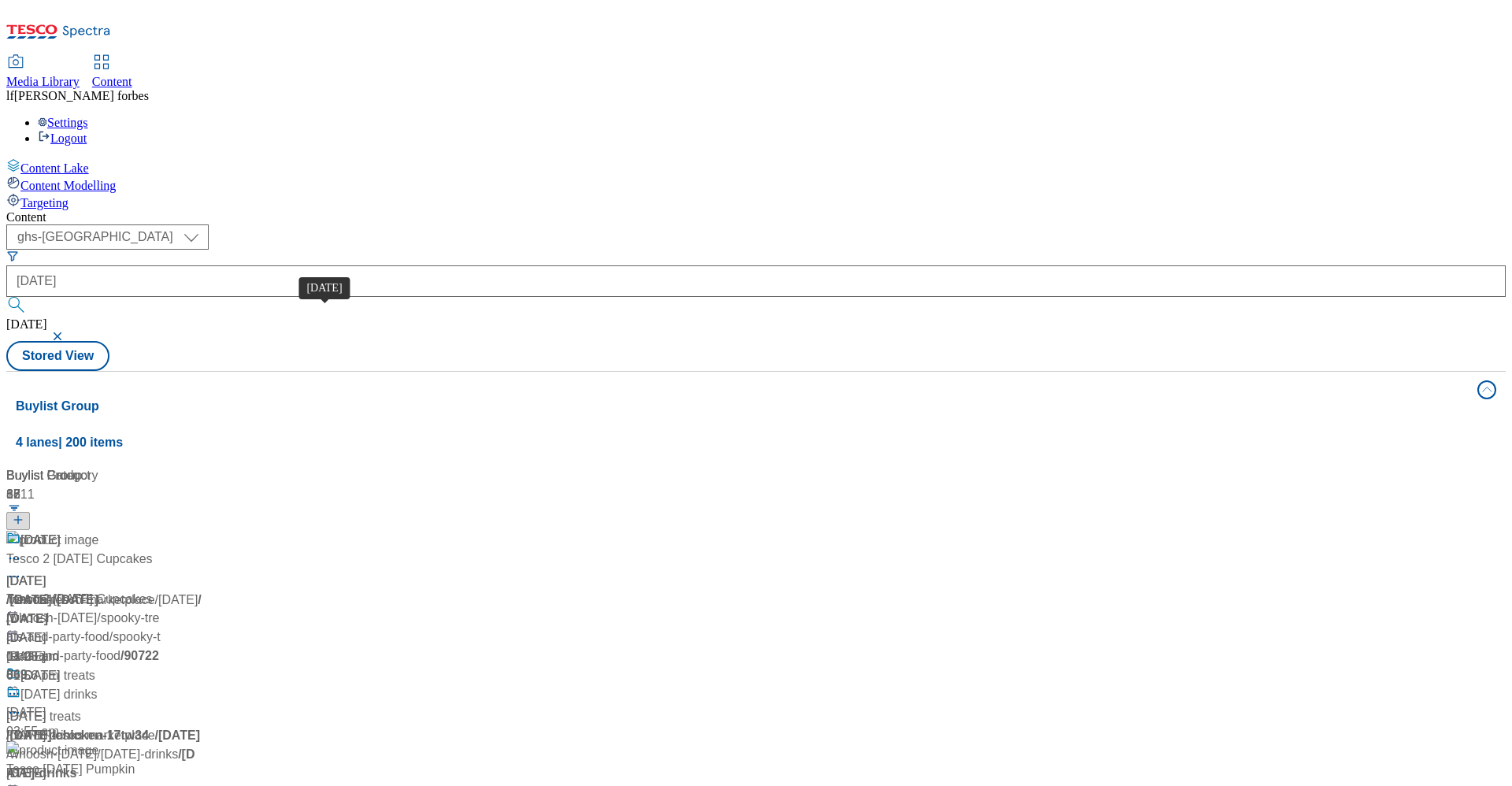
click at [59, 531] on div "Halloween" at bounding box center [40, 540] width 39 height 19
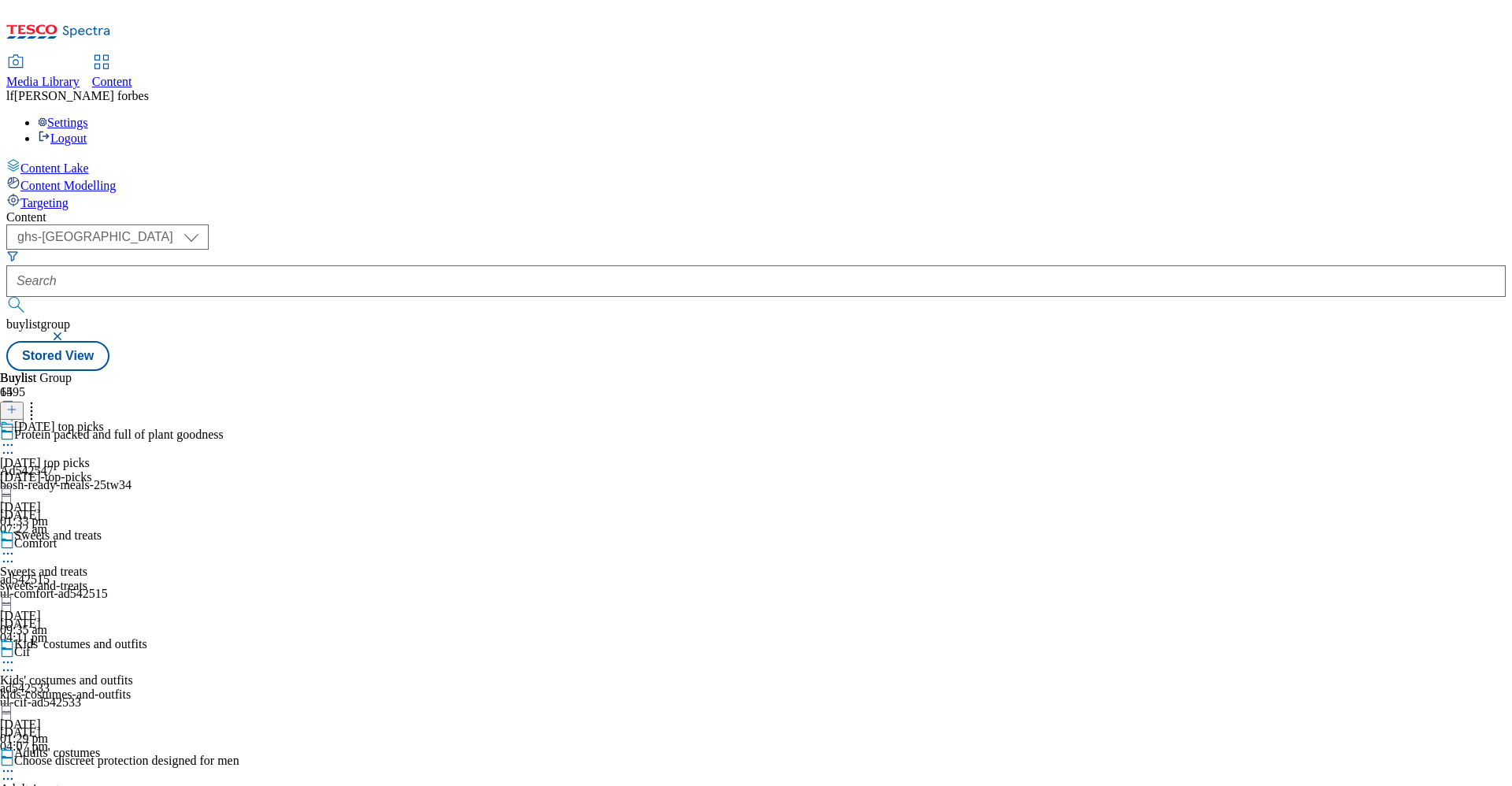
click at [287, 371] on div "Buylist Group 6495 Protein packed and full of plant goodness Ad542547 bosh-read…" at bounding box center [756, 371] width 1499 height 0
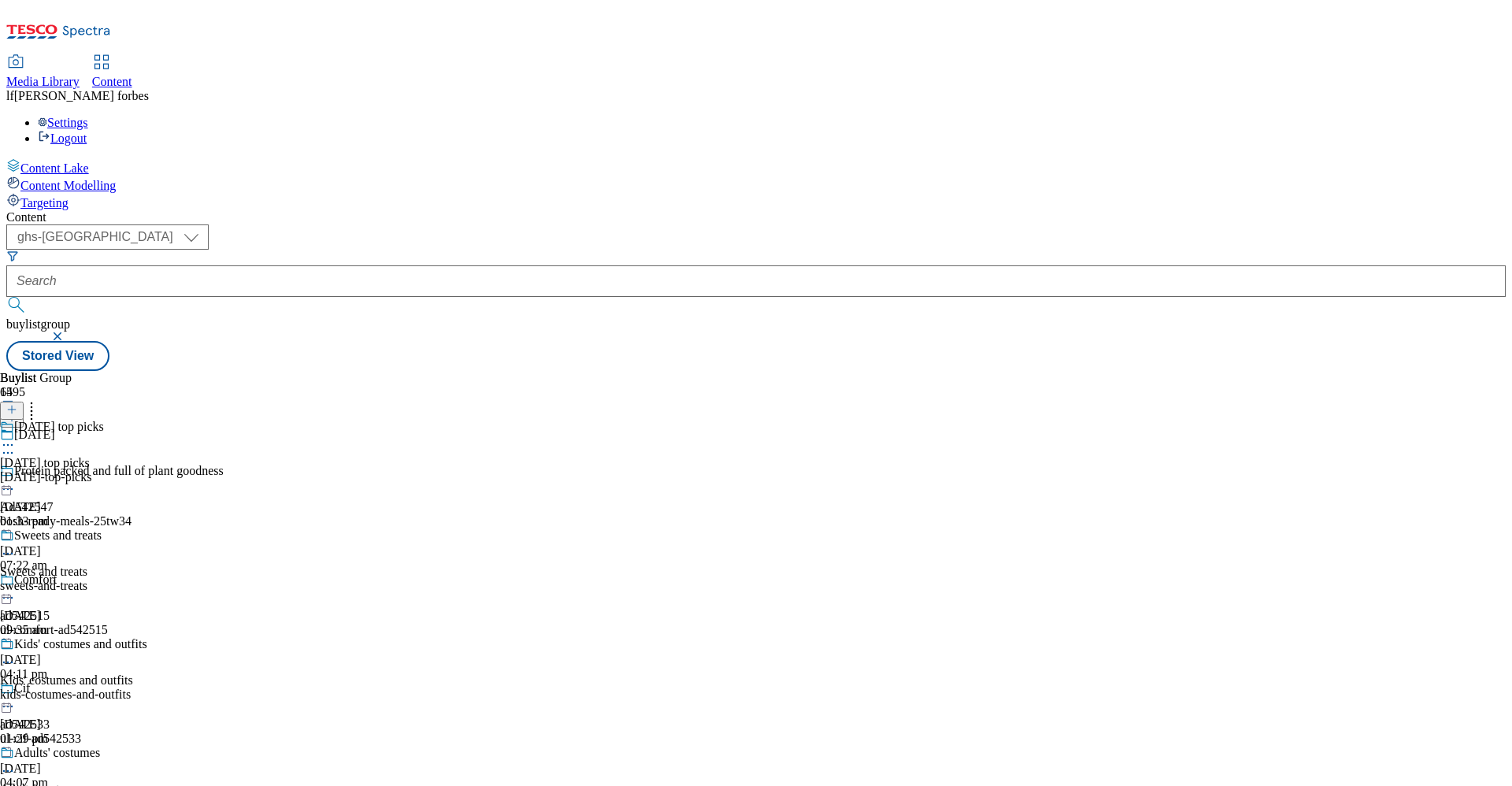
scroll to position [1975, 0]
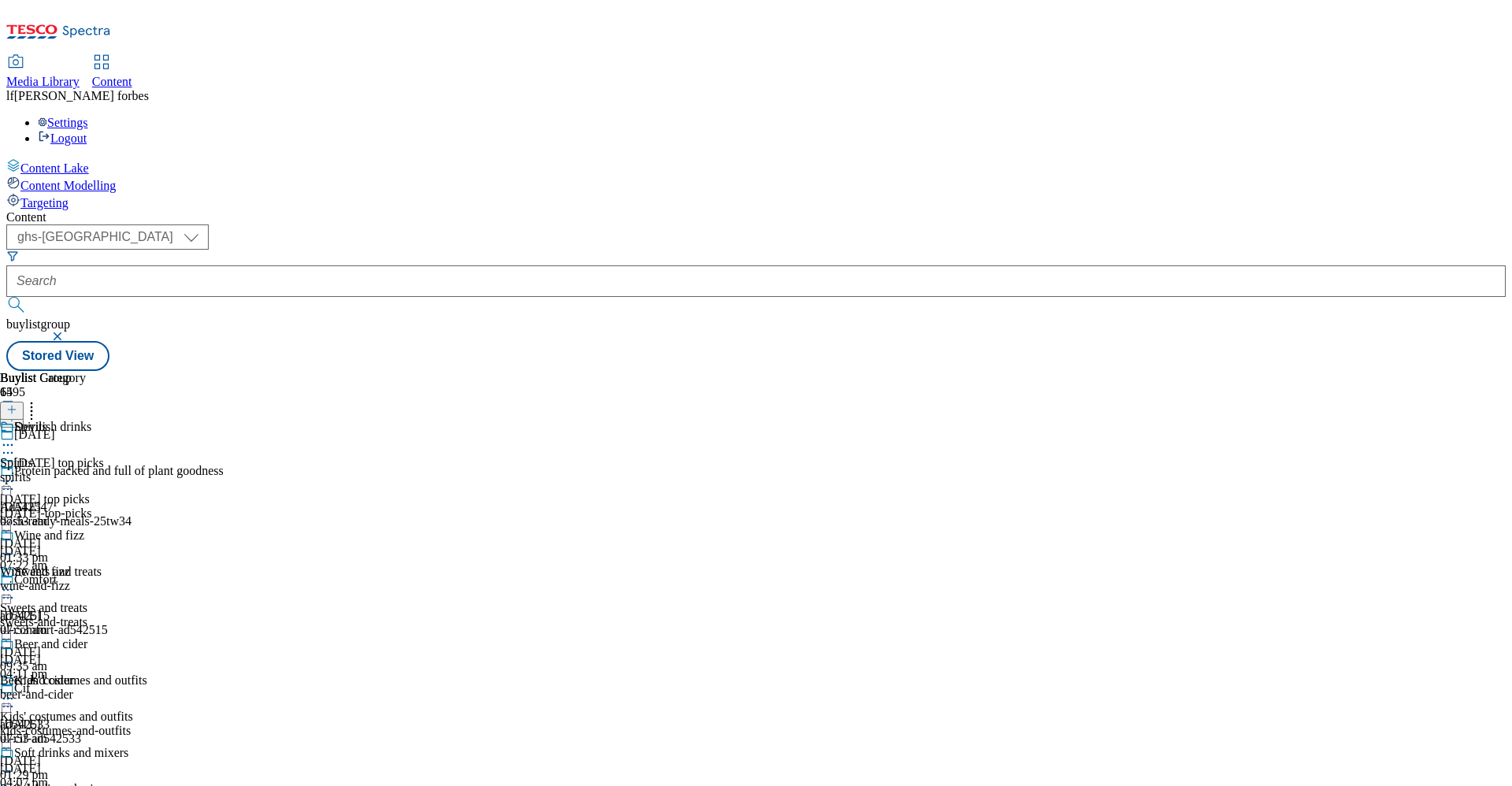
scroll to position [479, 0]
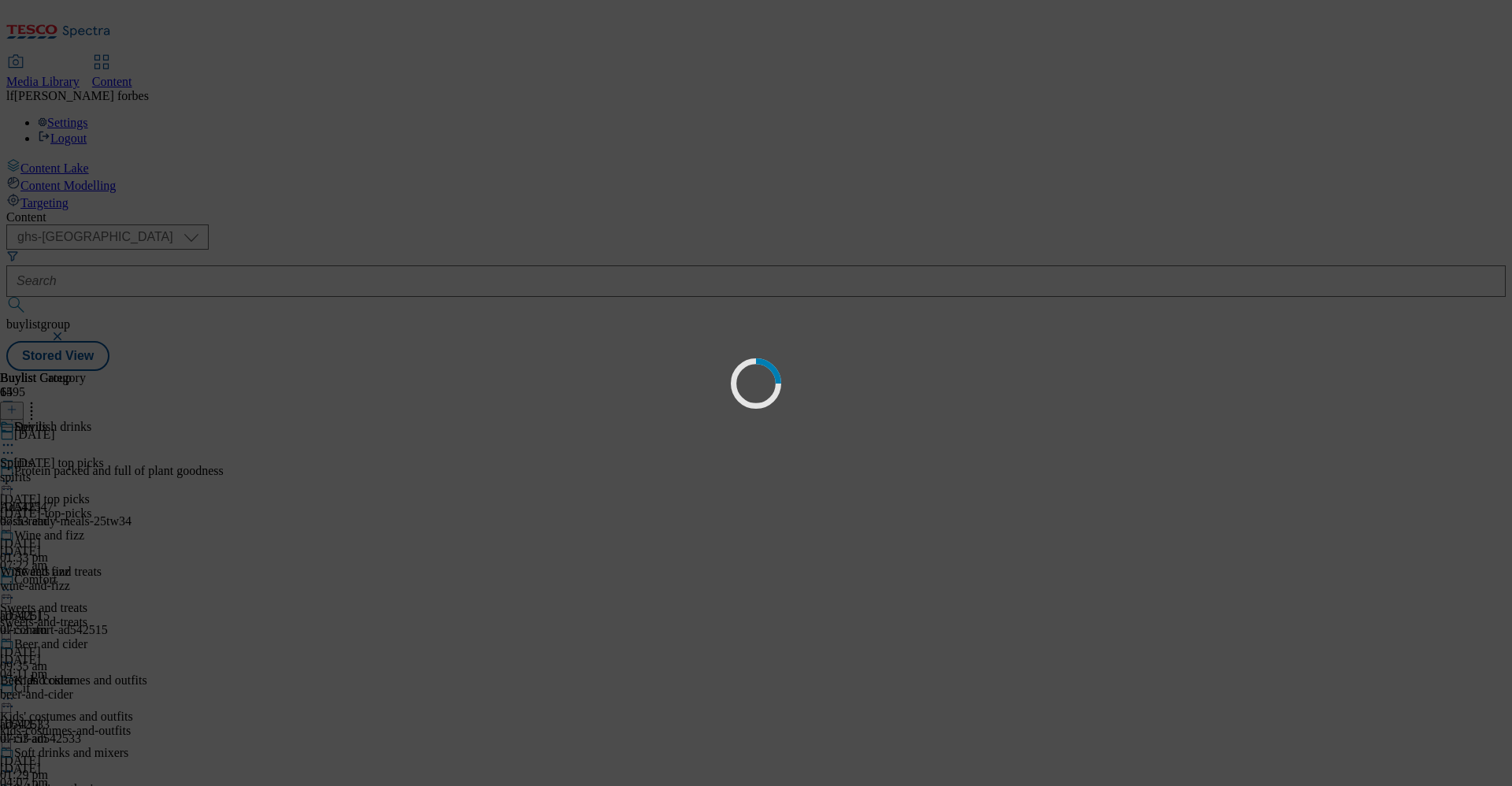
scroll to position [0, 0]
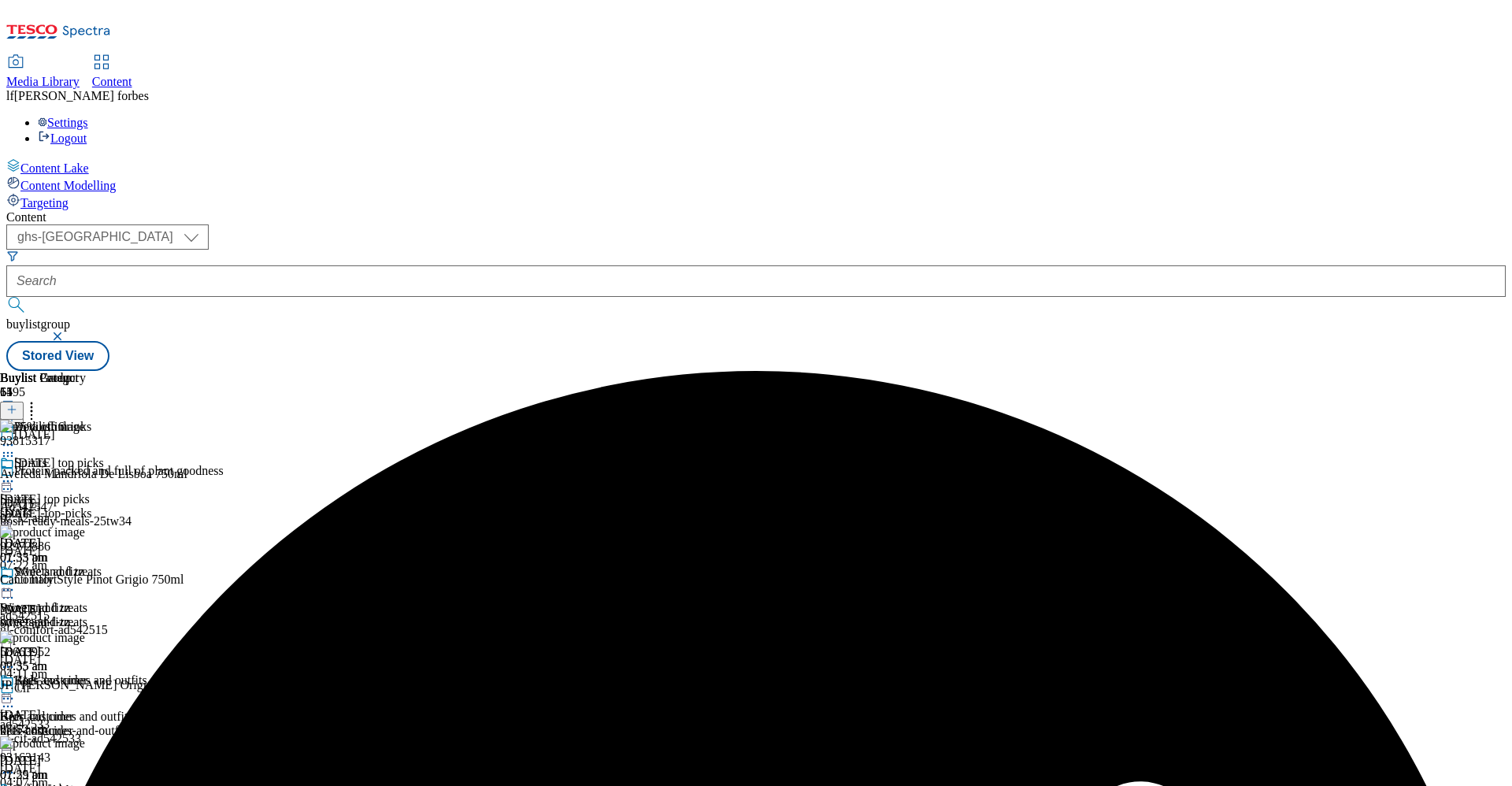
click at [16, 437] on icon at bounding box center [8, 445] width 16 height 16
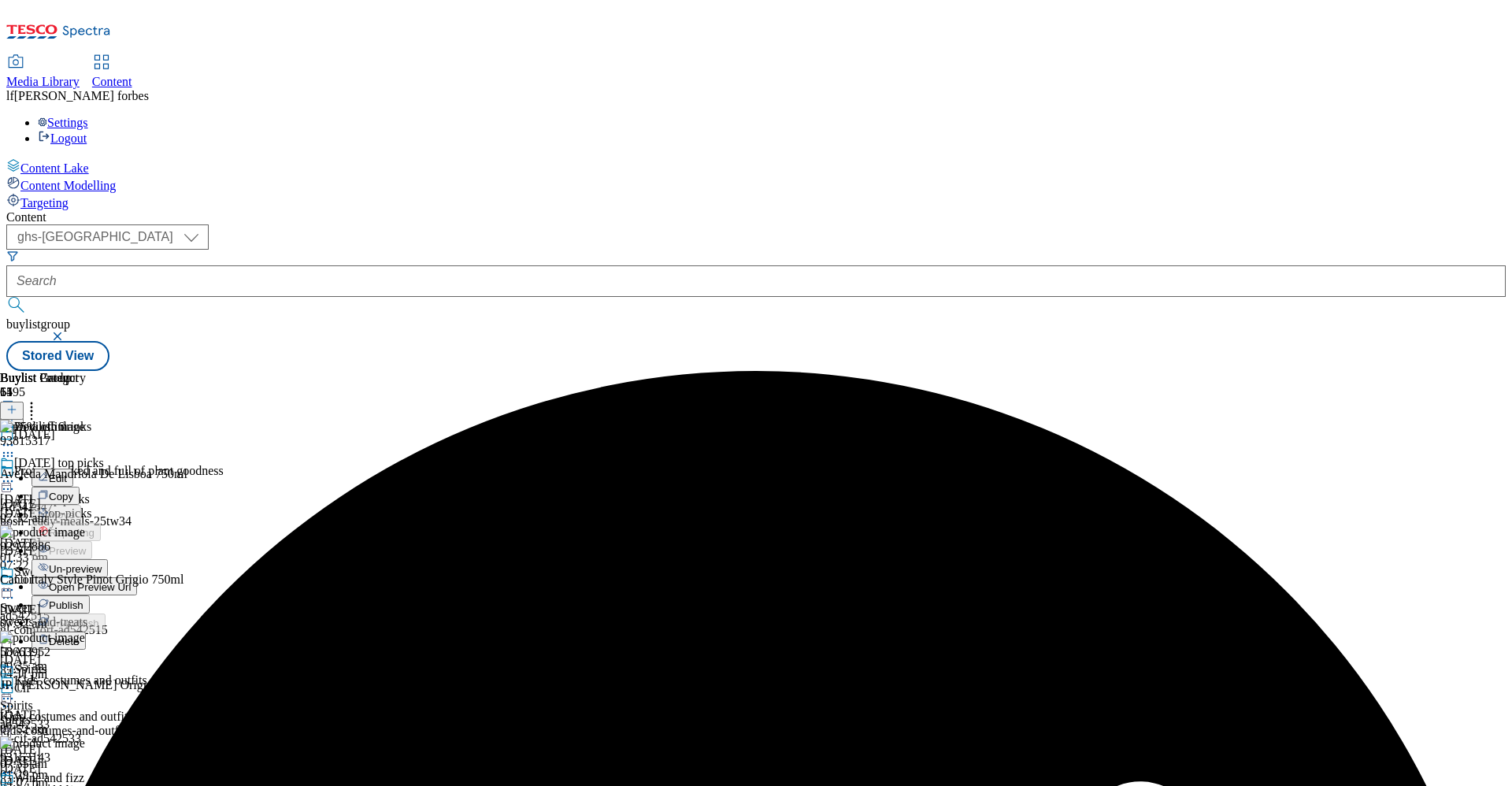
click at [101, 563] on span "Un-preview" at bounding box center [75, 569] width 53 height 12
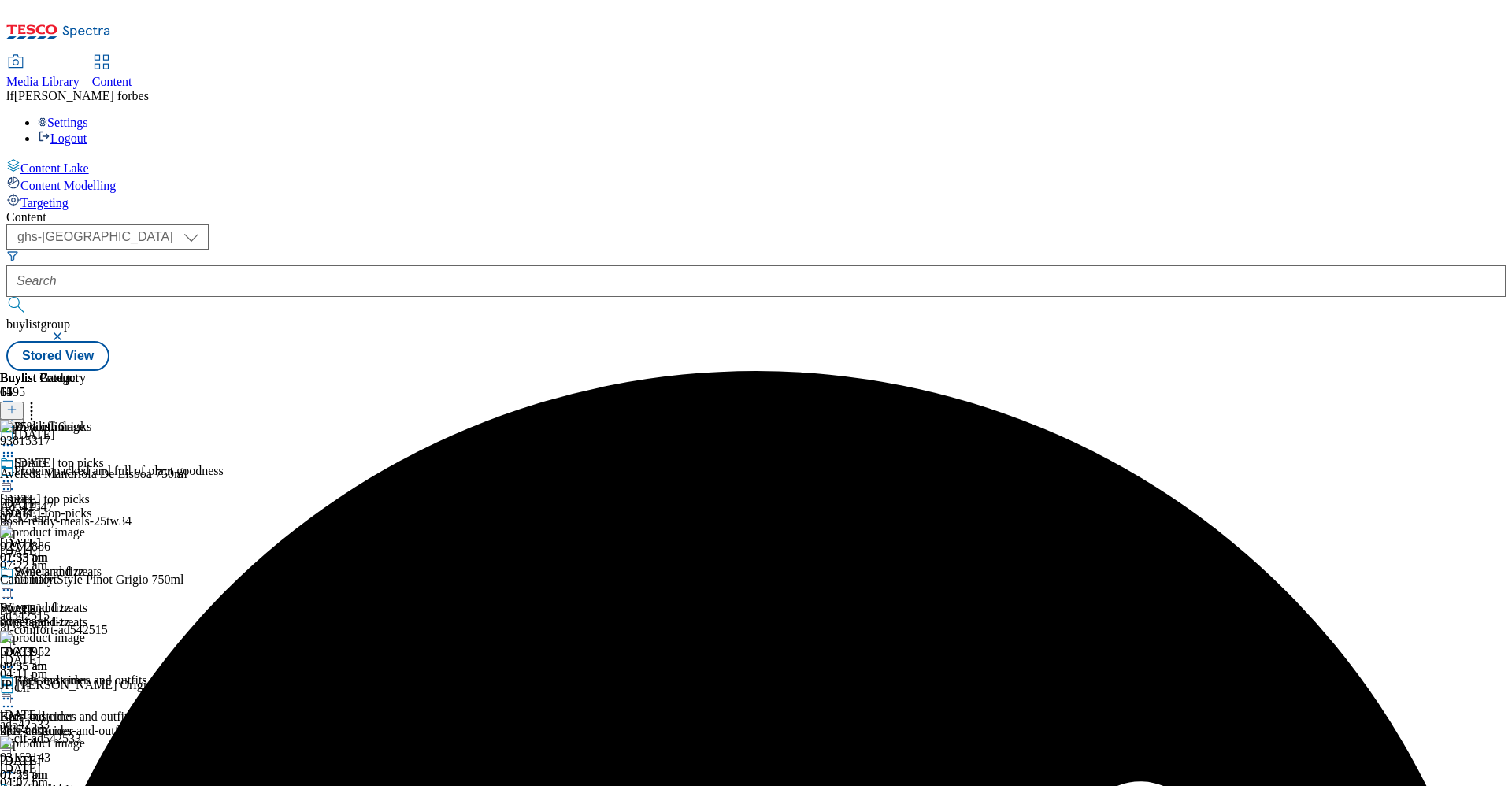
click at [18, 404] on icon at bounding box center [11, 409] width 11 height 11
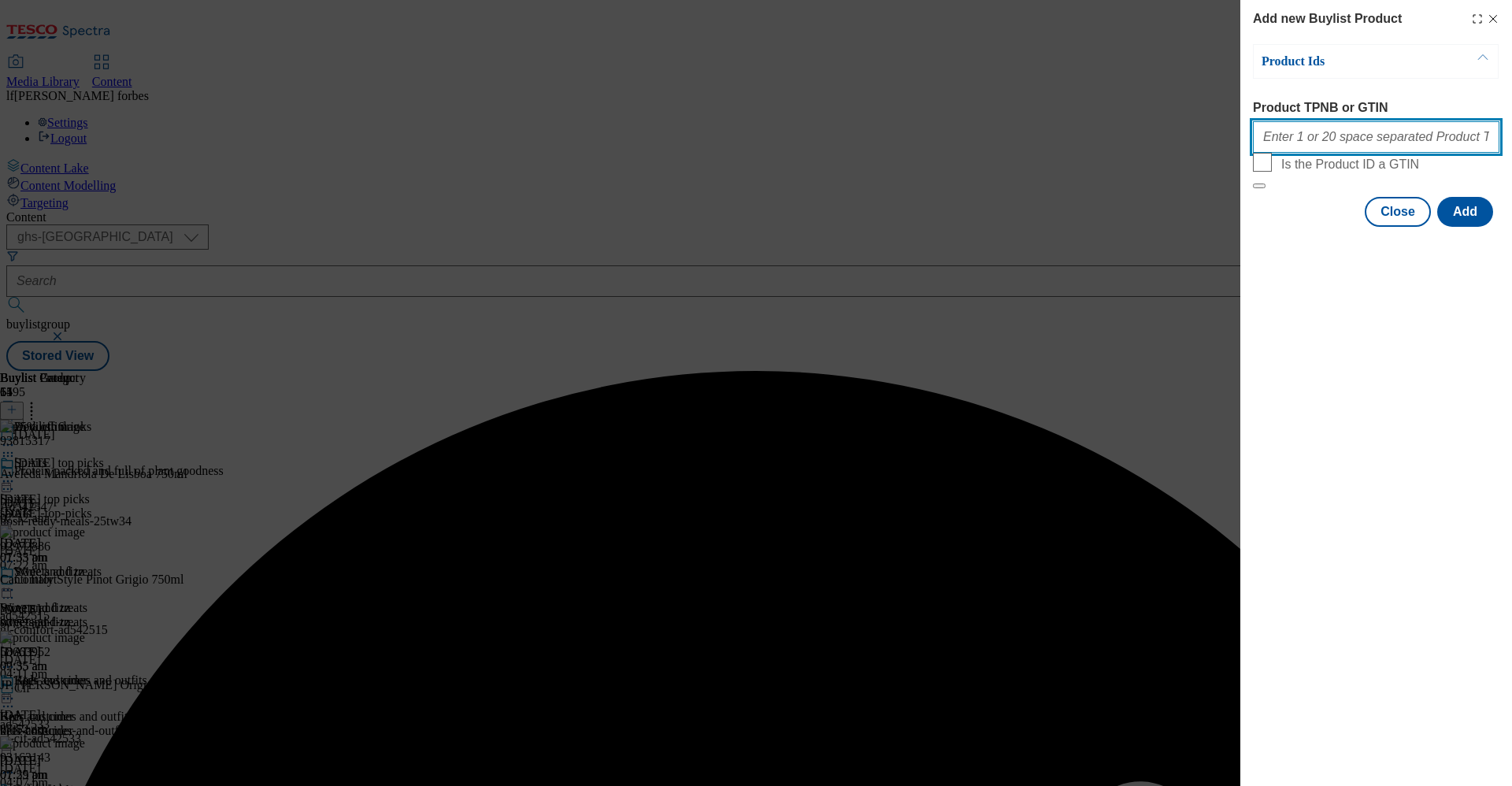
click at [1332, 138] on input "Product TPNB or GTIN" at bounding box center [1376, 137] width 246 height 31
paste input "74131878"
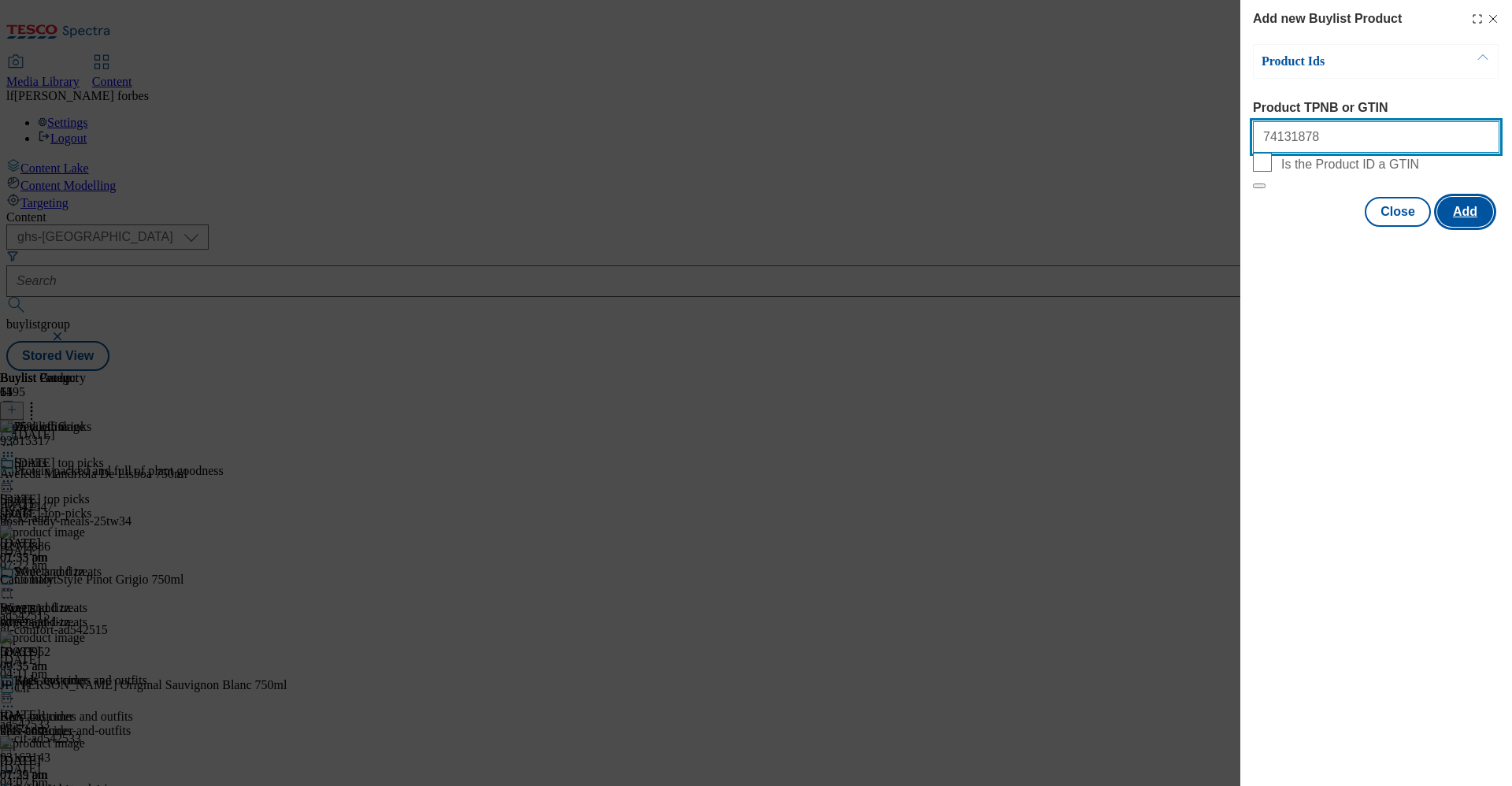
type input "74131878"
click at [1466, 227] on button "Add" at bounding box center [1464, 211] width 55 height 30
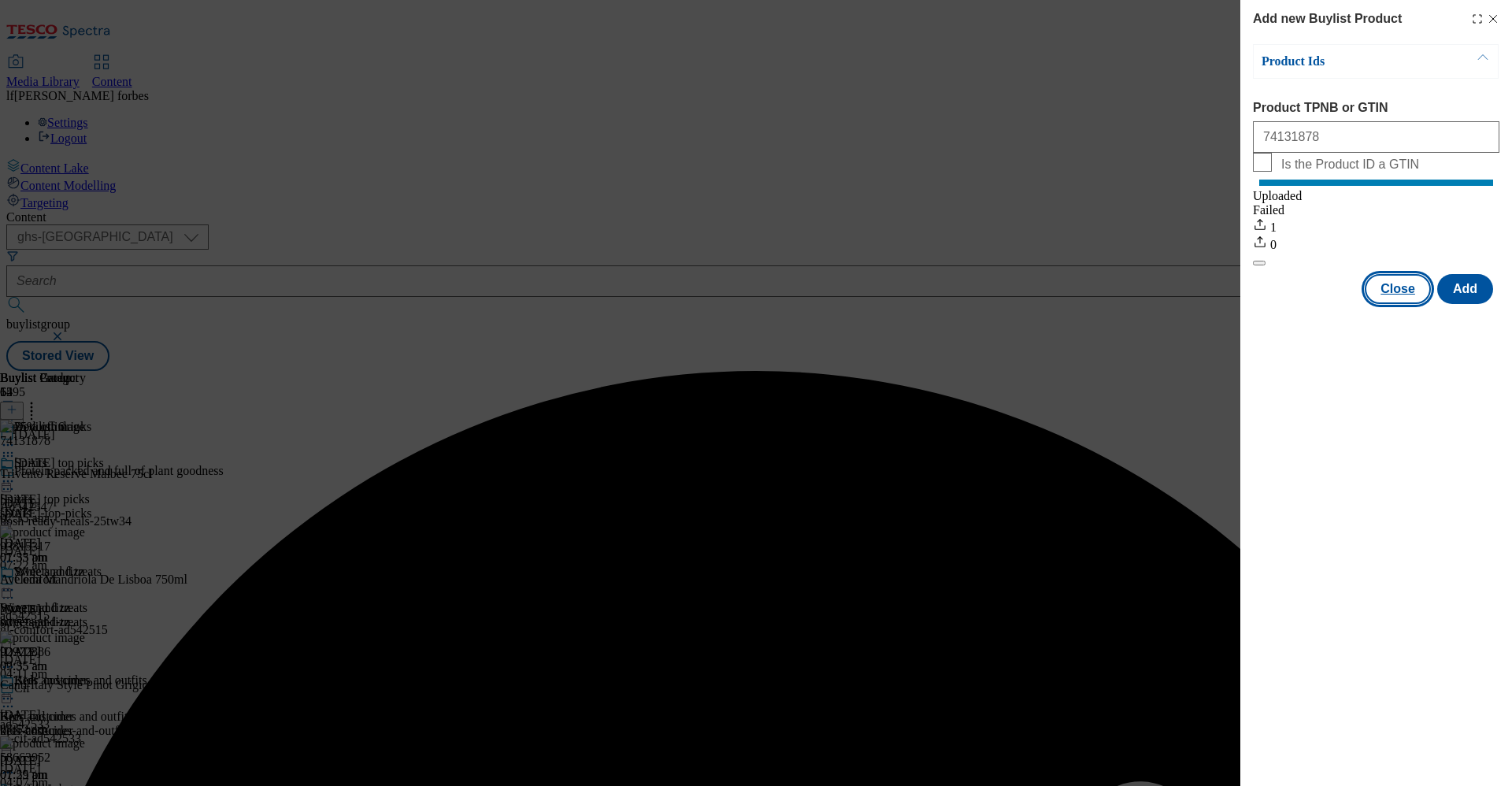
click at [1398, 304] on button "Close" at bounding box center [1398, 288] width 66 height 30
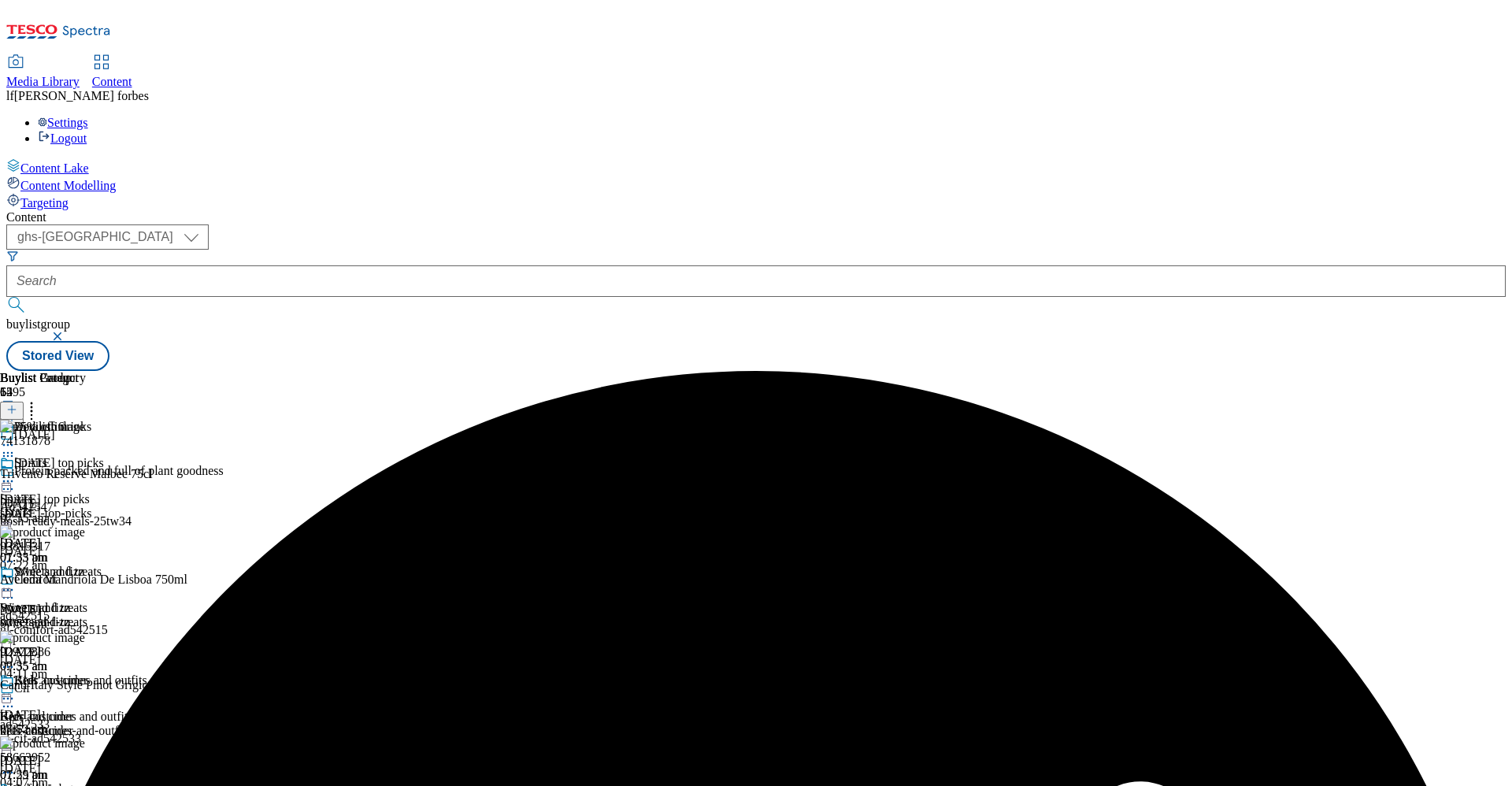
click at [16, 437] on icon at bounding box center [8, 445] width 16 height 16
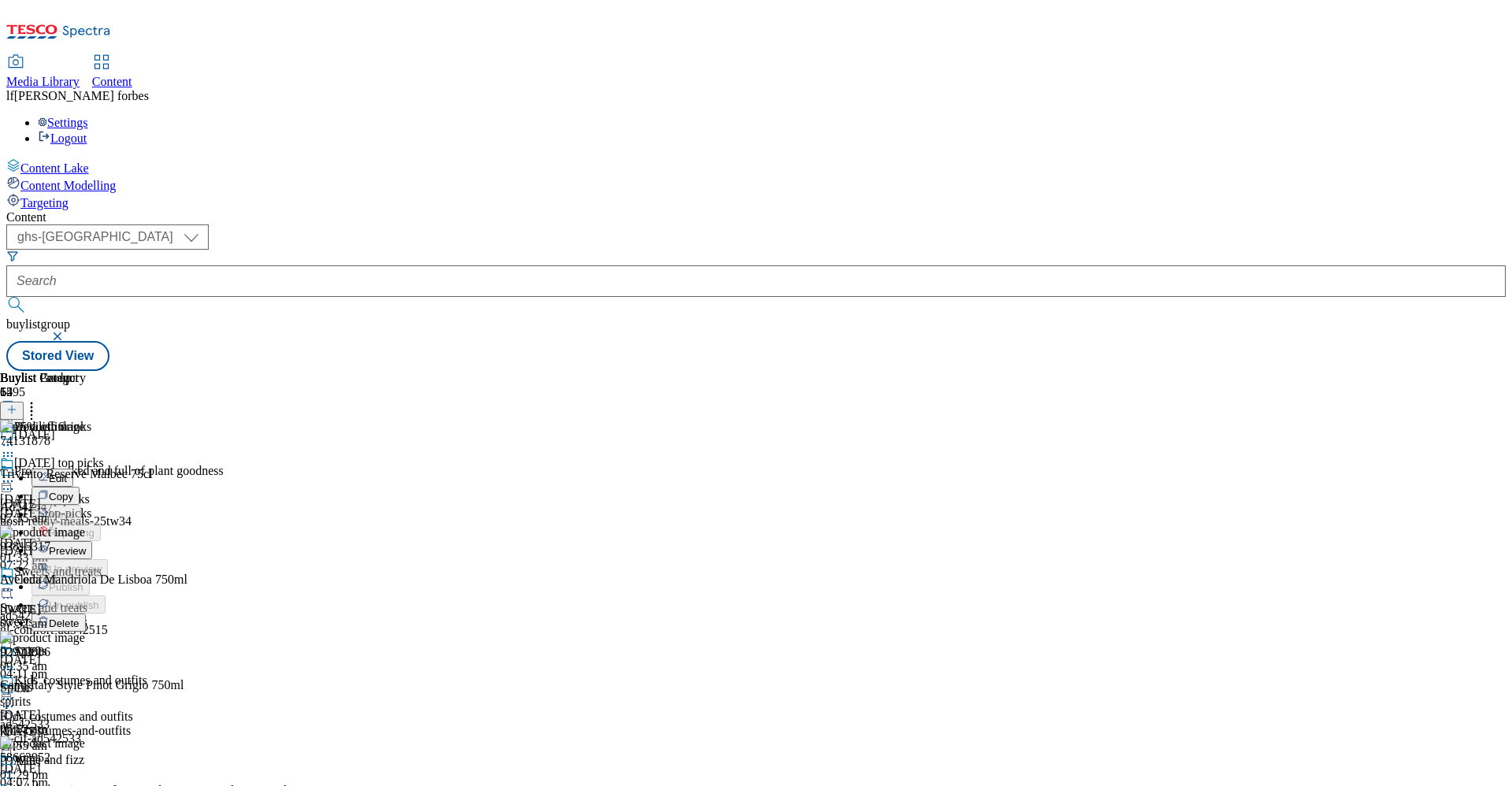
click at [86, 545] on span "Preview" at bounding box center [67, 551] width 37 height 12
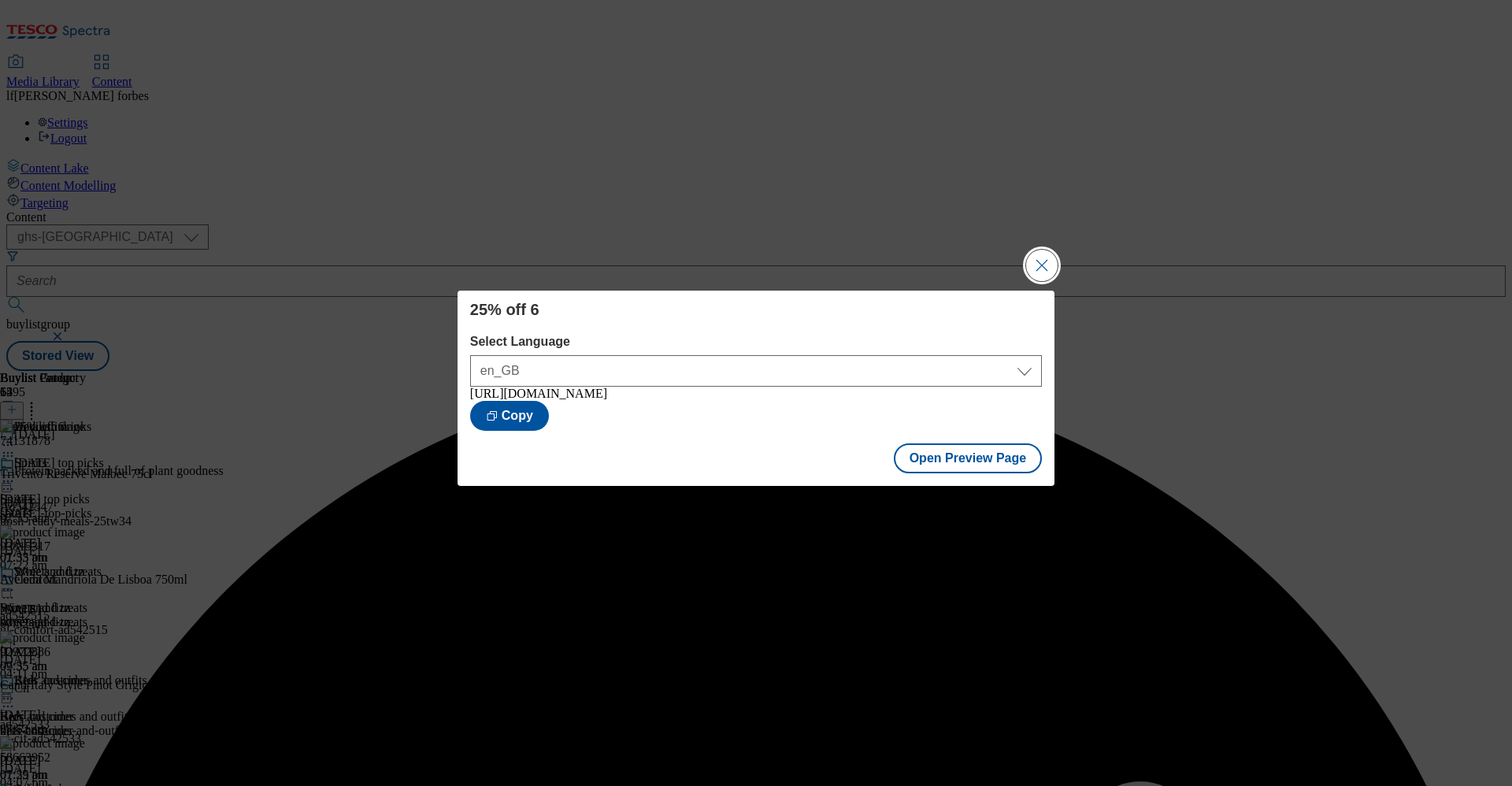
click at [1041, 262] on button "Close Modal" at bounding box center [1042, 265] width 31 height 31
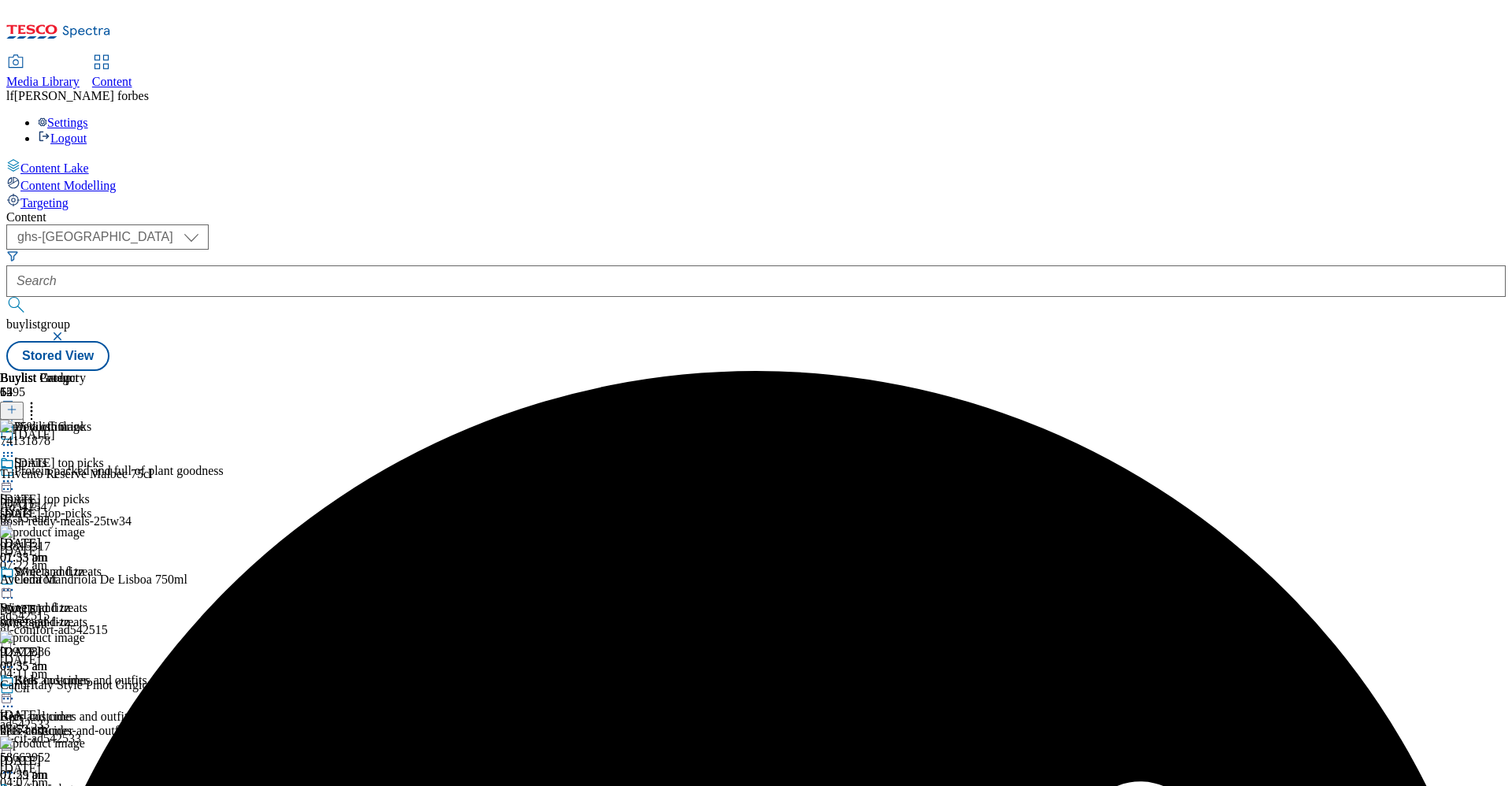
click at [16, 437] on icon at bounding box center [8, 445] width 16 height 16
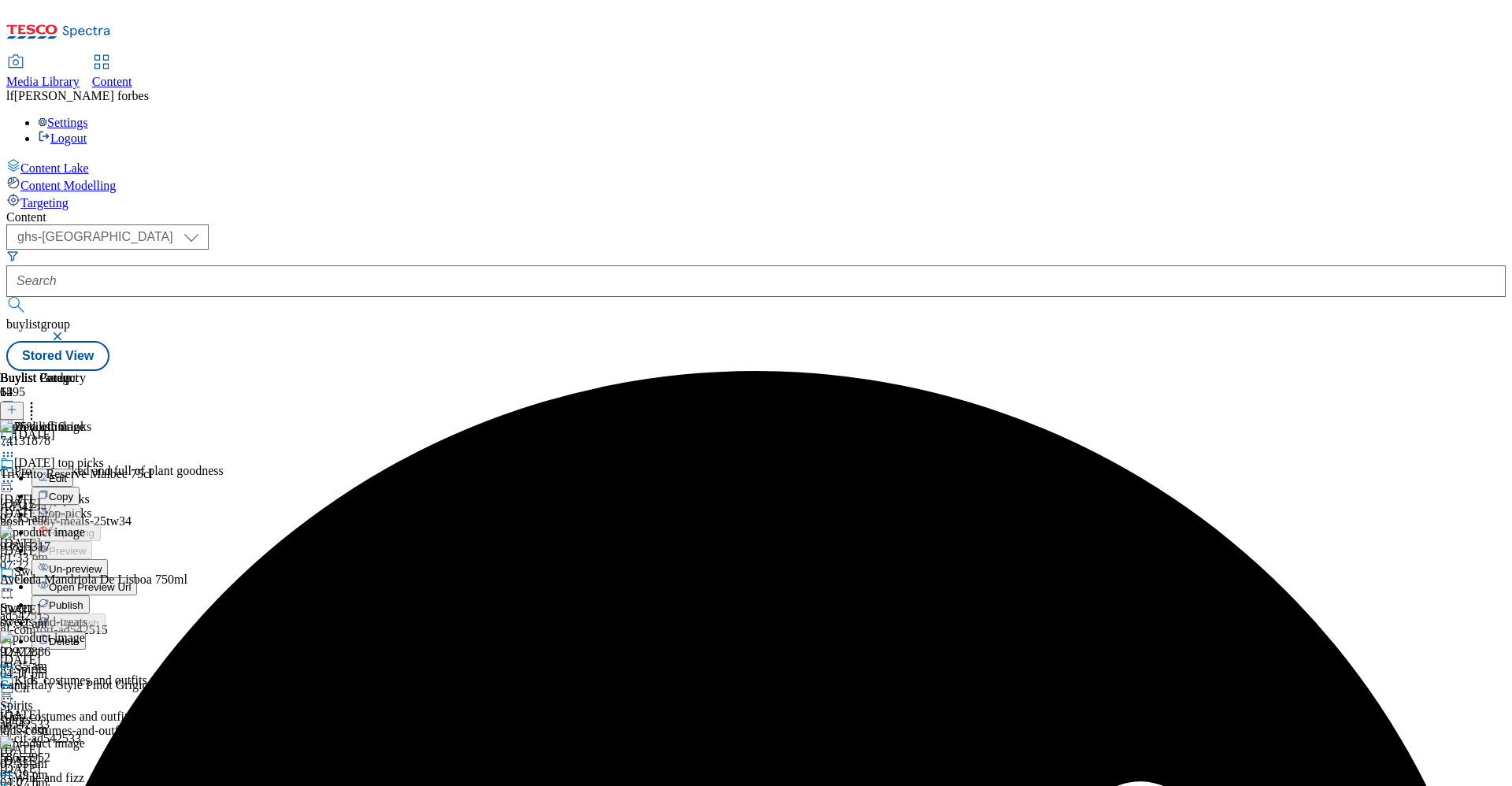
click at [84, 599] on span "Publish" at bounding box center [66, 605] width 35 height 12
